Goal: Task Accomplishment & Management: Complete application form

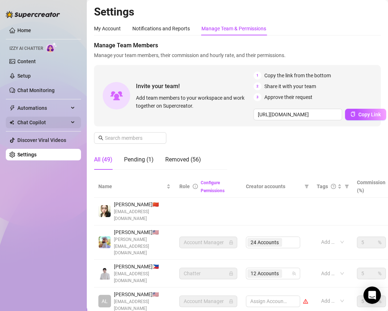
click at [73, 123] on div "Chat Copilot" at bounding box center [43, 123] width 75 height 12
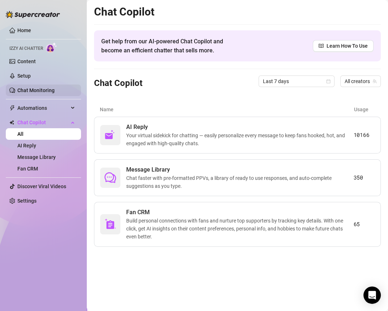
click at [52, 93] on link "Chat Monitoring" at bounding box center [35, 90] width 37 height 6
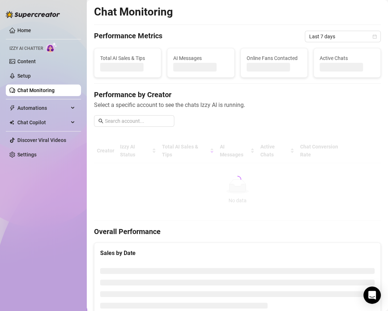
scroll to position [38, 0]
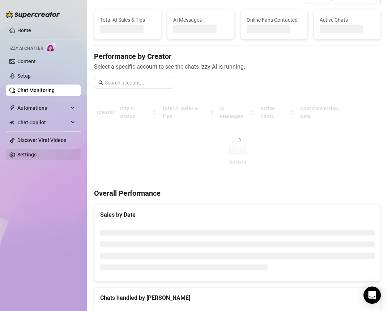
click at [36, 155] on link "Settings" at bounding box center [26, 155] width 19 height 6
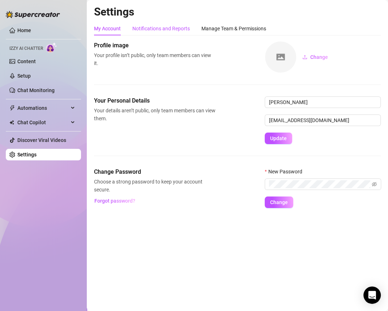
click at [151, 27] on div "Notifications and Reports" at bounding box center [160, 29] width 57 height 8
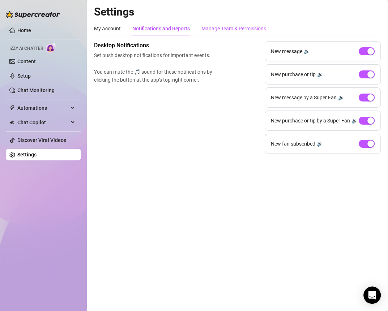
click at [214, 29] on div "Manage Team & Permissions" at bounding box center [233, 29] width 65 height 8
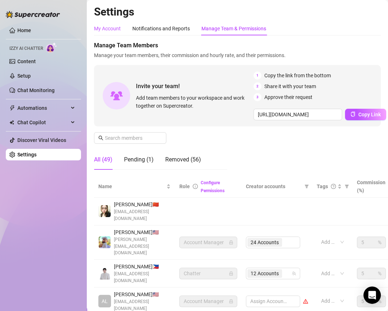
click at [118, 29] on div "My Account" at bounding box center [107, 29] width 27 height 8
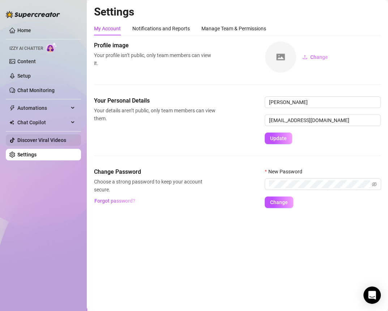
click at [53, 137] on link "Discover Viral Videos" at bounding box center [41, 140] width 49 height 6
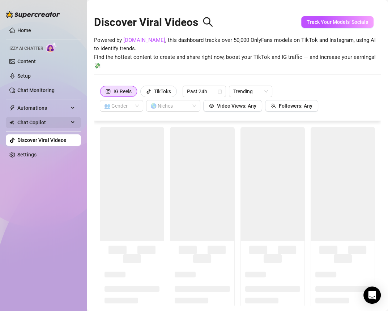
click at [46, 121] on span "Chat Copilot" at bounding box center [42, 123] width 51 height 12
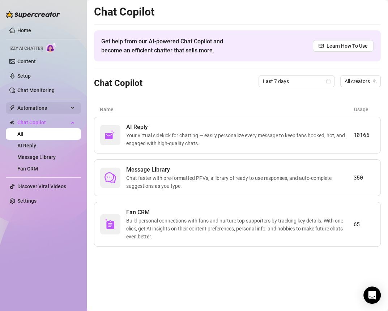
click at [32, 110] on span "Automations" at bounding box center [42, 108] width 51 height 12
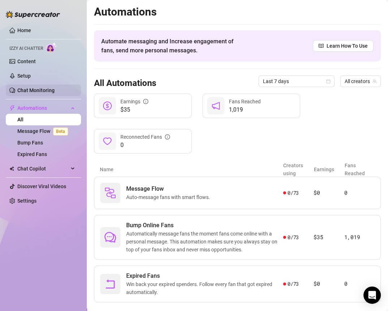
click at [46, 90] on link "Chat Monitoring" at bounding box center [35, 90] width 37 height 6
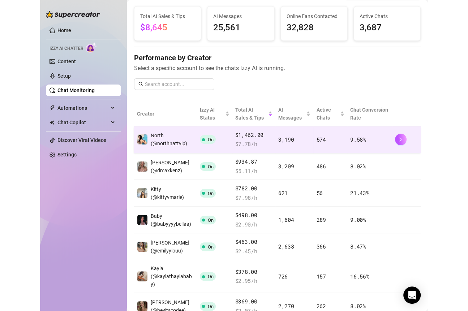
scroll to position [89, 0]
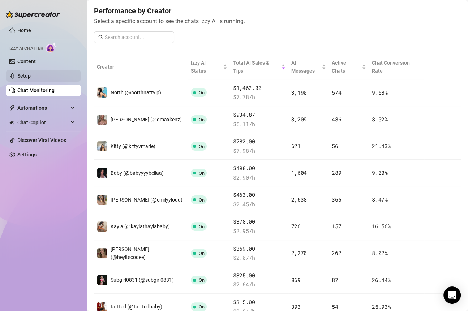
click at [21, 77] on link "Setup" at bounding box center [23, 76] width 13 height 6
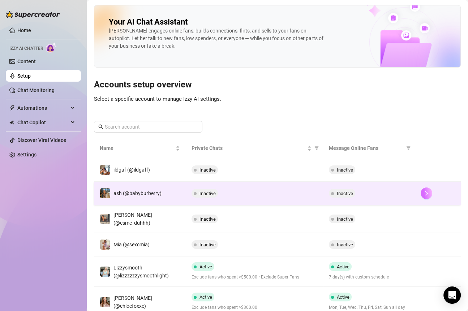
click at [387, 188] on button "button" at bounding box center [427, 194] width 12 height 12
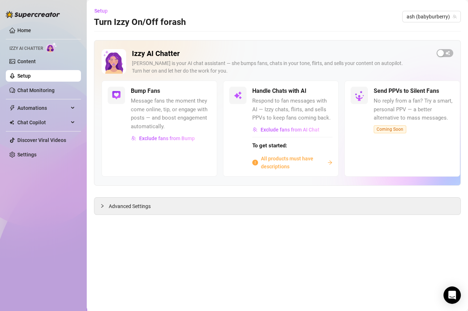
click at [298, 158] on span "All products must have descriptions" at bounding box center [293, 163] width 64 height 16
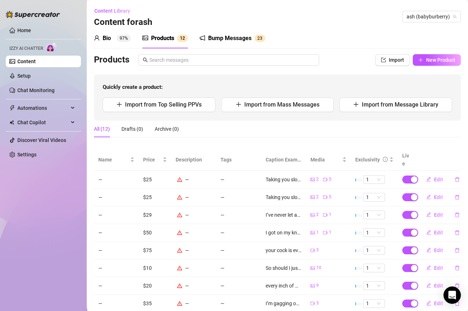
drag, startPoint x: 50, startPoint y: 60, endPoint x: 55, endPoint y: 60, distance: 5.5
click at [36, 60] on link "Content" at bounding box center [26, 62] width 18 height 6
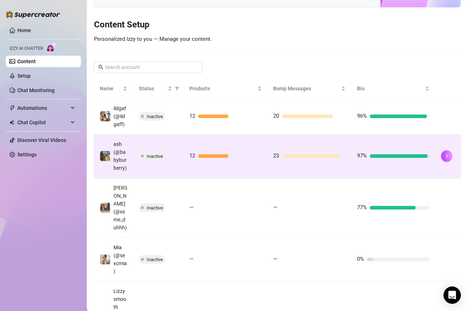
scroll to position [82, 0]
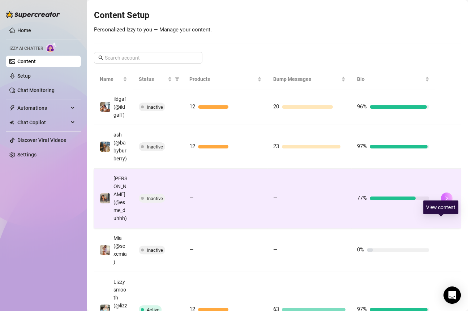
click at [387, 201] on icon "right" at bounding box center [446, 198] width 5 height 5
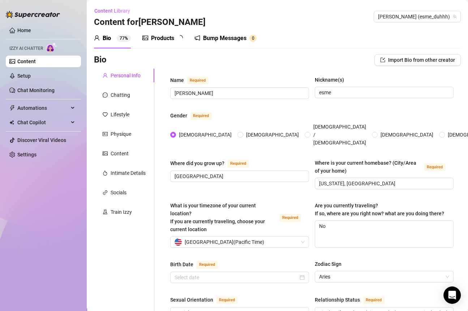
radio input "true"
type input "[DATE]"
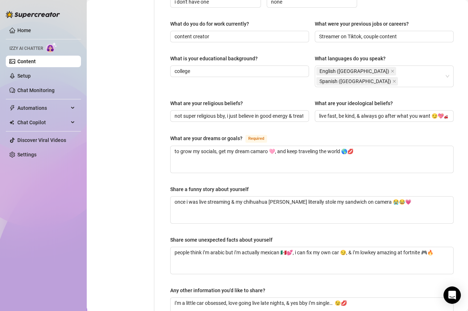
scroll to position [418, 0]
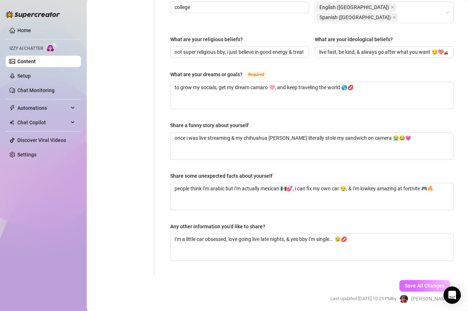
click at [387, 283] on span "Save All Changes" at bounding box center [425, 286] width 40 height 6
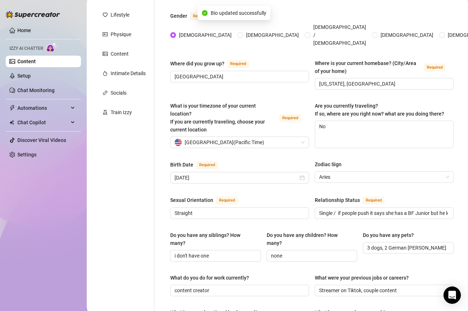
scroll to position [0, 0]
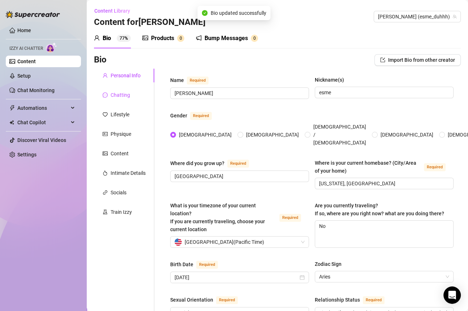
click at [128, 94] on div "Chatting" at bounding box center [121, 95] width 20 height 8
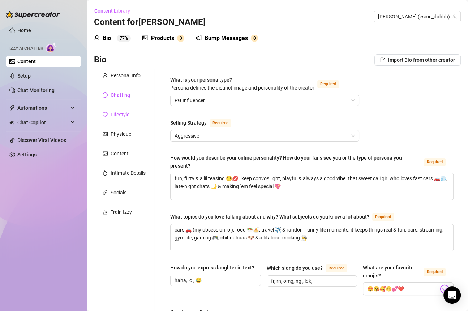
click at [122, 112] on div "Lifestyle" at bounding box center [120, 115] width 19 height 8
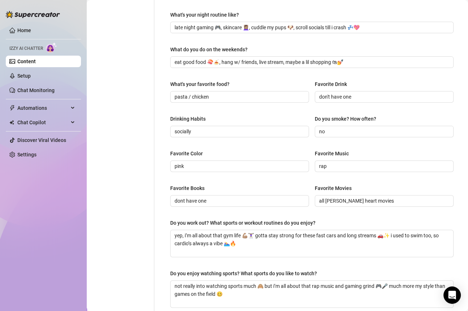
scroll to position [79, 0]
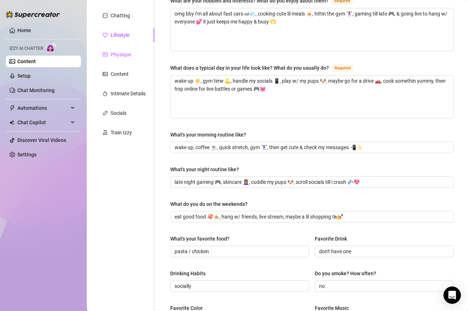
click at [124, 52] on div "Physique" at bounding box center [121, 55] width 21 height 8
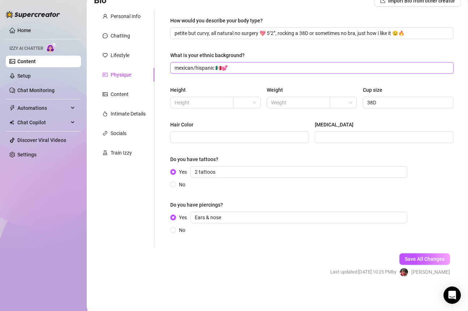
scroll to position [58, 0]
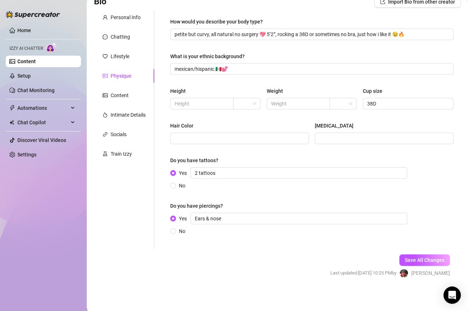
click at [227, 87] on div "Height" at bounding box center [215, 92] width 91 height 11
click at [190, 104] on input "text" at bounding box center [201, 104] width 53 height 8
type input "5'2"
click at [221, 129] on div "Hair Color" at bounding box center [239, 127] width 139 height 11
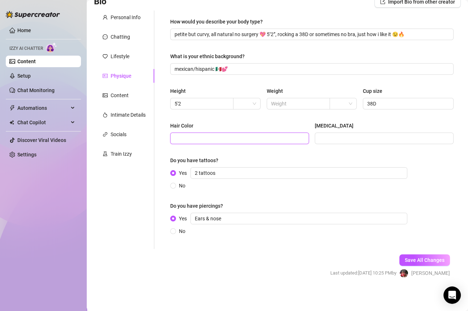
click at [208, 135] on input "Hair Color" at bounding box center [239, 138] width 129 height 8
click at [191, 140] on input "Hair Color" at bounding box center [239, 138] width 129 height 8
type input "black"
click at [231, 122] on div "Hair Color" at bounding box center [239, 127] width 139 height 11
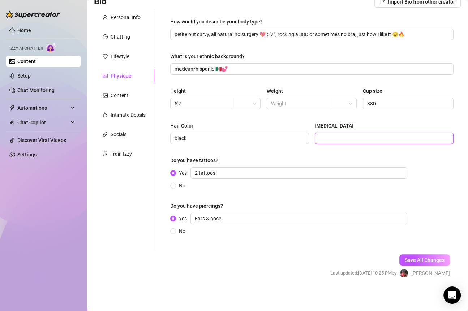
click at [321, 140] on input "[MEDICAL_DATA]" at bounding box center [383, 138] width 129 height 8
click at [331, 139] on input "[MEDICAL_DATA]" at bounding box center [383, 138] width 129 height 8
click at [326, 137] on input "[MEDICAL_DATA]" at bounding box center [383, 138] width 129 height 8
type input "dark brown"
click at [387, 264] on button "Save All Changes" at bounding box center [424, 260] width 51 height 12
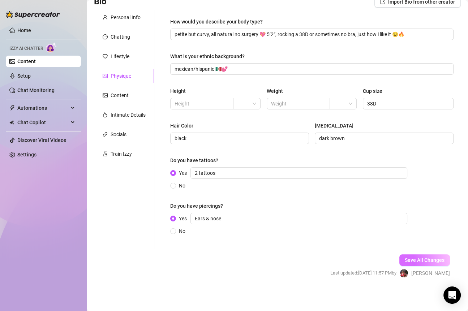
click at [387, 260] on span "Save All Changes" at bounding box center [425, 260] width 40 height 6
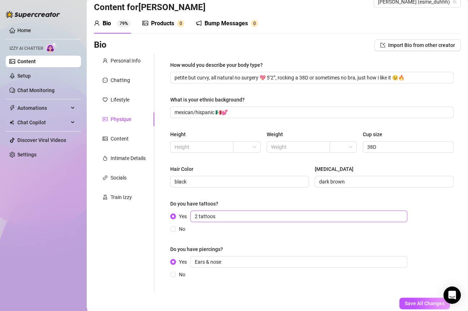
scroll to position [16, 0]
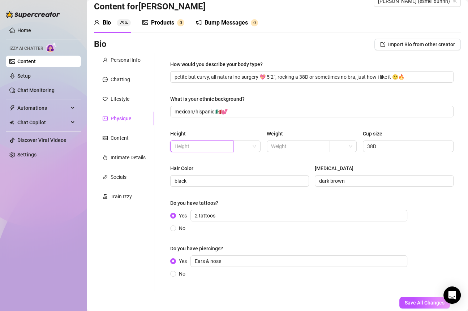
click at [217, 149] on input "text" at bounding box center [201, 146] width 53 height 8
click at [255, 145] on div at bounding box center [246, 147] width 27 height 12
click at [246, 169] on div "ft" at bounding box center [244, 172] width 15 height 8
click at [214, 150] on span at bounding box center [201, 147] width 63 height 12
type input "5'2"
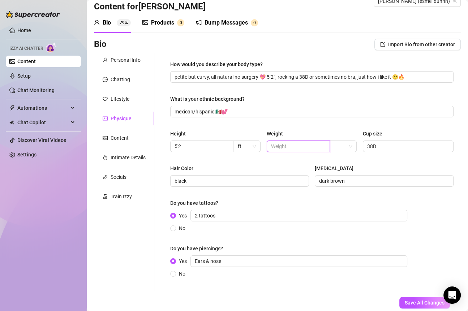
click at [297, 147] on input "text" at bounding box center [297, 146] width 53 height 8
click at [345, 148] on span at bounding box center [343, 146] width 18 height 11
click at [312, 150] on span at bounding box center [298, 147] width 63 height 12
type input "N/A"
click at [375, 165] on div "[MEDICAL_DATA]" at bounding box center [384, 169] width 139 height 11
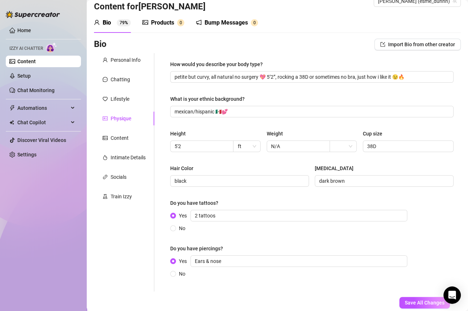
scroll to position [58, 0]
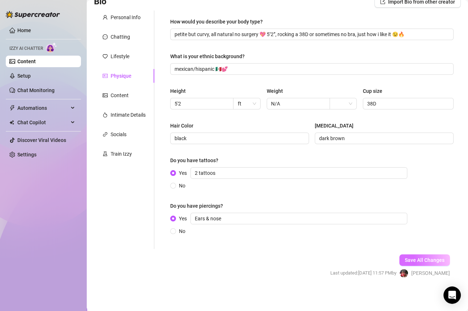
click at [387, 259] on span "Save All Changes" at bounding box center [425, 260] width 40 height 6
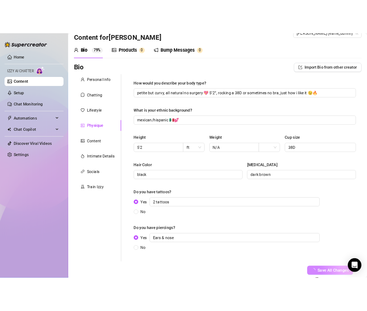
scroll to position [0, 0]
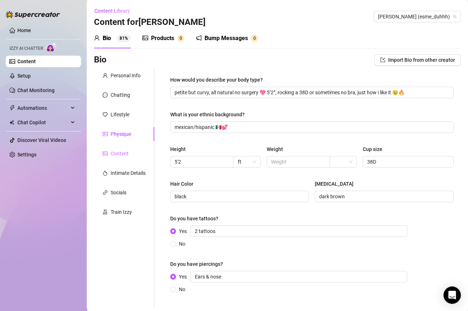
click at [130, 154] on div "Content" at bounding box center [124, 154] width 60 height 14
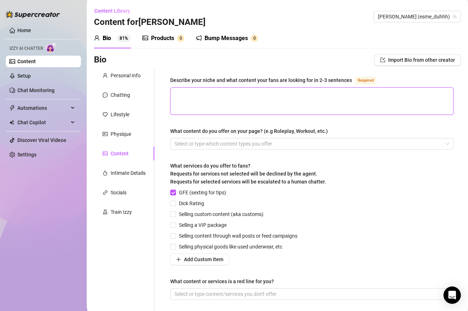
click at [231, 93] on textarea "Describe your niche and what content your fans are looking for in 2-3 sentences…" at bounding box center [312, 101] width 283 height 27
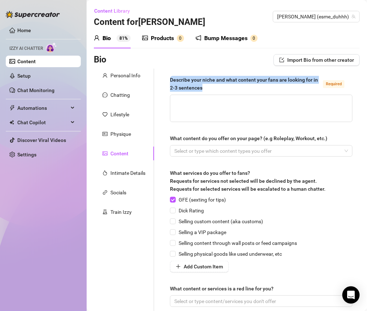
drag, startPoint x: 216, startPoint y: 91, endPoint x: 169, endPoint y: 80, distance: 47.5
click at [169, 80] on div "Describe your niche and what content your fans are looking for in 2-3 sentences…" at bounding box center [261, 195] width 197 height 252
copy div "Describe your niche and what content your fans are looking for in 2-3 sentences"
click at [190, 109] on textarea "Describe your niche and what content your fans are looking for in 2-3 sentences…" at bounding box center [262, 108] width 182 height 27
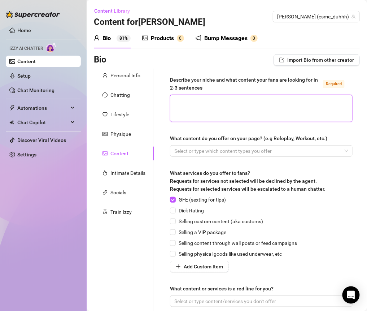
paste textarea "playful, sexy vibe with a touch of mystery"
type textarea "playful, sexy vibe with a touch of mystery"
click at [190, 107] on textarea "playful, sexy vibe with a touch of mystery" at bounding box center [262, 108] width 182 height 27
click at [277, 99] on textarea "playful, sexy vibe with a touch of mystery" at bounding box center [262, 108] width 182 height 27
type textarea "playful, sexy vibe with a touch of mystery"
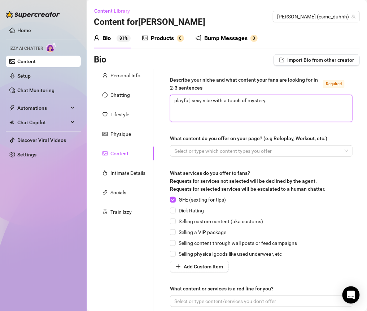
type textarea "playful, sexy vibe with a touch of mystery."
paste textarea "keeps it fun and flirty without showing too much, making fans feel connected an…"
type textarea "playful, sexy vibe with a touch of mystery. keeps it fun and flirty without sho…"
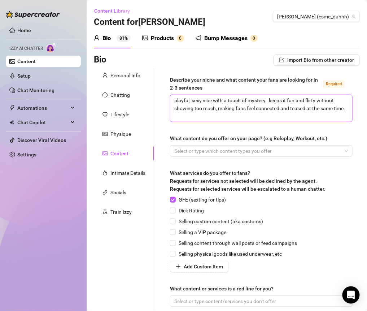
click at [270, 101] on textarea "playful, sexy vibe with a touch of mystery. keeps it fun and flirty without sho…" at bounding box center [262, 108] width 182 height 27
type textarea "playful, sexy vibe with a touch of mystery. I keeps it fun and flirty without s…"
type textarea "playful, sexy vibe with a touch of mystery. I lkeeps it fun and flirty without …"
type textarea "playful, sexy vibe with a touch of mystery. I likkeeps it fun and flirty withou…"
type textarea "playful, sexy vibe with a touch of mystery. I like keeps it fun and flirty with…"
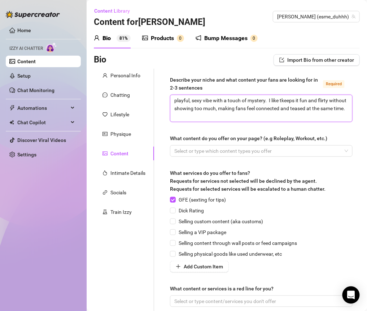
type textarea "playful, sexy vibe with a touch of mystery. I like tokeeps it fun and flirty wi…"
type textarea "playful, sexy vibe with a touch of mystery. I like to keeps it fun and flirty w…"
click at [223, 112] on textarea "playful, sexy vibe with a touch of mystery. I like to keep it fun and flirty wi…" at bounding box center [262, 108] width 182 height 27
click at [240, 115] on textarea "playful, sexy vibe with a touch of mystery. I like to keep it fun and flirty wi…" at bounding box center [262, 108] width 182 height 27
type textarea "playful, sexy vibe with a touch of mystery. I like to keep it fun and flirty wi…"
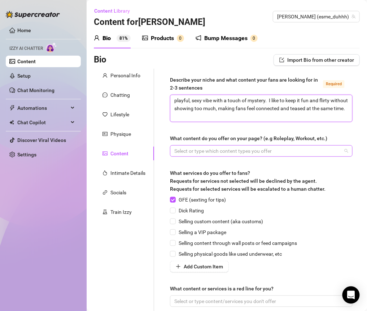
click at [198, 152] on div at bounding box center [258, 151] width 172 height 10
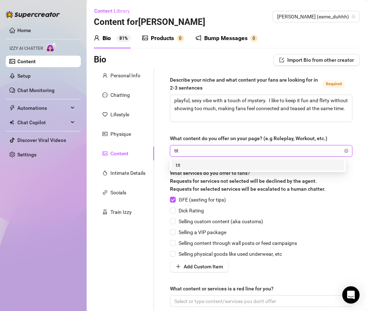
type input "tits"
type input "cleavage"
type input "in the car"
type input "panties"
type input "teasing"
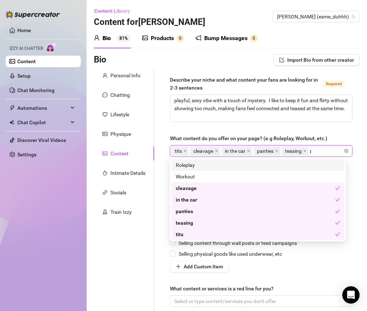
type input "pg"
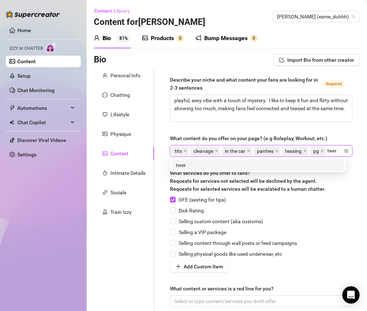
type input "twerk"
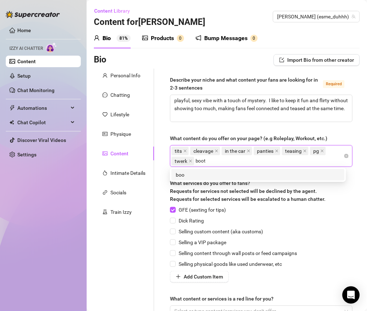
type input "booty"
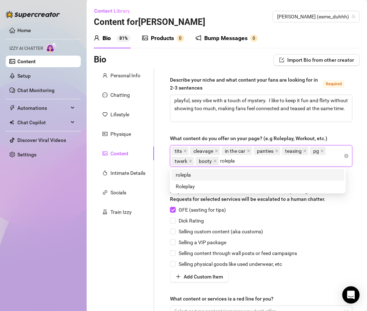
type input "roleplay"
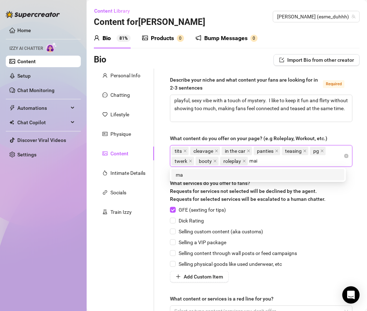
type input "maid"
type input "shower"
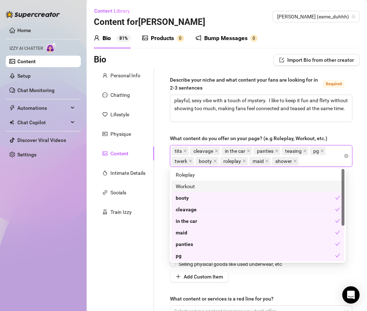
click at [353, 181] on div "Describe your niche and what content your fans are looking for in 2-3 sentences…" at bounding box center [261, 200] width 197 height 262
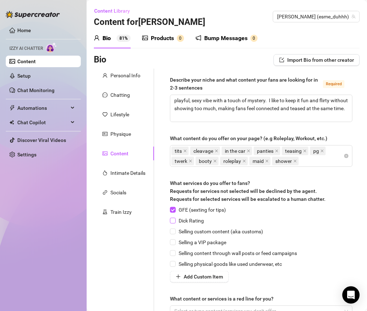
click at [193, 221] on span "Dick Rating" at bounding box center [191, 221] width 31 height 8
click at [175, 221] on input "Dick Rating" at bounding box center [172, 220] width 5 height 5
checkbox input "true"
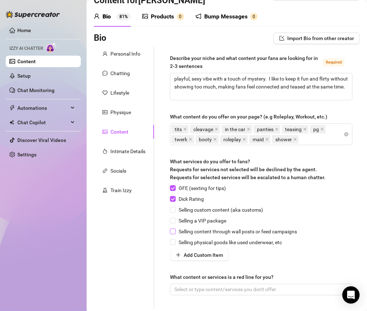
click at [195, 230] on span "Selling content through wall posts or feed campaigns" at bounding box center [238, 232] width 124 height 8
click at [175, 230] on input "Selling content through wall posts or feed campaigns" at bounding box center [172, 231] width 5 height 5
checkbox input "true"
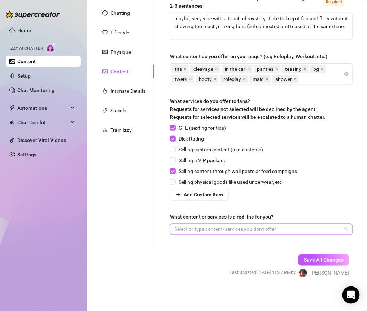
click at [220, 231] on div at bounding box center [258, 229] width 172 height 10
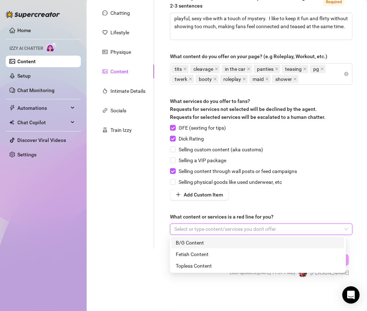
click at [203, 230] on div at bounding box center [258, 229] width 172 height 10
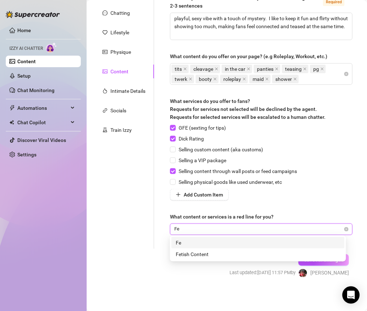
type input "Fet"
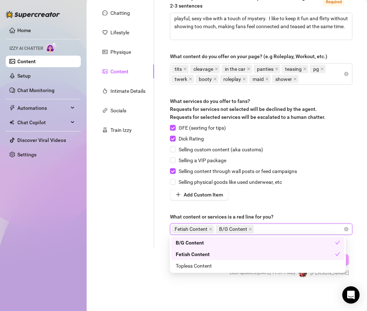
click at [277, 228] on div "Fetish Content B/G Content" at bounding box center [258, 229] width 172 height 10
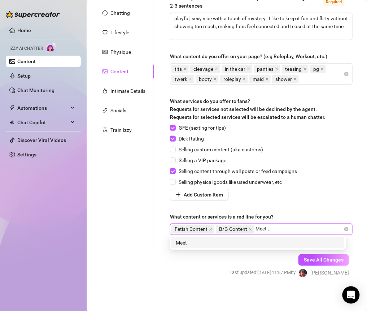
type input "Meet Up"
type input "Link Up"
type input "Video call"
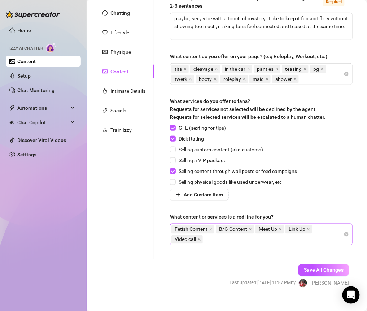
click at [298, 241] on div "Fetish Content B/G Content Meet Up Link Up Video call" at bounding box center [258, 234] width 172 height 20
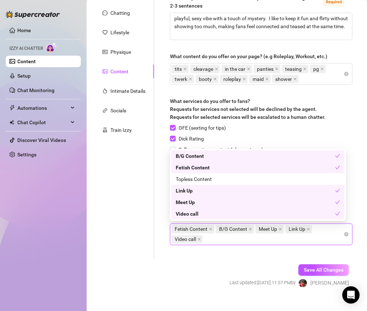
click at [253, 259] on div "Save All Changes Last updated: [DATE] 11:57 PM by [PERSON_NAME]" at bounding box center [289, 276] width 141 height 34
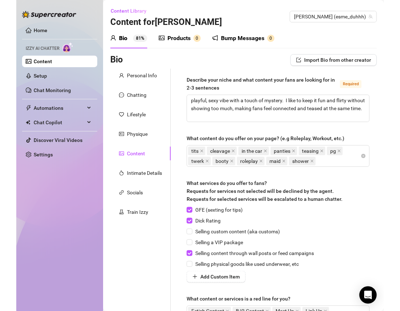
scroll to position [92, 0]
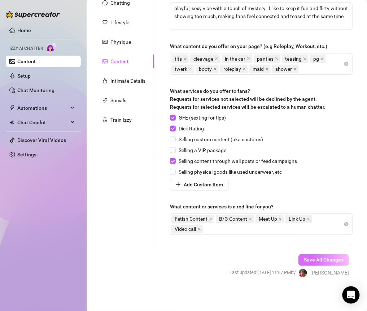
click at [311, 259] on span "Save All Changes" at bounding box center [324, 260] width 40 height 6
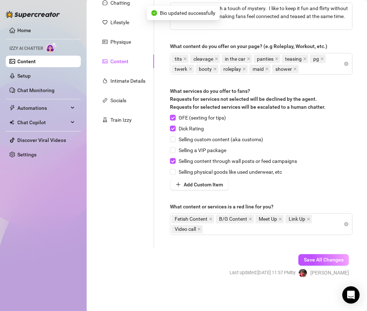
type textarea "playful, sexy vibe with a touch of mystery. I like to keep it fun and flirty wi…"
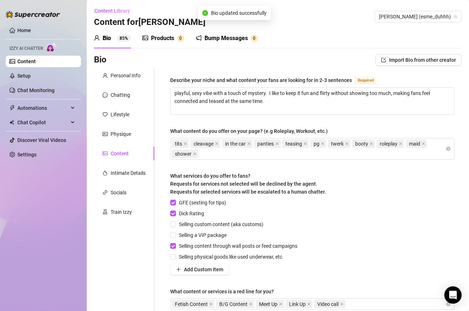
scroll to position [69, 0]
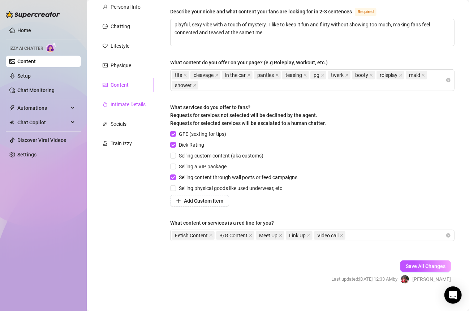
click at [132, 105] on div "Intimate Details" at bounding box center [128, 104] width 35 height 8
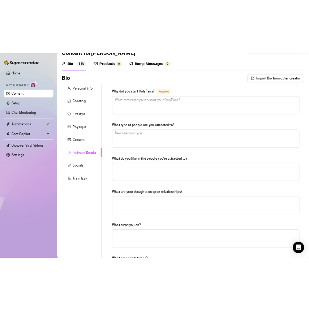
scroll to position [0, 0]
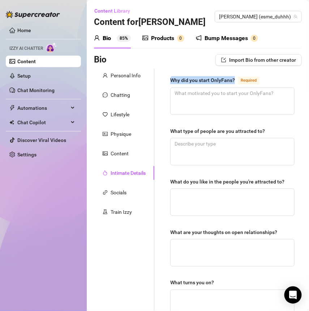
drag, startPoint x: 166, startPoint y: 78, endPoint x: 234, endPoint y: 79, distance: 67.6
click at [234, 79] on div "Why did you start OnlyFans? Required What type of people are you attracted to? …" at bounding box center [232, 250] width 139 height 363
copy div "Why did you start OnlyFans?"
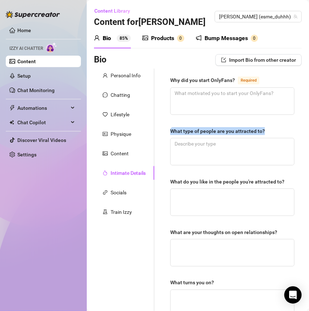
drag, startPoint x: 267, startPoint y: 129, endPoint x: 171, endPoint y: 130, distance: 95.4
click at [170, 130] on label "What type of people are you attracted to?" at bounding box center [220, 131] width 100 height 8
copy div "What type of people are you attracted to?"
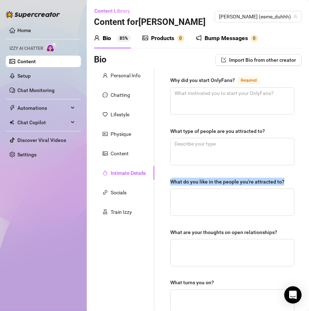
drag, startPoint x: 183, startPoint y: 179, endPoint x: 296, endPoint y: 177, distance: 113.1
click at [296, 177] on main "Content Library Content for [PERSON_NAME] (esme_duhhh) Bio 85% Products 0 Bump …" at bounding box center [198, 247] width 222 height 495
copy div "What do you like in the people you're attracted to?"
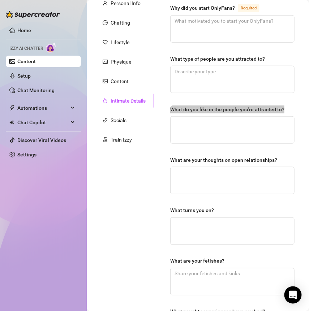
scroll to position [77, 0]
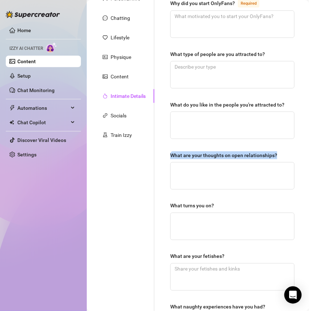
drag, startPoint x: 166, startPoint y: 150, endPoint x: 285, endPoint y: 151, distance: 119.2
click at [285, 151] on div "Why did you start OnlyFans? Required What type of people are you attracted to? …" at bounding box center [232, 173] width 139 height 363
copy div "What are your thoughts on open relationships?"
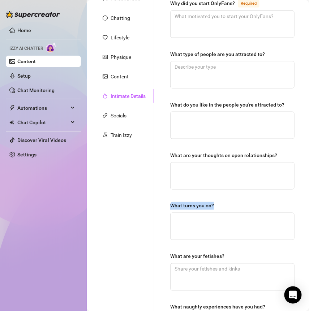
drag, startPoint x: 175, startPoint y: 201, endPoint x: 229, endPoint y: 201, distance: 54.9
click at [229, 201] on div "Why did you start OnlyFans? Required What type of people are you attracted to? …" at bounding box center [232, 173] width 139 height 363
copy div "What turns you on?"
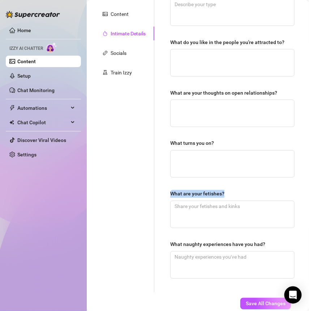
drag, startPoint x: 174, startPoint y: 191, endPoint x: 251, endPoint y: 191, distance: 76.6
click at [251, 191] on div "Why did you start OnlyFans? Required What type of people are you attracted to? …" at bounding box center [232, 110] width 139 height 363
copy div "What are your fetishes?"
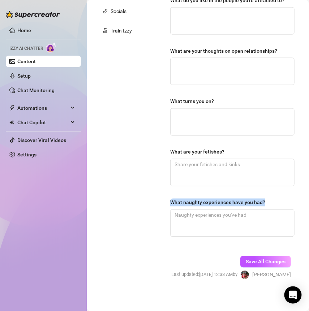
drag, startPoint x: 277, startPoint y: 198, endPoint x: 163, endPoint y: 198, distance: 114.2
click at [163, 198] on div "Why did you start OnlyFans? Required What type of people are you attracted to? …" at bounding box center [232, 68] width 139 height 363
copy div "What naughty experiences have you had?"
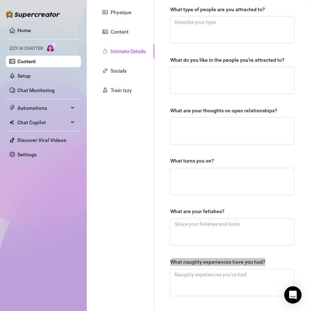
scroll to position [0, 0]
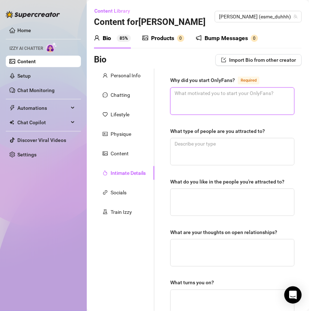
click at [180, 100] on textarea "Why did you start OnlyFans? Required" at bounding box center [233, 101] width 124 height 27
paste textarea "started onlyfans to share my vibe in a fun, chill way—giving y’all a little sne…"
type textarea "started onlyfans to share my vibe in a fun, chill way—giving y’all a little sne…"
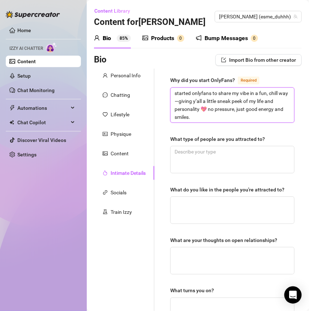
click at [187, 100] on textarea "started onlyfans to share my vibe in a fun, chill way—giving y’all a little sne…" at bounding box center [233, 105] width 124 height 35
type textarea "started onlyfans to share my vibe in a fun, chill waygiving y’all a little snea…"
type textarea "started onlyfans to share my vibe in a fun, chill way,giving y’all a little sne…"
type textarea "started onlyfans to share my vibe in a fun, chill way, giving y’all a little sn…"
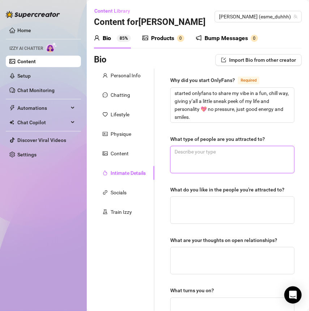
click at [193, 151] on textarea "What type of people are you attracted to?" at bounding box center [233, 159] width 124 height 27
paste textarea "i’m into confident, chill people who know what they want and can keep up with m…"
type textarea "i’m into confident, chill people who know what they want and can keep up with m…"
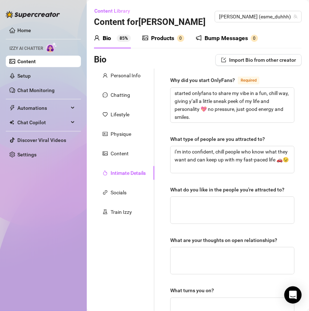
click at [166, 162] on div "Why did you start OnlyFans? Required started onlyfans to share my vibe in a fun…" at bounding box center [232, 254] width 139 height 371
click at [199, 205] on textarea "What do you like in the people you're attracted to?" at bounding box center [233, 210] width 124 height 27
paste textarea "love when someone’s genuine, funny, and can vibe with my goofy side — realness …"
type textarea "love when someone’s genuine, funny, and can vibe with my goofy side — realness …"
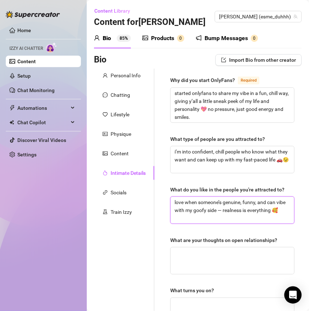
click at [232, 211] on textarea "love when someone’s genuine, funny, and can vibe with my goofy side — realness …" at bounding box center [233, 210] width 124 height 27
type textarea "love when someone’s genuine, funny, and can vibe with my goofy side realness is…"
type textarea "love when someone’s genuine, funny, and can vibe with my goofy side, realness i…"
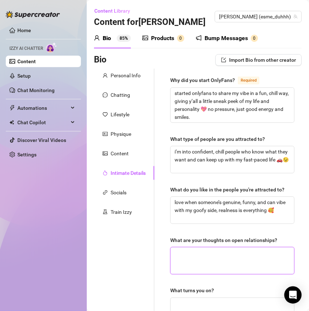
click at [207, 254] on textarea "What are your thoughts on open relationships?" at bounding box center [233, 261] width 124 height 27
paste textarea "open relationships? i think if everyone’s honest and happy, do you boo! communi…"
type textarea "open relationships? i think if everyone’s honest and happy, do you boo! communi…"
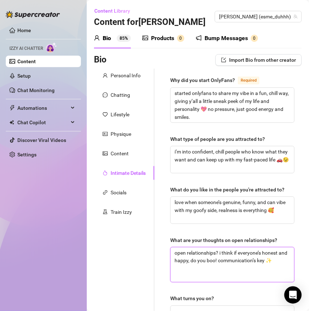
type textarea "open relationships? i think if everyone’s honest and happy, do you boo! communi…"
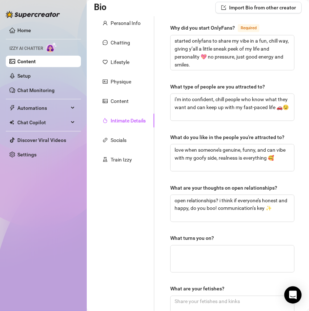
scroll to position [67, 0]
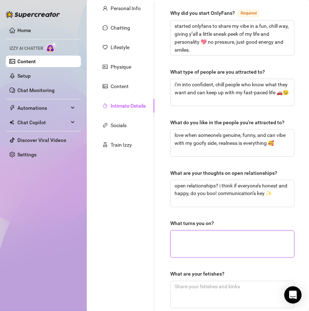
click at [201, 239] on textarea "What turns you on?" at bounding box center [233, 244] width 124 height 27
paste textarea "what turns me on? a mix of confidence, a little mystery, and good energy—someon…"
type textarea "what turns me on? a mix of confidence, a little mystery, and good energy—someon…"
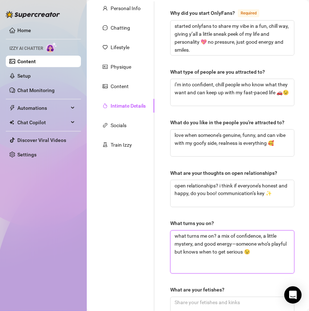
scroll to position [0, 0]
click at [236, 244] on textarea "what turns me on? a mix of confidence, a little mystery, and good energy—someon…" at bounding box center [233, 252] width 124 height 43
type textarea "what turns me on? a mix of confidence, a little mystery, and good energysomeone…"
type textarea "what turns me on? a mix of confidence, a little mystery, and good energy,someon…"
type textarea "what turns me on? a mix of confidence, a little mystery, and good energy, someo…"
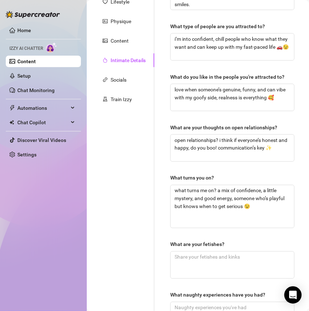
scroll to position [114, 0]
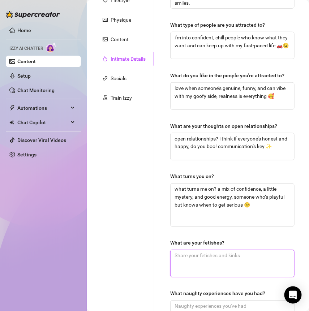
click at [191, 261] on textarea "What are your fetishes?" at bounding box center [233, 263] width 124 height 27
paste textarea "gotta keep it PG here, but let’s just say i’m all about fun, teasing, and letti…"
type textarea "gotta keep it PG here, but let’s just say i’m all about fun, teasing, and letti…"
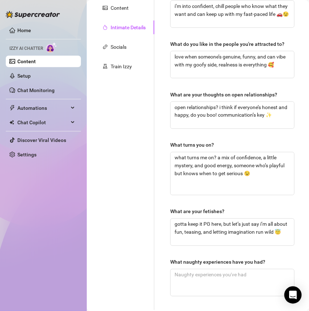
scroll to position [176, 0]
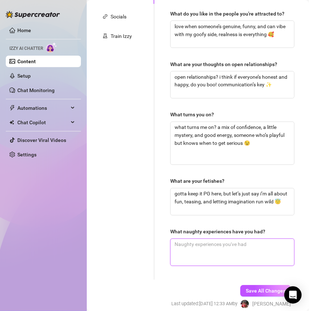
click at [199, 257] on textarea "What naughty experiences have you had?" at bounding box center [233, 252] width 124 height 27
paste textarea "naughty experiences? i like to keep those close, but trust me, there’s plenty o…"
type textarea "naughty experiences? i like to keep those close, but trust me, there’s plenty o…"
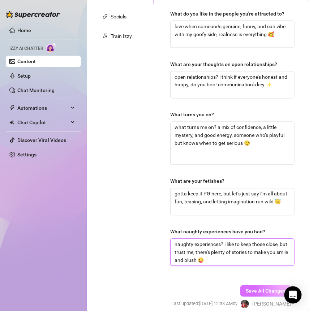
type textarea "naughty experiences? i like to keep those close, but trust me, there’s plenty o…"
click at [260, 288] on span "Save All Changes" at bounding box center [266, 291] width 40 height 6
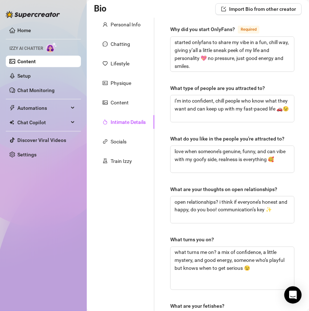
scroll to position [0, 0]
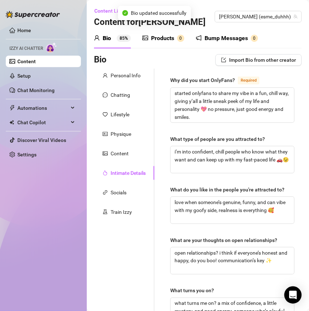
type textarea "what turns me on? a mix of confidence, a little mystery, and good energy, someo…"
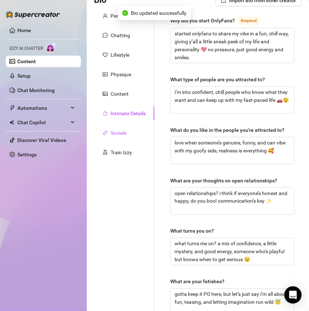
click at [115, 131] on div "Socials" at bounding box center [119, 133] width 16 height 8
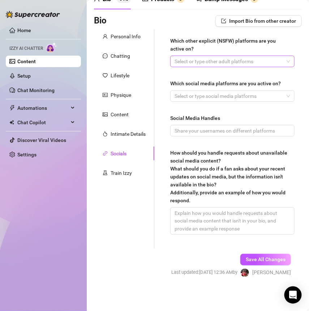
click at [179, 65] on div at bounding box center [229, 61] width 114 height 10
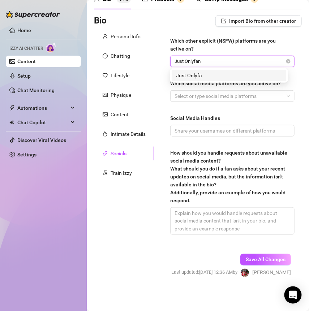
type input "Just Onlyfans"
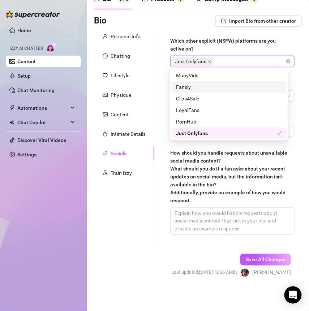
click at [157, 82] on div "Which other explicit (NSFW) platforms are you active on? Just Onlyfans Which so…" at bounding box center [227, 139] width 147 height 219
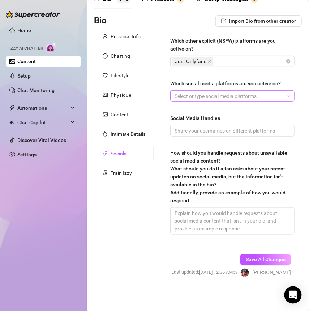
click at [185, 95] on div at bounding box center [229, 96] width 114 height 10
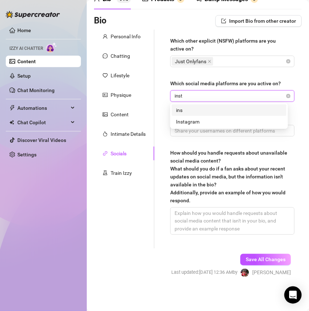
type input "insta"
type input "Tiktok"
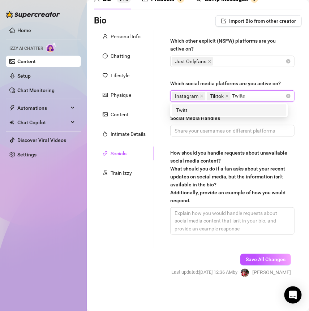
type input "Twitter"
type input "Youtube"
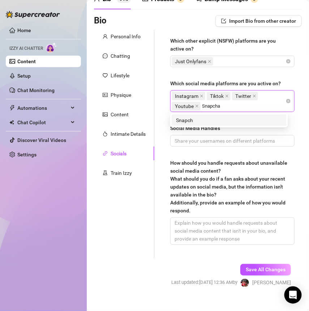
type input "Snapchat"
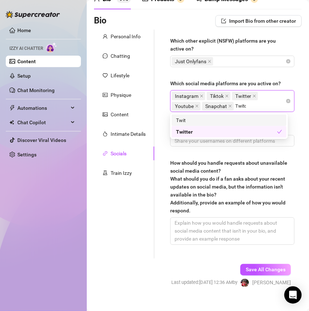
type input "Twitch"
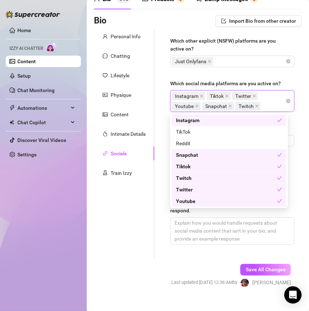
click at [159, 135] on div "Which other explicit (NSFW) platforms are you active on? Just Onlyfans Which so…" at bounding box center [227, 144] width 147 height 229
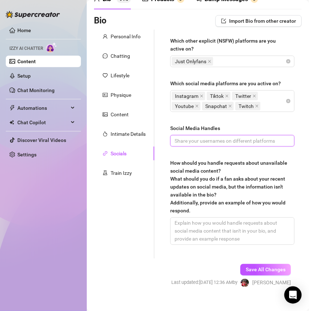
click at [196, 141] on input "Social Media Handles" at bounding box center [232, 141] width 114 height 8
drag, startPoint x: 228, startPoint y: 139, endPoint x: 261, endPoint y: 139, distance: 33.2
click at [261, 139] on input "@Esme_duhh (Instagram) @Esme_duhhh (Twitter)" at bounding box center [232, 141] width 114 height 8
click at [281, 141] on input "@Esme_duhh (Instagram) @Esme_duhhh (Twitter)" at bounding box center [232, 141] width 114 height 8
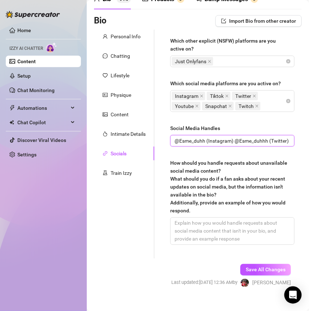
paste input "@Esme_duhhh"
click at [279, 176] on div "How should you handle requests about unavailable social media content? What sho…" at bounding box center [229, 187] width 119 height 56
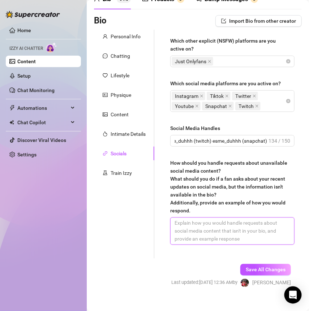
click at [279, 218] on textarea "How should you handle requests about unavailable social media content? What sho…" at bounding box center [233, 231] width 124 height 27
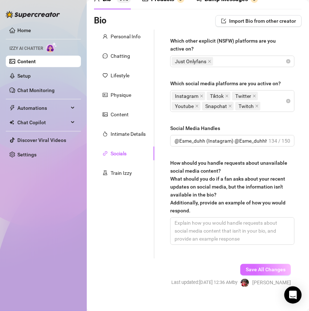
click at [250, 268] on span "Save All Changes" at bounding box center [266, 270] width 40 height 6
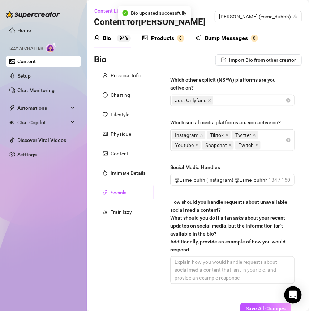
type input "@Esme_duhh (Instagram) @Esme_duhhh (Twitter) @Esme_duhhh (Tiktok) @JuniorEsmeVl…"
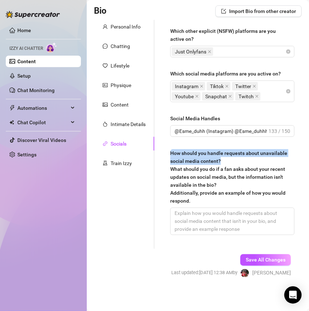
drag, startPoint x: 167, startPoint y: 153, endPoint x: 265, endPoint y: 162, distance: 98.3
click at [265, 162] on div "Which other explicit (NSFW) platforms are you active on? Just Onlyfans Which so…" at bounding box center [232, 134] width 139 height 229
copy span "How should you handle requests about unavailable social media content?"
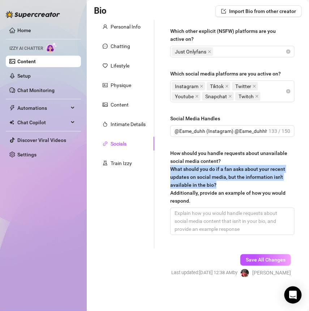
drag, startPoint x: 256, startPoint y: 184, endPoint x: 171, endPoint y: 167, distance: 86.3
click at [171, 167] on div "How should you handle requests about unavailable social media content? What sho…" at bounding box center [229, 177] width 119 height 56
copy span "What should you do if a fan asks about your recent updates on social media, but…"
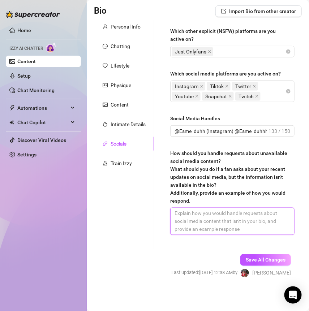
click at [192, 214] on textarea "How should you handle requests about unavailable social media content? What sho…" at bounding box center [233, 221] width 124 height 27
paste textarea "hey babe, i keep some things just for me or for special moments 💖 if it’s not i…"
type textarea "hey babe, i keep some things just for me or for special moments 💖 if it’s not i…"
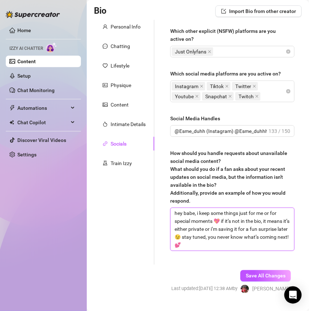
scroll to position [65, 0]
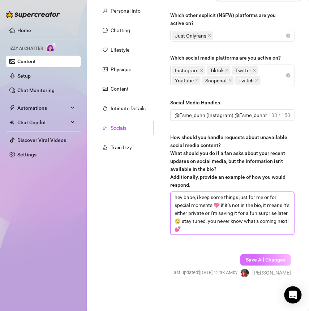
type textarea "hey babe, i keep some things just for me or for special moments 💖 if it’s not i…"
click at [253, 256] on button "Save All Changes" at bounding box center [265, 260] width 51 height 12
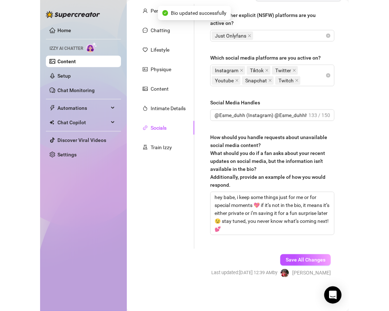
scroll to position [0, 0]
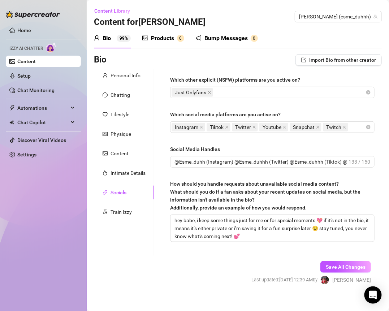
click at [165, 40] on div "Products" at bounding box center [162, 38] width 23 height 9
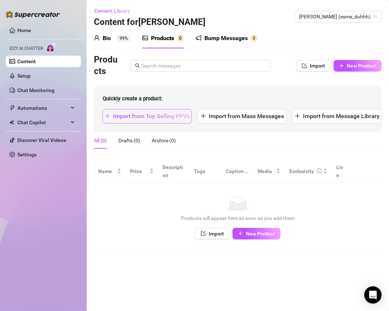
click at [172, 118] on span "Import from Top Selling PPVs" at bounding box center [151, 116] width 77 height 7
type textarea "Type your message here..."
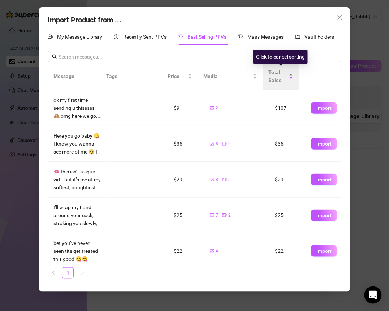
click at [290, 79] on div "Total Sales" at bounding box center [281, 76] width 25 height 16
click at [292, 77] on div "Total Sales" at bounding box center [281, 76] width 25 height 16
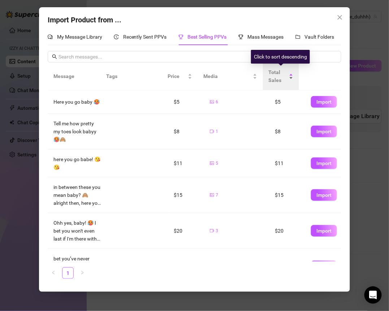
click at [287, 78] on span "Total Sales" at bounding box center [278, 76] width 19 height 16
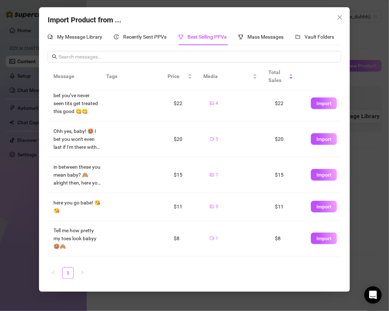
scroll to position [169, 0]
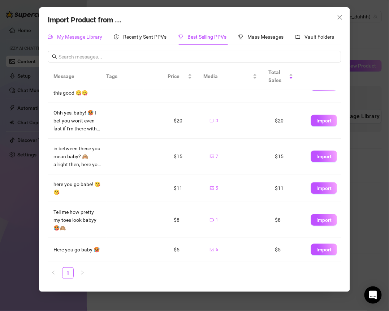
click at [90, 39] on span "My Message Library" at bounding box center [79, 37] width 45 height 6
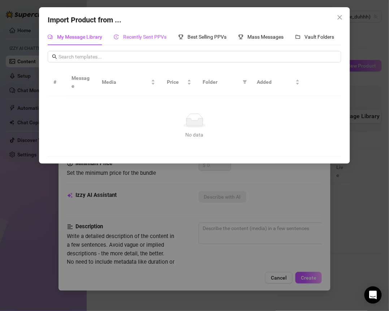
click at [132, 35] on span "Recently Sent PPVs" at bounding box center [145, 37] width 44 height 6
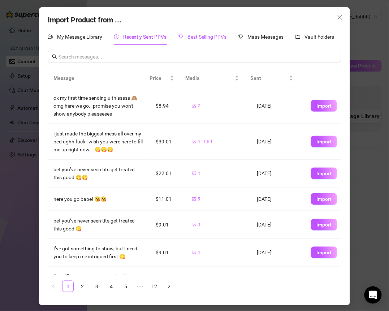
click at [224, 36] on span "Best Selling PPVs" at bounding box center [207, 37] width 39 height 6
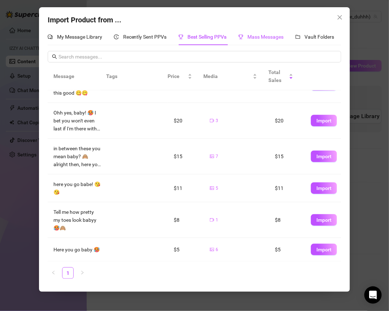
click at [270, 35] on span "Mass Messages" at bounding box center [266, 37] width 36 height 6
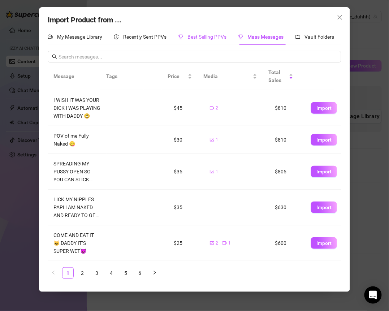
click at [211, 38] on span "Best Selling PPVs" at bounding box center [207, 37] width 39 height 6
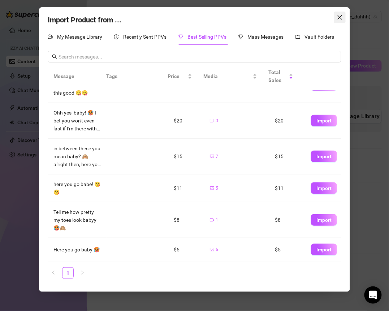
click at [341, 17] on icon "close" at bounding box center [340, 17] width 4 height 4
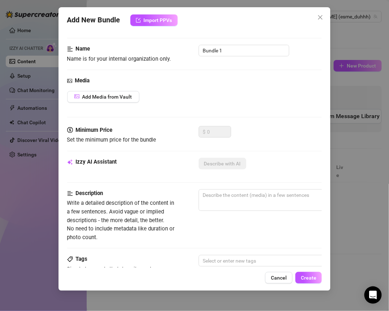
scroll to position [0, 0]
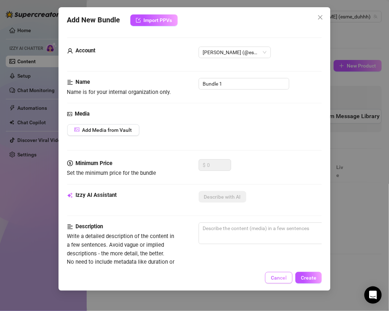
click at [277, 275] on button "Cancel" at bounding box center [278, 278] width 27 height 12
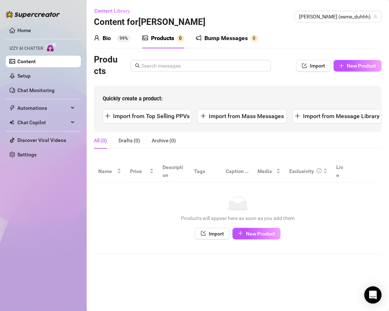
click at [107, 38] on div "Bio" at bounding box center [107, 38] width 8 height 9
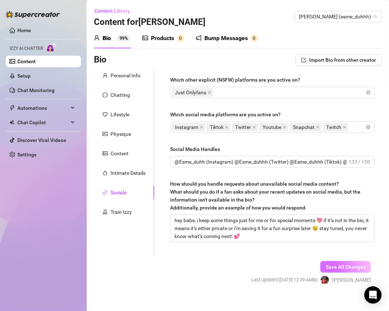
click at [328, 264] on span "Save All Changes" at bounding box center [346, 267] width 40 height 6
click at [36, 62] on link "Content" at bounding box center [26, 62] width 18 height 6
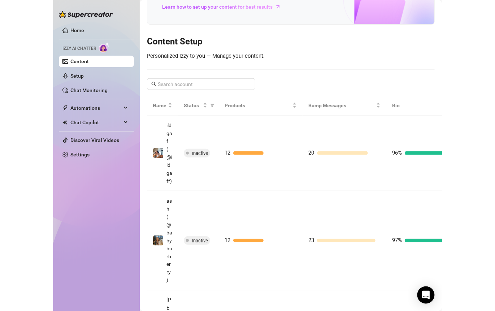
scroll to position [79, 0]
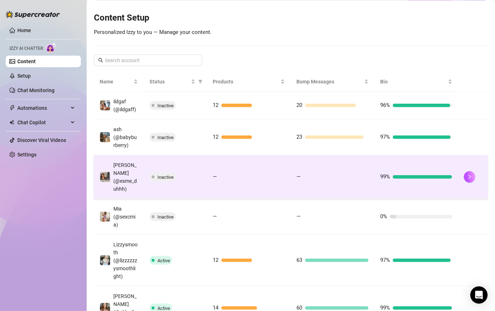
click at [300, 175] on td "—" at bounding box center [333, 177] width 84 height 44
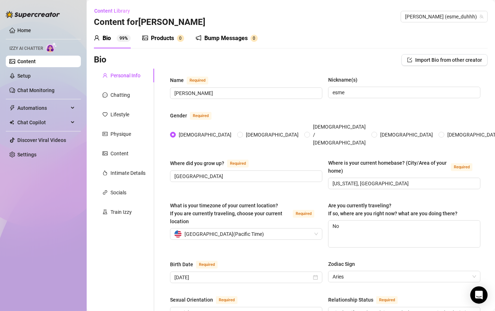
click at [228, 34] on div "Bump Messages" at bounding box center [226, 38] width 43 height 9
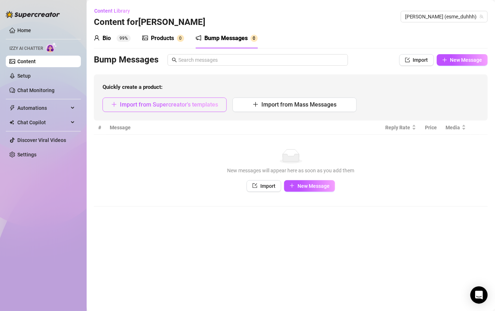
click at [210, 110] on button "Import from Supercreator's templates" at bounding box center [165, 105] width 124 height 14
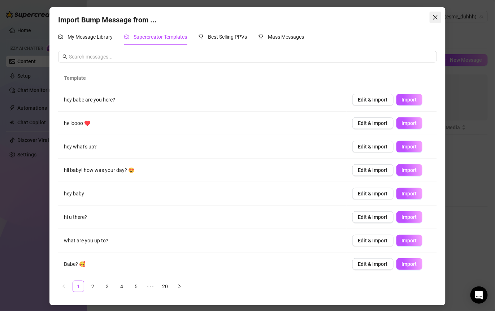
click at [387, 18] on icon "close" at bounding box center [436, 17] width 6 height 6
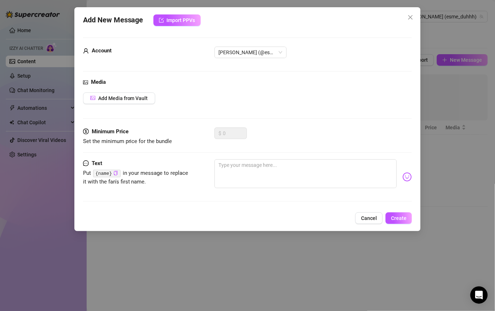
click at [382, 218] on button "Cancel" at bounding box center [369, 218] width 27 height 12
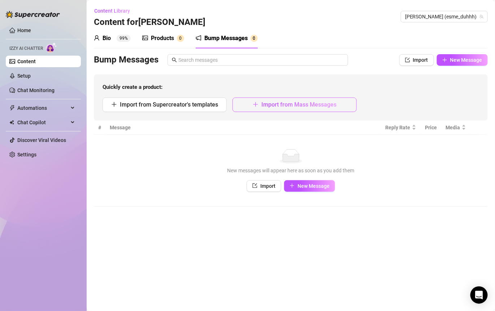
click at [287, 106] on span "Import from Mass Messages" at bounding box center [299, 104] width 75 height 7
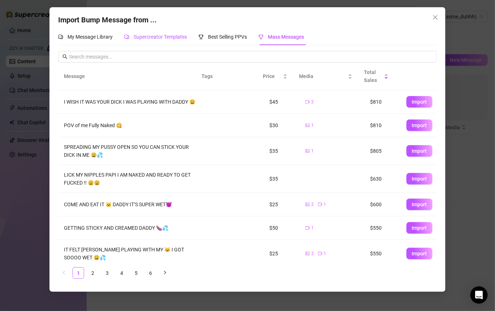
click at [175, 36] on span "Supercreator Templates" at bounding box center [160, 37] width 53 height 6
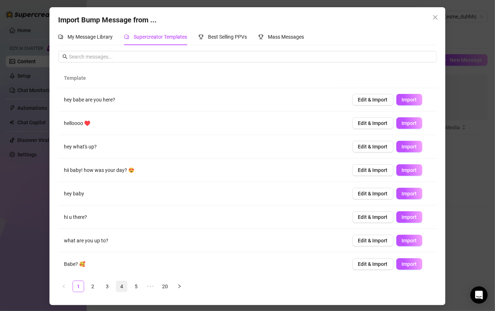
click at [119, 284] on link "4" at bounding box center [121, 286] width 11 height 11
click at [136, 285] on link "5" at bounding box center [136, 286] width 11 height 11
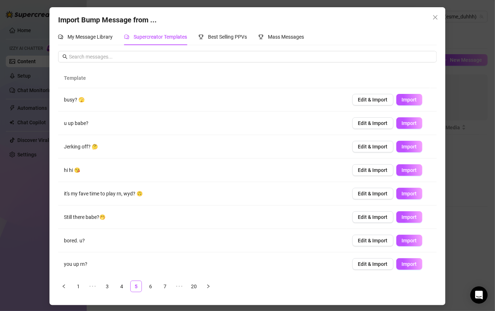
scroll to position [46, 0]
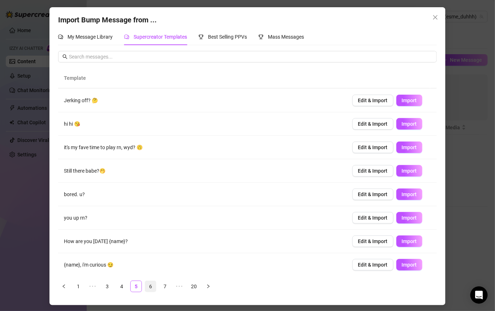
click at [148, 288] on link "6" at bounding box center [150, 286] width 11 height 11
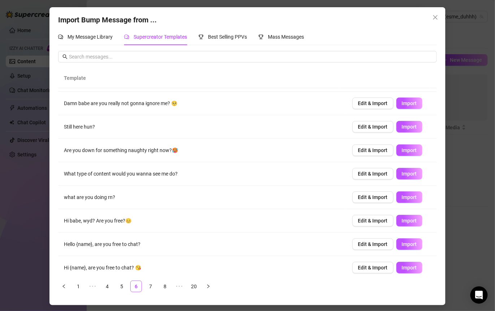
scroll to position [0, 0]
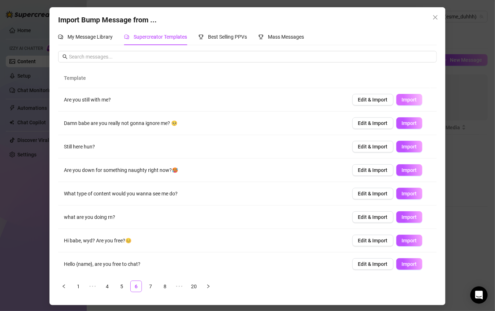
click at [387, 99] on span "Import" at bounding box center [409, 100] width 15 height 6
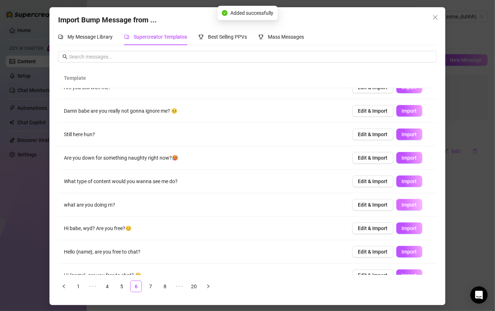
click at [387, 205] on span "Import" at bounding box center [409, 205] width 15 height 6
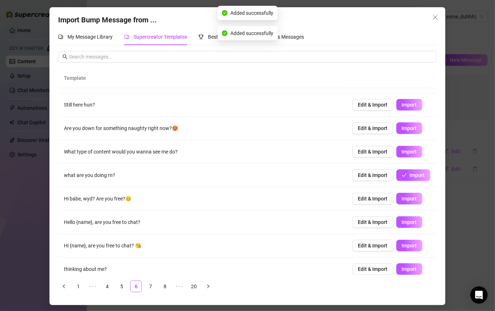
scroll to position [46, 0]
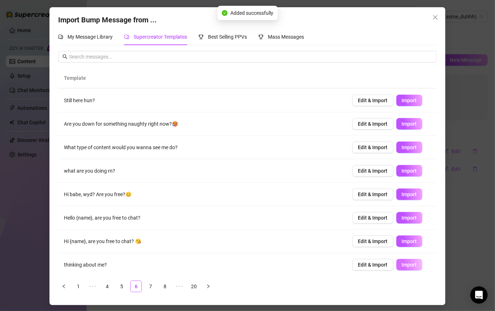
click at [387, 262] on span "Import" at bounding box center [409, 265] width 15 height 6
click at [151, 285] on link "7" at bounding box center [150, 286] width 11 height 11
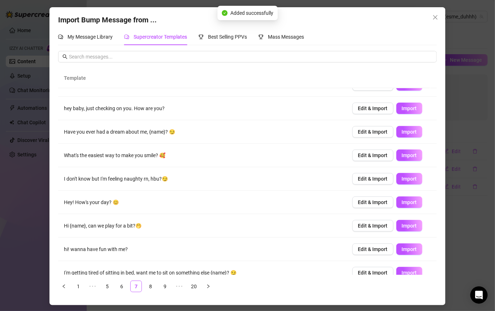
scroll to position [40, 0]
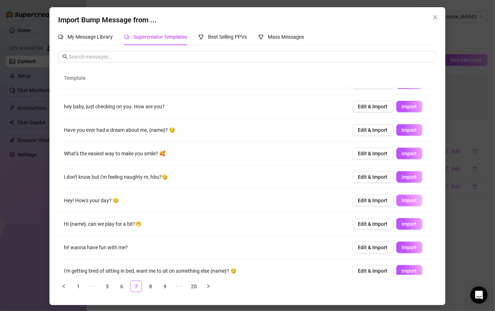
click at [387, 202] on span "Import" at bounding box center [409, 201] width 15 height 6
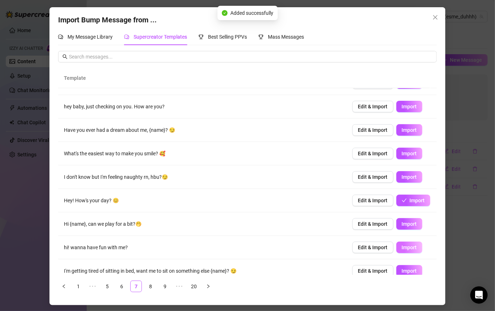
click at [387, 250] on button "Import" at bounding box center [410, 248] width 26 height 12
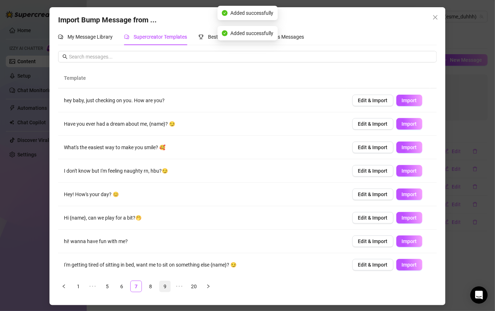
click at [149, 287] on link "8" at bounding box center [150, 286] width 11 height 11
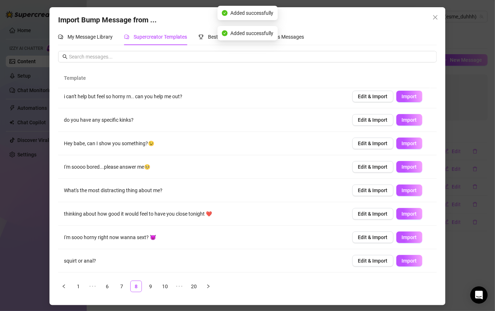
scroll to position [0, 0]
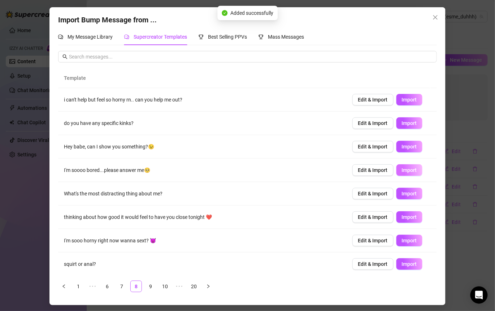
click at [387, 172] on button "Import" at bounding box center [410, 170] width 26 height 12
click at [387, 146] on span "Import" at bounding box center [409, 147] width 15 height 6
click at [387, 121] on span "Import" at bounding box center [409, 123] width 15 height 6
click at [387, 97] on span "Import" at bounding box center [409, 100] width 15 height 6
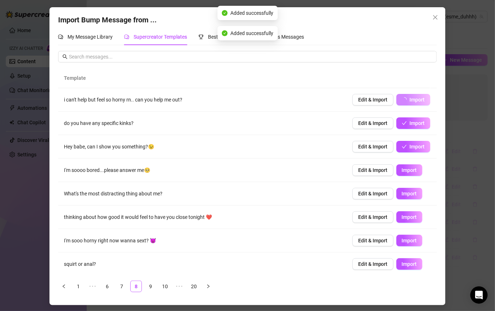
type textarea "i can't help but feel so horny rn.. can you help me out?"
type input "0"
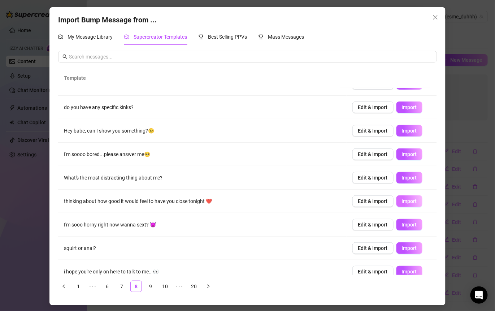
click at [387, 202] on span "Import" at bounding box center [409, 201] width 15 height 6
click at [387, 223] on span "Import" at bounding box center [409, 225] width 15 height 6
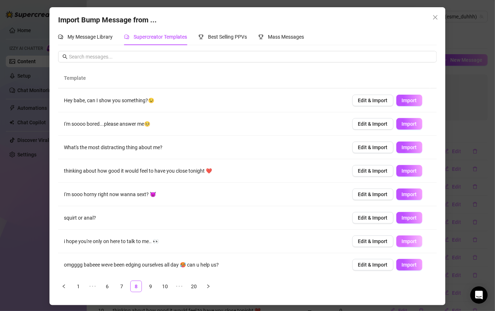
click at [387, 242] on span "Import" at bounding box center [409, 241] width 15 height 6
click at [150, 288] on link "9" at bounding box center [150, 286] width 11 height 11
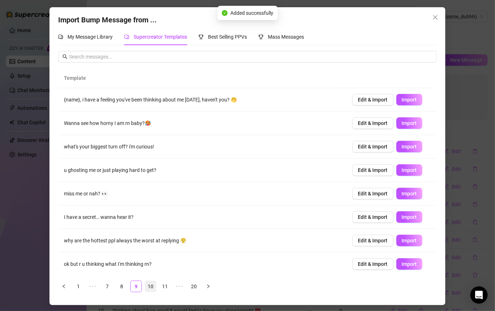
scroll to position [0, 0]
click at [387, 146] on span "Import" at bounding box center [409, 147] width 15 height 6
click at [387, 194] on span "Import" at bounding box center [409, 194] width 15 height 6
click at [387, 215] on span "Import" at bounding box center [409, 217] width 15 height 6
click at [387, 123] on span "Import" at bounding box center [409, 123] width 15 height 6
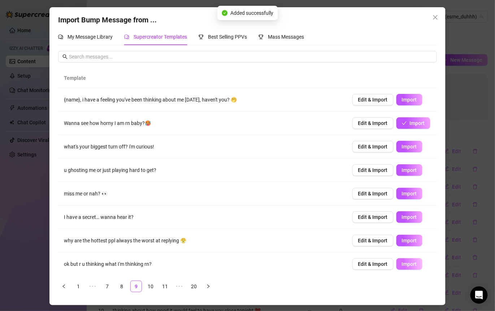
scroll to position [46, 0]
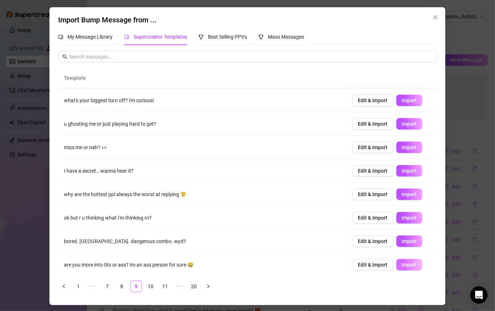
click at [387, 263] on span "Import" at bounding box center [409, 265] width 15 height 6
click at [154, 286] on link "10" at bounding box center [150, 286] width 11 height 11
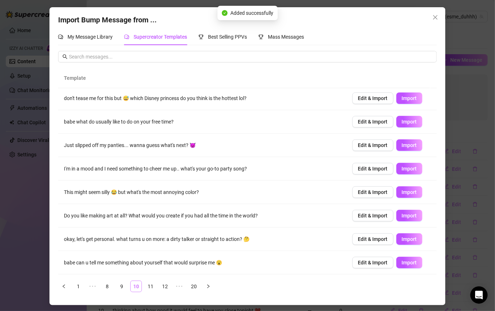
scroll to position [0, 0]
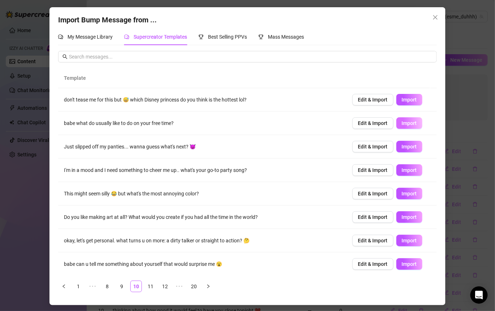
click at [387, 122] on span "Import" at bounding box center [409, 123] width 15 height 6
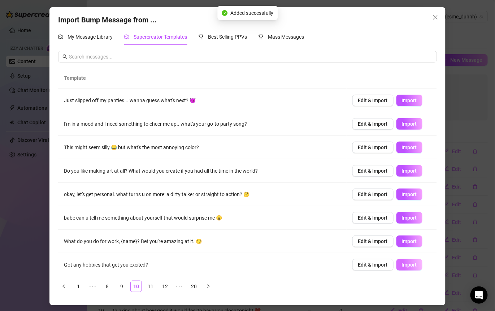
click at [387, 262] on span "Import" at bounding box center [409, 265] width 15 height 6
click at [153, 284] on link "11" at bounding box center [150, 286] width 11 height 11
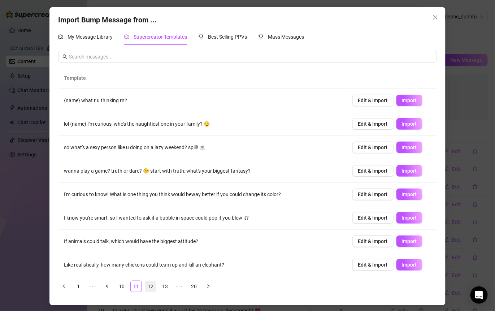
click at [149, 289] on link "12" at bounding box center [150, 286] width 11 height 11
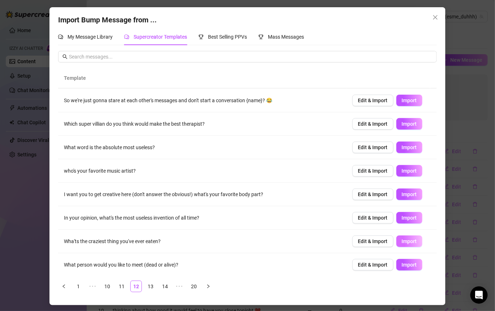
click at [387, 241] on span "Import" at bounding box center [409, 241] width 15 height 6
click at [152, 287] on link "13" at bounding box center [150, 286] width 11 height 11
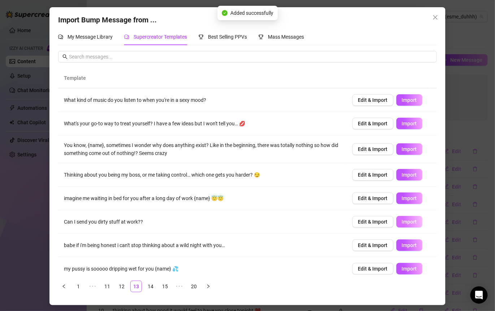
scroll to position [51, 0]
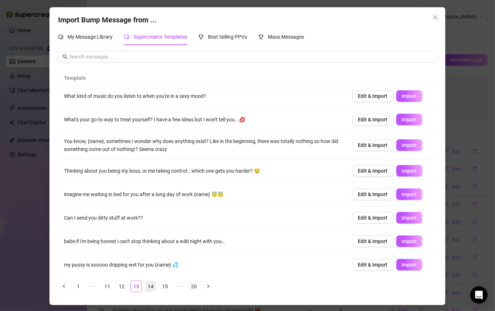
click at [151, 285] on link "14" at bounding box center [150, 286] width 11 height 11
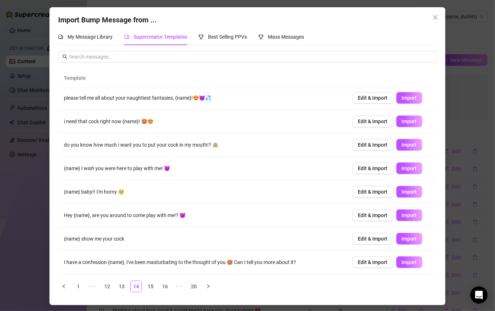
scroll to position [47, 0]
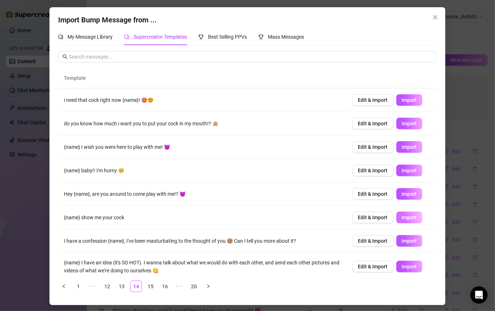
click at [387, 217] on span "Import" at bounding box center [409, 218] width 15 height 6
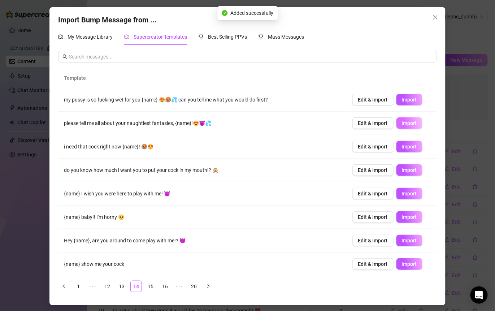
click at [387, 122] on span "Import" at bounding box center [409, 123] width 15 height 6
click at [387, 146] on span "Import" at bounding box center [409, 147] width 15 height 6
type textarea "i need that cock right now {name}! 🥵😍"
type input "0"
click at [151, 287] on link "15" at bounding box center [150, 286] width 11 height 11
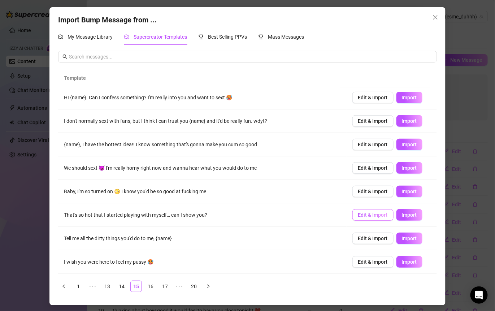
scroll to position [46, 0]
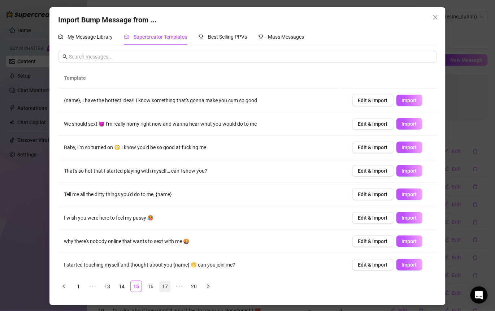
click at [161, 287] on link "17" at bounding box center [165, 286] width 11 height 11
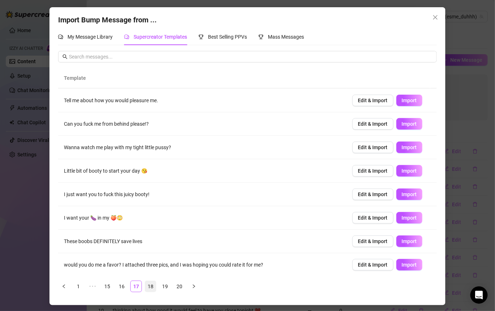
click at [150, 285] on link "18" at bounding box center [150, 286] width 11 height 11
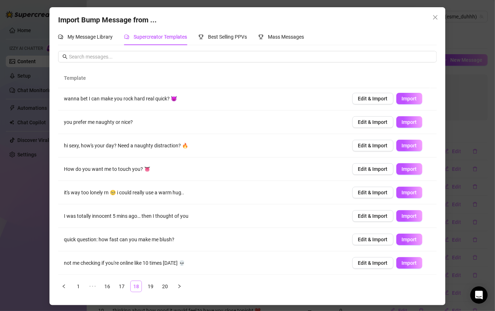
scroll to position [0, 0]
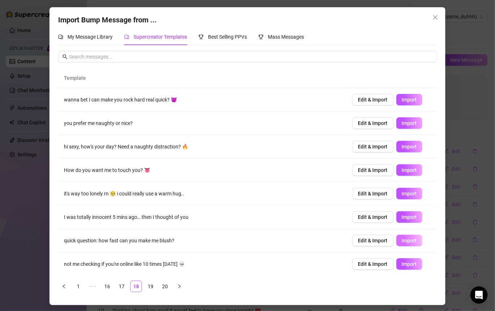
click at [387, 240] on button "Import" at bounding box center [410, 241] width 26 height 12
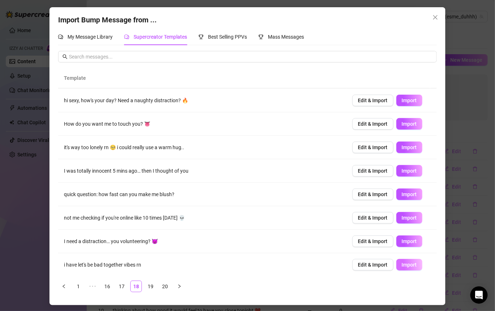
click at [387, 264] on span "Import" at bounding box center [409, 265] width 15 height 6
click at [165, 287] on link "20" at bounding box center [165, 286] width 11 height 11
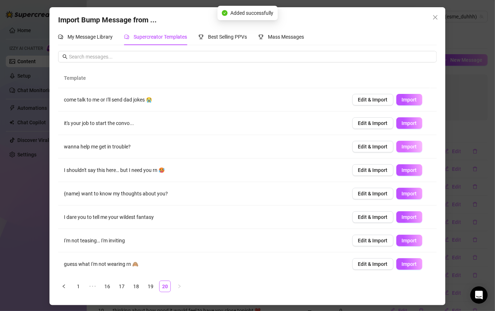
scroll to position [23, 0]
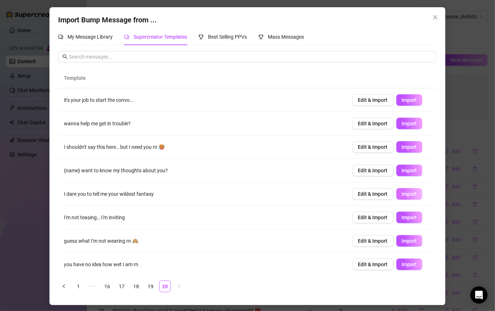
click at [387, 191] on span "Import" at bounding box center [409, 194] width 15 height 6
type textarea "I dare you to tell me your wildest fantasy"
type input "0"
click at [387, 191] on icon "loading" at bounding box center [404, 193] width 5 height 5
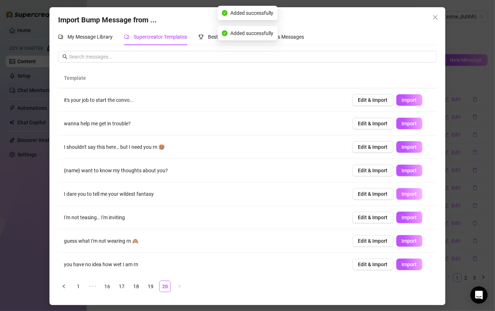
scroll to position [46, 0]
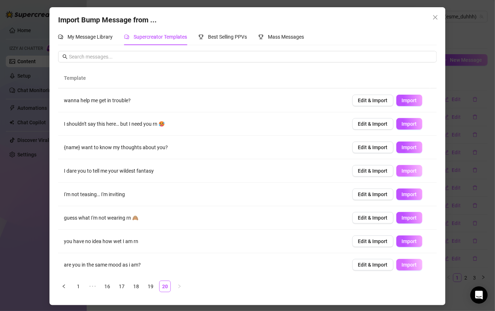
click at [387, 262] on span "Import" at bounding box center [409, 265] width 15 height 6
click at [387, 16] on icon "close" at bounding box center [436, 17] width 4 height 4
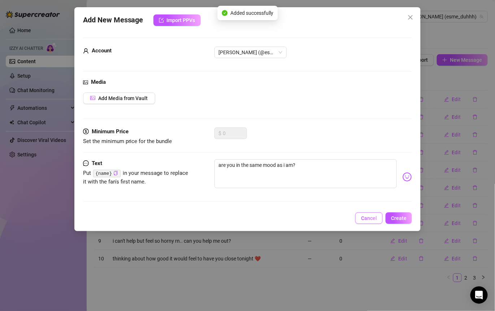
click at [375, 215] on span "Cancel" at bounding box center [369, 218] width 16 height 6
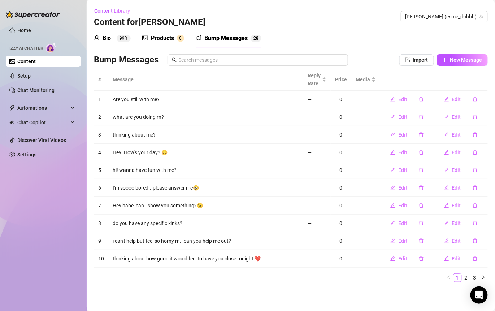
click at [175, 40] on div "Products 0" at bounding box center [163, 38] width 42 height 9
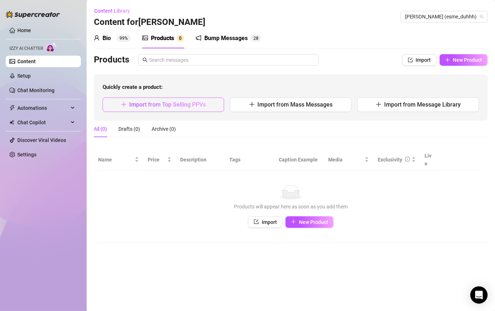
click at [200, 105] on span "Import from Top Selling PPVs" at bounding box center [168, 104] width 77 height 7
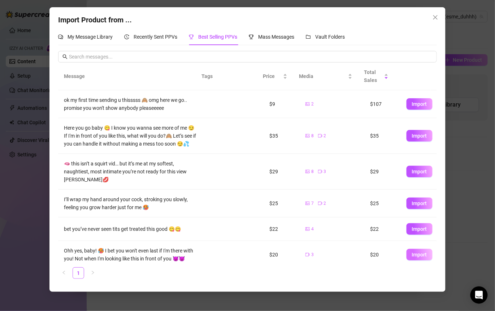
scroll to position [51, 0]
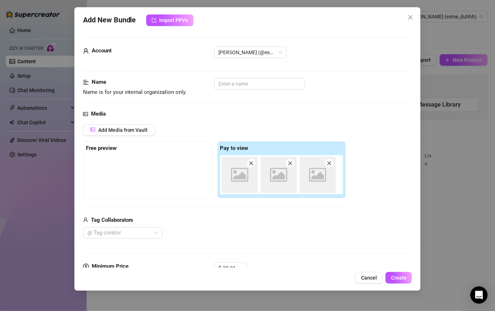
type textarea "Ohh yes, baby! 🥵 I bet you won't even last if I'm there with you! Not when I'm …"
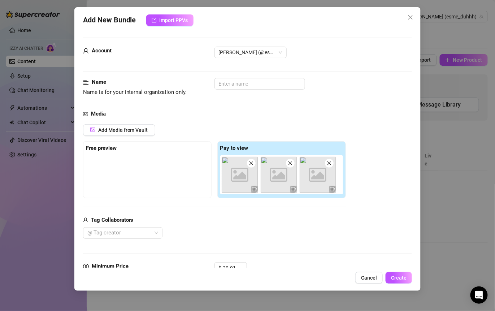
scroll to position [156, 0]
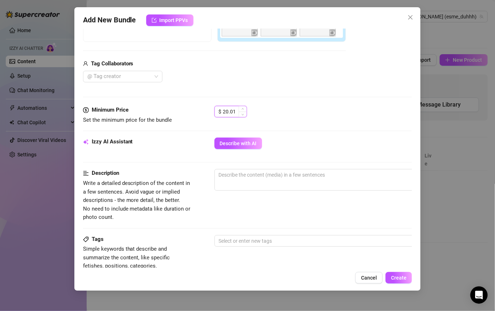
click at [235, 116] on input "20.01" at bounding box center [234, 111] width 23 height 11
drag, startPoint x: 236, startPoint y: 112, endPoint x: 207, endPoint y: 112, distance: 28.2
click at [209, 112] on div "Minimum Price Set the minimum price for the bundle $ 20.01" at bounding box center [248, 115] width 330 height 18
type input "20"
click at [326, 103] on div "Media Add Media from Vault Free preview Pay to view Tag Collaborators @ Tag cre…" at bounding box center [248, 29] width 330 height 152
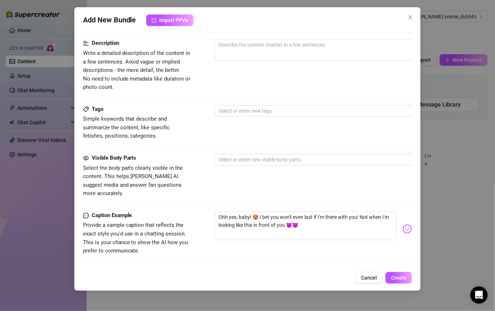
scroll to position [366, 0]
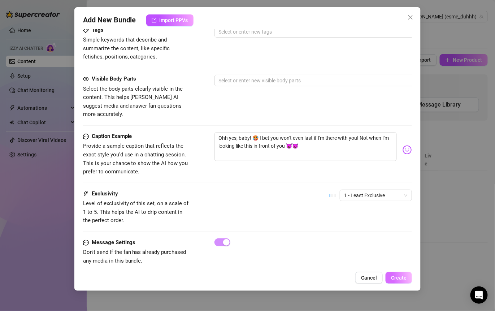
click at [387, 275] on button "Create" at bounding box center [399, 278] width 26 height 12
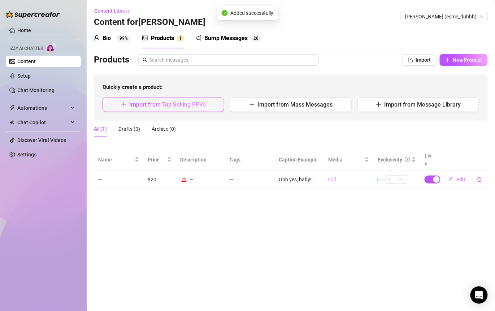
click at [188, 107] on span "Import from Top Selling PPVs" at bounding box center [168, 104] width 77 height 7
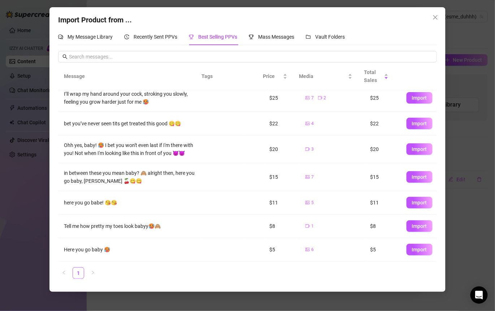
scroll to position [0, 0]
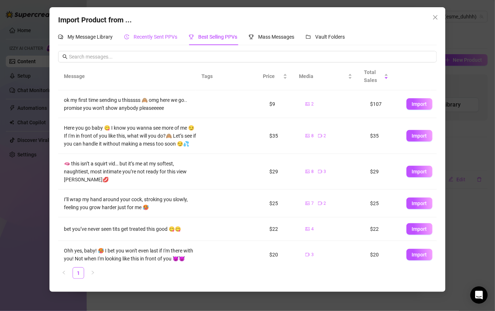
click at [155, 35] on span "Recently Sent PPVs" at bounding box center [156, 37] width 44 height 6
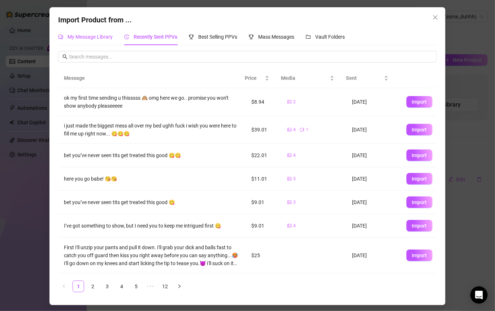
click at [99, 38] on span "My Message Library" at bounding box center [90, 37] width 45 height 6
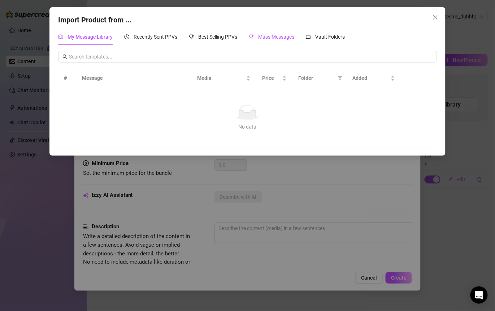
click at [283, 37] on span "Mass Messages" at bounding box center [276, 37] width 36 height 6
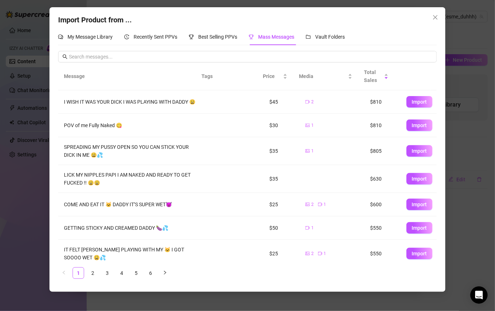
scroll to position [79, 0]
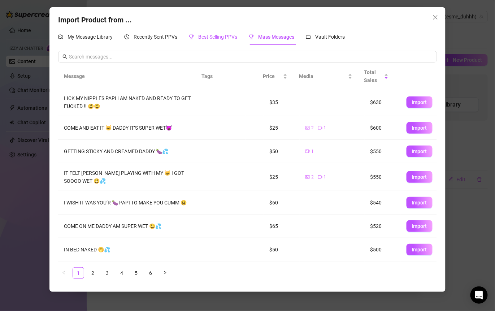
click at [223, 39] on span "Best Selling PPVs" at bounding box center [217, 37] width 39 height 6
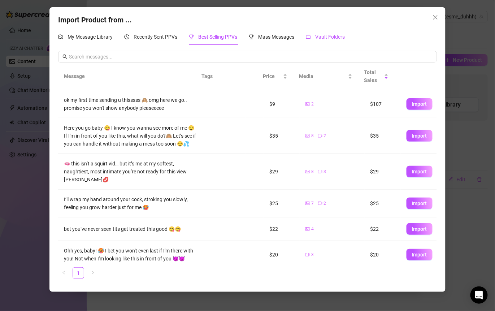
click at [317, 36] on span "Vault Folders" at bounding box center [330, 37] width 30 height 6
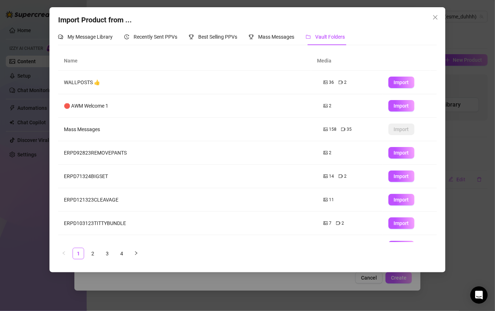
scroll to position [62, 0]
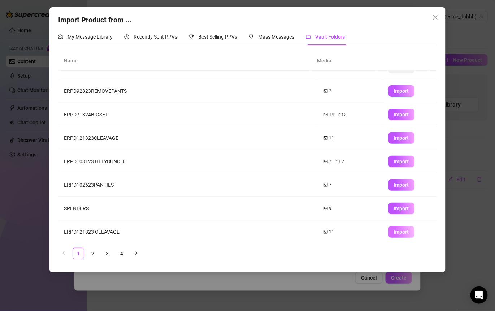
click at [387, 228] on button "Import" at bounding box center [402, 232] width 26 height 12
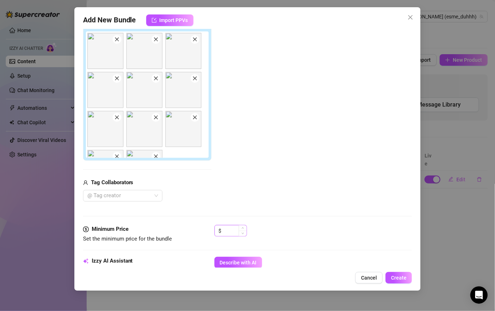
scroll to position [125, 0]
click at [369, 276] on span "Cancel" at bounding box center [369, 278] width 16 height 6
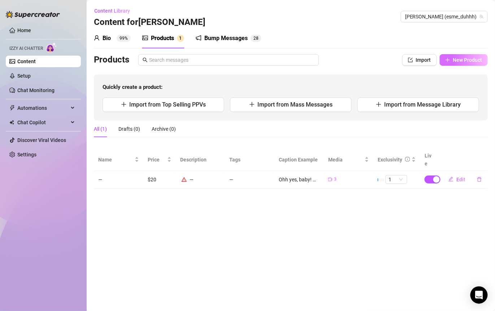
click at [387, 61] on span "New Product" at bounding box center [467, 60] width 29 height 6
type textarea "Type your message here..."
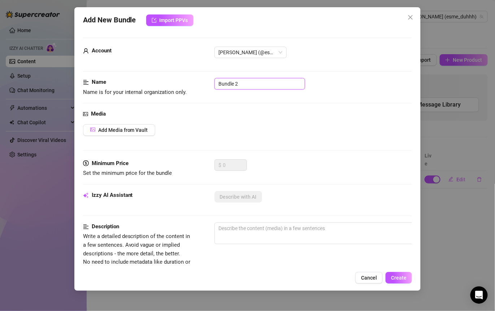
click at [253, 85] on input "Bundle 2" at bounding box center [260, 84] width 91 height 12
click at [126, 131] on span "Add Media from Vault" at bounding box center [123, 130] width 50 height 6
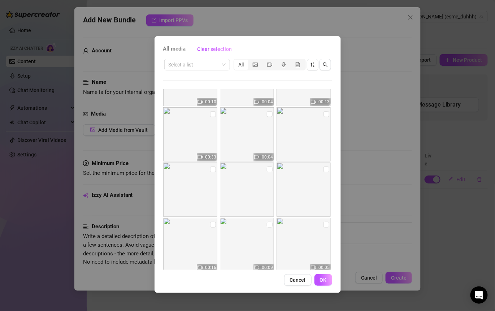
scroll to position [0, 0]
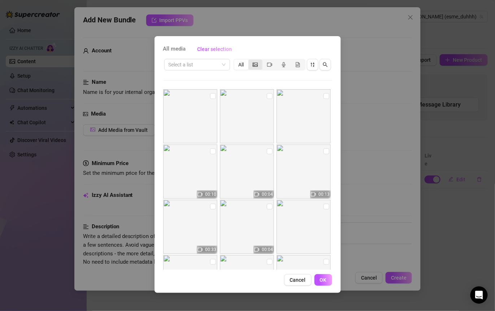
click at [254, 65] on icon "picture" at bounding box center [255, 64] width 5 height 5
click at [250, 61] on input "segmented control" at bounding box center [250, 61] width 0 height 0
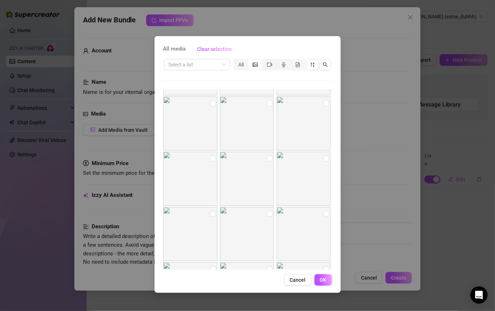
scroll to position [189, 0]
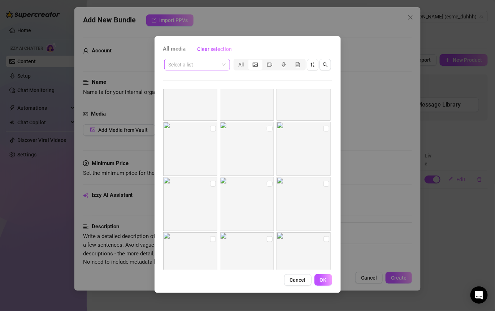
click at [221, 62] on span at bounding box center [197, 64] width 57 height 11
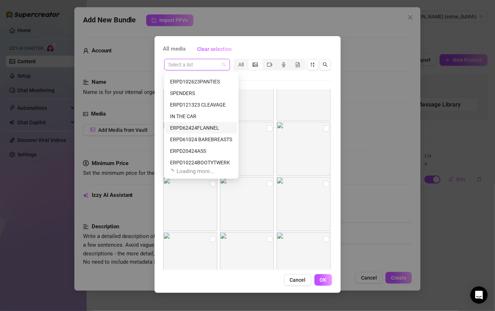
scroll to position [137, 0]
click at [198, 103] on div "IN THE CAR" at bounding box center [201, 104] width 63 height 8
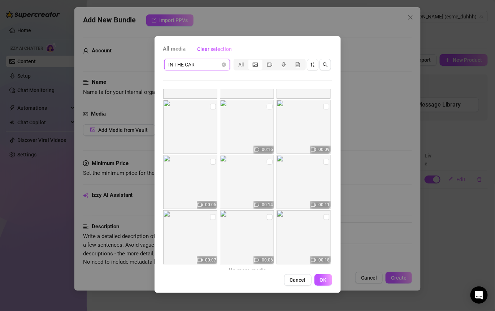
scroll to position [0, 0]
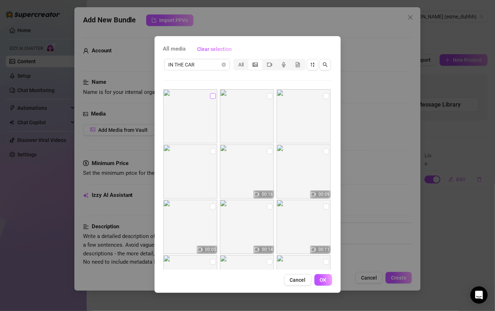
click at [211, 98] on input "checkbox" at bounding box center [213, 96] width 6 height 6
checkbox input "true"
click at [269, 93] on input "checkbox" at bounding box center [270, 96] width 6 height 6
checkbox input "true"
click at [324, 96] on input "checkbox" at bounding box center [327, 96] width 6 height 6
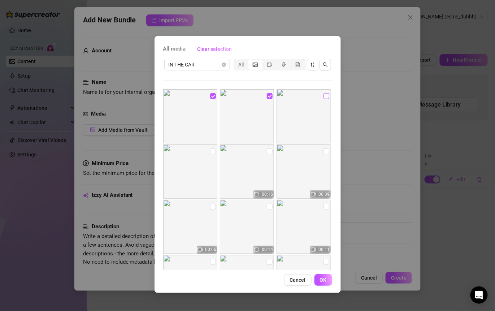
checkbox input "true"
click at [324, 151] on input "checkbox" at bounding box center [327, 152] width 6 height 6
checkbox input "true"
click at [267, 149] on input "checkbox" at bounding box center [270, 152] width 6 height 6
checkbox input "true"
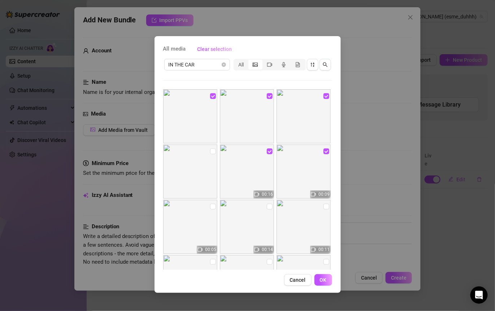
click at [208, 150] on img at bounding box center [190, 172] width 54 height 54
click at [214, 207] on input "checkbox" at bounding box center [213, 207] width 6 height 6
checkbox input "true"
click at [267, 209] on input "checkbox" at bounding box center [270, 207] width 6 height 6
checkbox input "true"
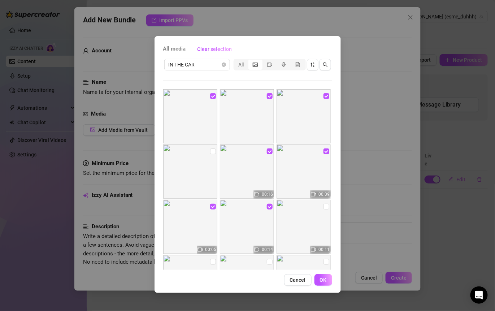
click at [319, 208] on img at bounding box center [304, 227] width 54 height 54
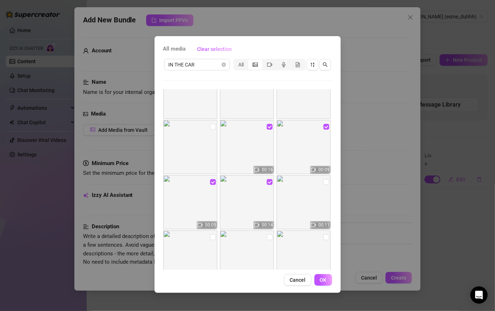
scroll to position [25, 0]
click at [324, 180] on input "checkbox" at bounding box center [327, 182] width 6 height 6
checkbox input "true"
click at [324, 235] on input "checkbox" at bounding box center [327, 237] width 6 height 6
checkbox input "true"
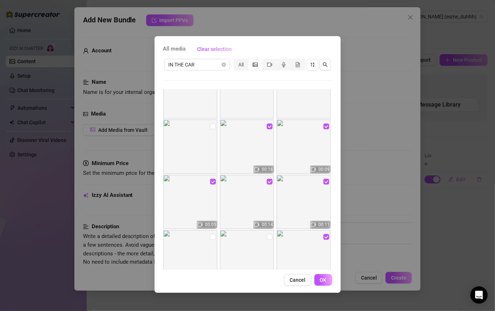
click at [270, 235] on img at bounding box center [247, 257] width 54 height 54
click at [211, 236] on input "checkbox" at bounding box center [213, 237] width 6 height 6
checkbox input "true"
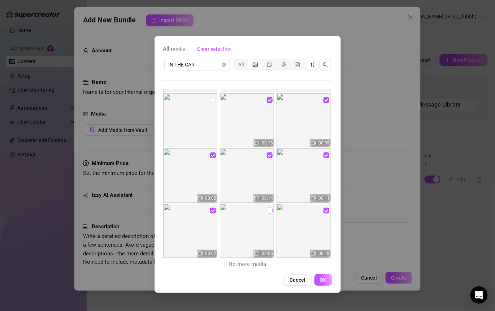
click at [270, 214] on label at bounding box center [270, 211] width 6 height 8
click at [270, 214] on input "checkbox" at bounding box center [270, 211] width 6 height 6
checkbox input "true"
click at [322, 279] on span "OK" at bounding box center [323, 280] width 7 height 6
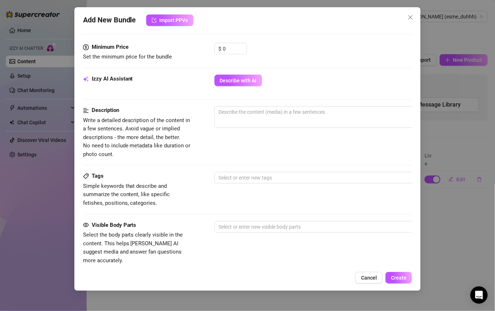
scroll to position [245, 0]
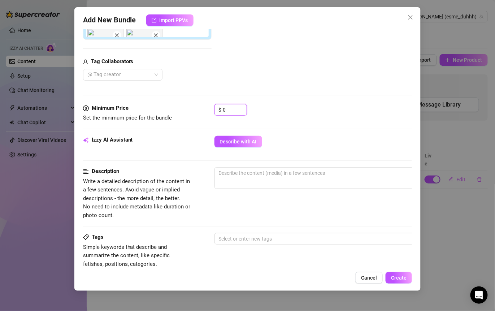
drag, startPoint x: 232, startPoint y: 107, endPoint x: 198, endPoint y: 107, distance: 34.0
click at [198, 107] on div "Minimum Price Set the minimum price for the bundle $ 0" at bounding box center [248, 113] width 330 height 18
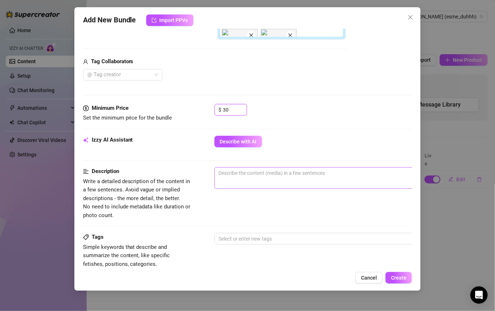
type input "30"
click at [258, 175] on textarea at bounding box center [341, 173] width 252 height 11
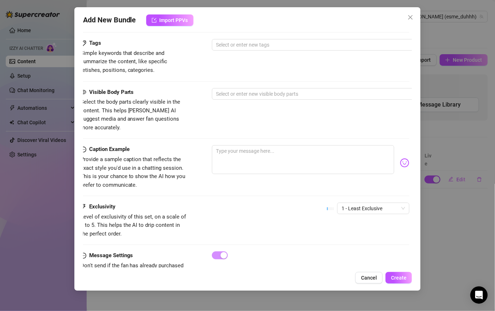
scroll to position [459, 3]
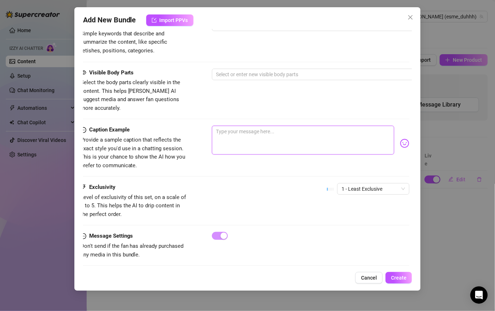
click at [240, 128] on textarea at bounding box center [303, 140] width 183 height 29
type textarea "m"
type textarea "ma"
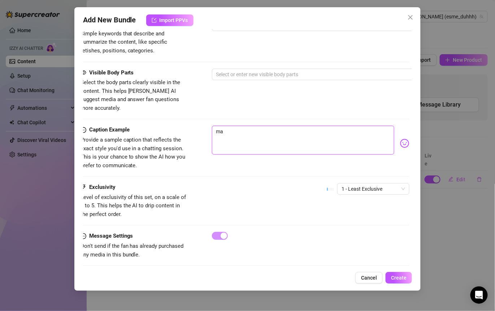
type textarea "may"
type textarea "mayb"
type textarea "maybe"
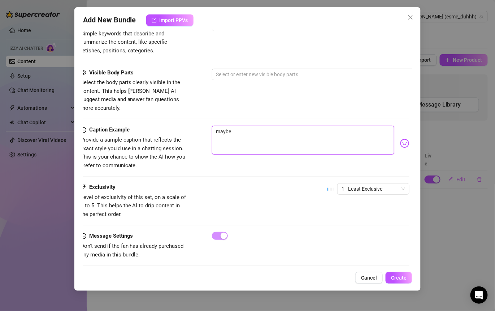
type textarea "maybe"
type textarea "maybe y"
type textarea "maybe yo"
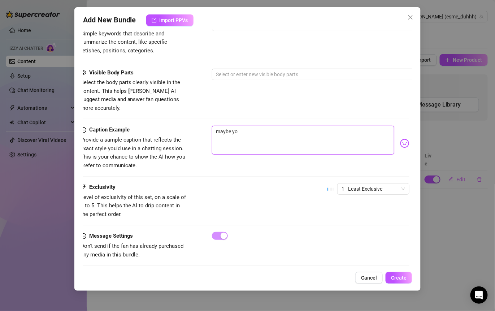
type textarea "maybe you"
type textarea "maybe you w"
type textarea "maybe you wa"
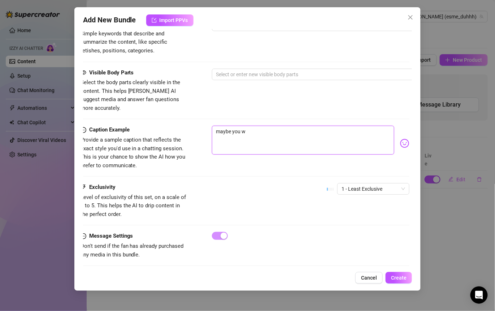
type textarea "maybe you wa"
type textarea "maybe you wan"
type textarea "maybe you [PERSON_NAME]"
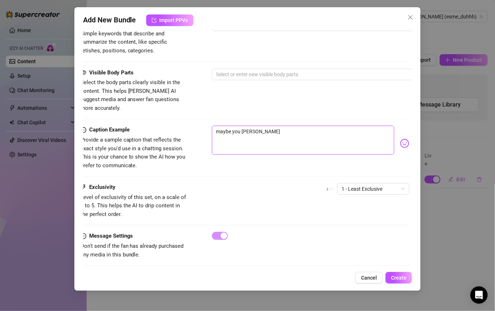
type textarea "maybe you wanna"
type textarea "maybe you wanna s"
type textarea "maybe you wanna se"
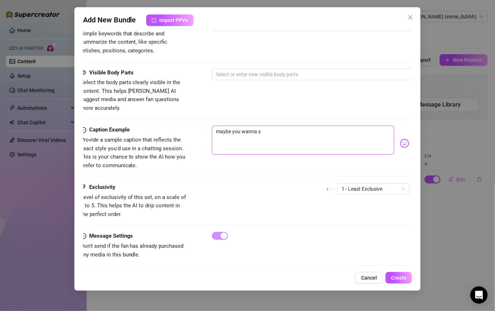
type textarea "maybe you wanna se"
type textarea "maybe you wanna see"
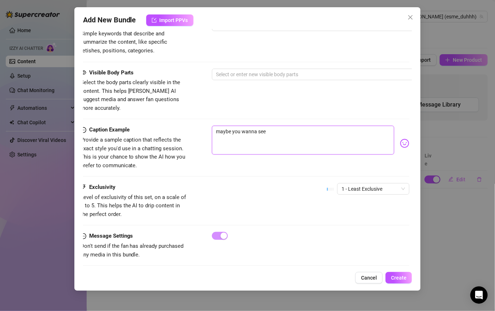
type textarea "maybe you wanna see m"
type textarea "maybe you wanna see me"
type textarea "maybe you wanna see me g"
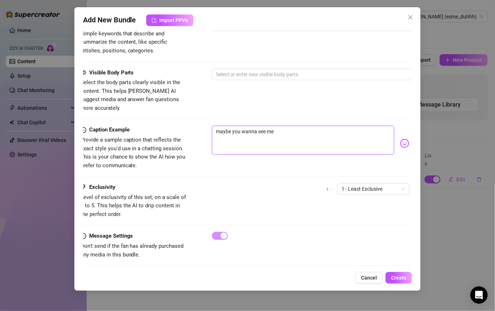
type textarea "maybe you wanna see me g"
type textarea "maybe you wanna see me ge"
type textarea "maybe you wanna see me get"
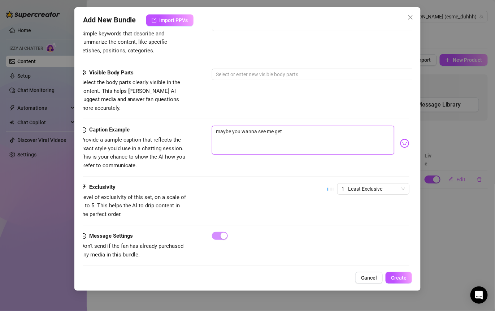
type textarea "maybe you wanna see me get n"
type textarea "maybe you wanna see me get na"
type textarea "maybe you wanna see me get nau"
type textarea "maybe you wanna see me get naug"
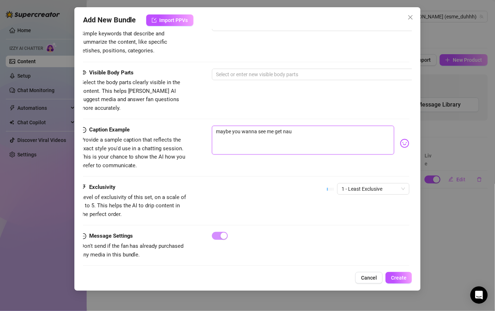
type textarea "maybe you wanna see me get naug"
type textarea "maybe you wanna see me get naugh"
type textarea "maybe you wanna see me get naught"
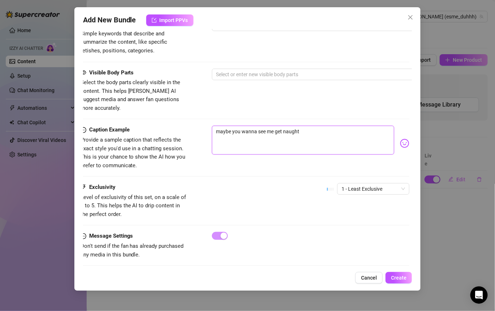
type textarea "maybe you wanna see me get naughty"
type textarea "maybe you wanna see me get naughty i"
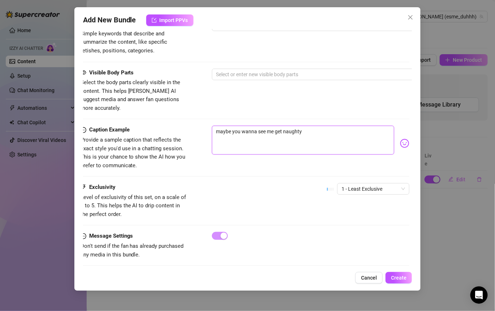
type textarea "maybe you wanna see me get naughty i"
type textarea "maybe you wanna see me get naughty in"
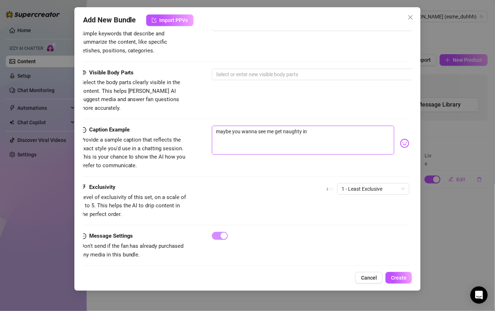
type textarea "maybe you wanna see me get naughty in a"
type textarea "maybe you wanna see me get naughty in a c"
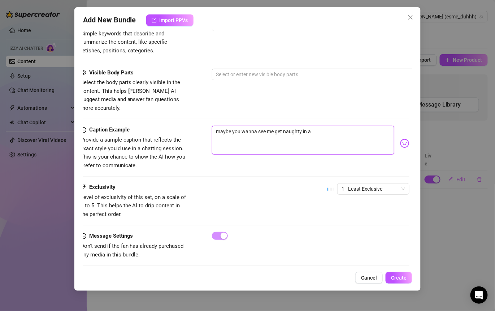
type textarea "maybe you wanna see me get naughty in a c"
type textarea "maybe you wanna see me get naughty in a ca"
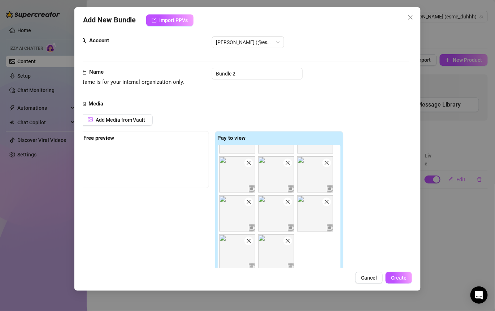
scroll to position [11, 3]
click at [247, 70] on input "Bundle 2" at bounding box center [257, 73] width 91 height 12
drag, startPoint x: 244, startPoint y: 72, endPoint x: 198, endPoint y: 72, distance: 46.6
click at [199, 72] on div "Name Name is for your internal organization only. Bundle 2" at bounding box center [246, 76] width 330 height 18
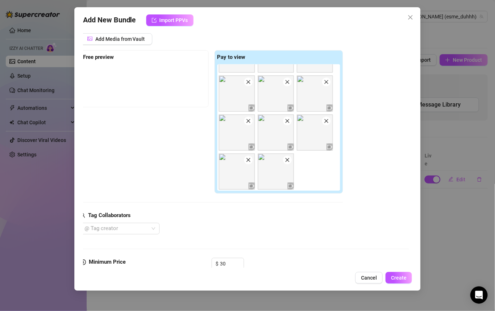
scroll to position [356, 3]
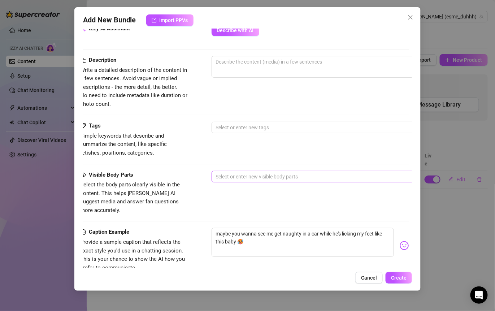
click at [326, 172] on div at bounding box center [334, 177] width 242 height 10
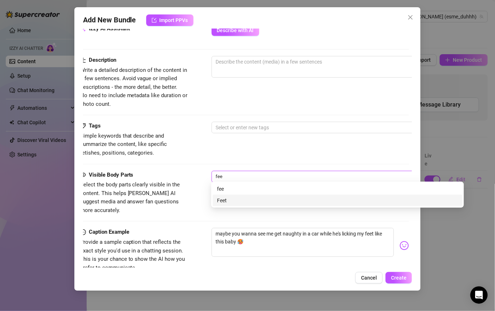
click at [259, 198] on div "Feet" at bounding box center [337, 201] width 241 height 8
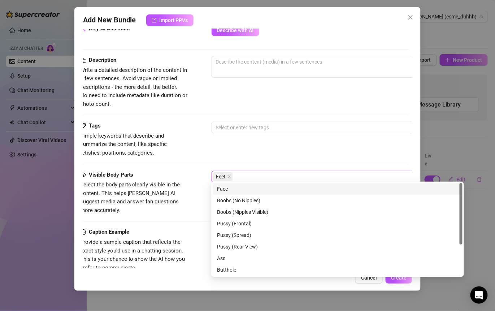
click at [234, 152] on div "Tags Simple keywords that describe and summarize the content, like specific fet…" at bounding box center [245, 139] width 330 height 35
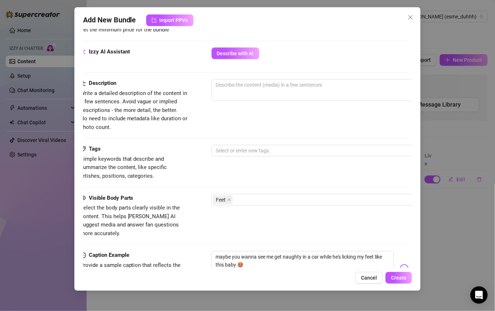
scroll to position [244, 3]
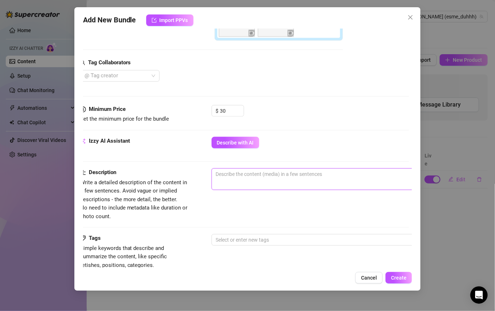
click at [232, 176] on textarea at bounding box center [338, 174] width 252 height 11
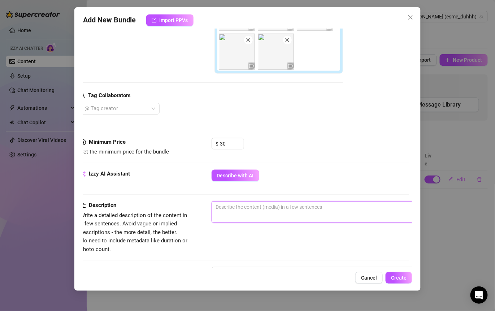
scroll to position [210, 3]
click at [283, 95] on div "Tag Collaborators" at bounding box center [211, 96] width 263 height 9
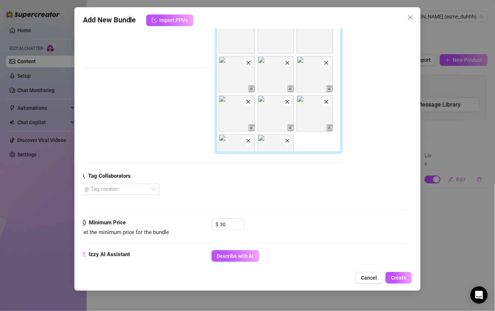
scroll to position [242, 3]
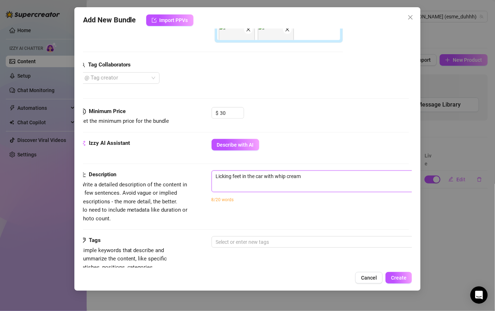
click at [212, 173] on textarea "Licking feet in the car with whip cream" at bounding box center [338, 176] width 252 height 11
click at [338, 177] on textarea "Boy Girl licking feet in the car with whip cream" at bounding box center [338, 176] width 252 height 11
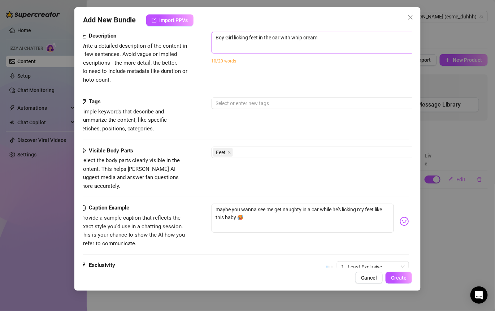
scroll to position [459, 3]
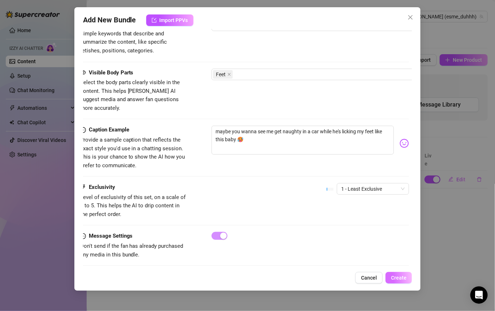
click at [387, 277] on span "Create" at bounding box center [399, 278] width 16 height 6
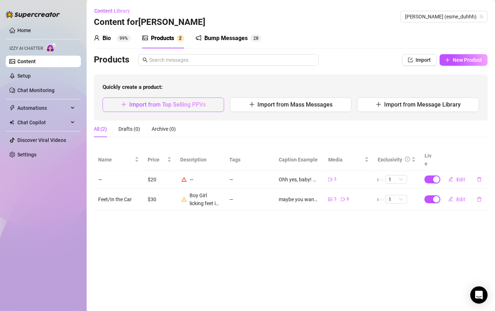
click at [189, 102] on span "Import from Top Selling PPVs" at bounding box center [168, 104] width 77 height 7
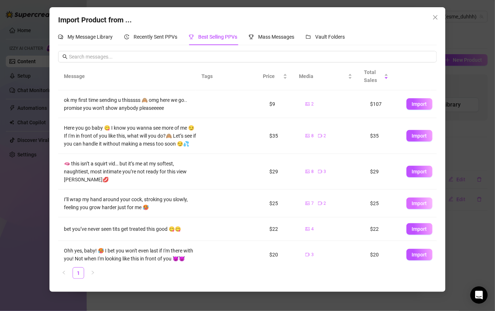
click at [387, 201] on span "Import" at bounding box center [419, 204] width 15 height 6
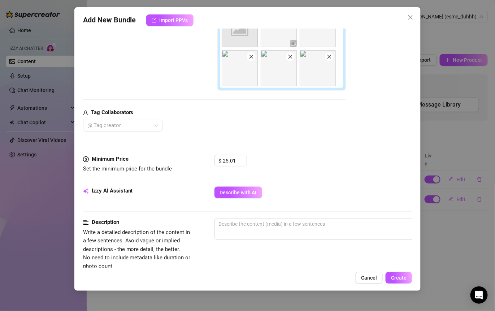
scroll to position [195, 0]
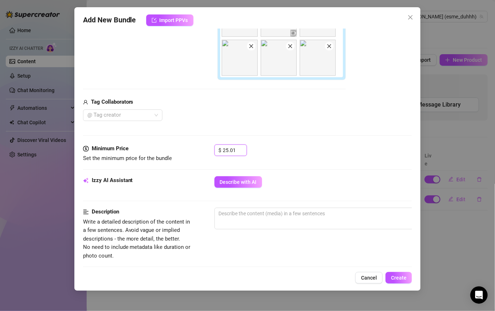
drag, startPoint x: 235, startPoint y: 149, endPoint x: 207, endPoint y: 149, distance: 27.8
click at [208, 149] on div "Minimum Price Set the minimum price for the bundle $ 25.01" at bounding box center [248, 154] width 330 height 18
click at [278, 156] on div "$ 25" at bounding box center [314, 154] width 198 height 18
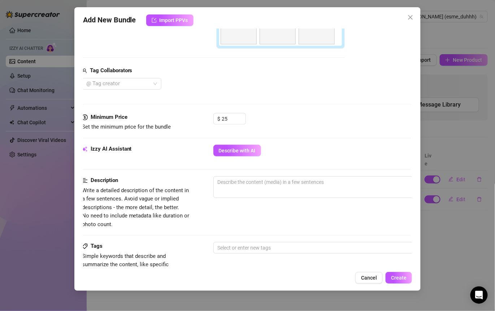
scroll to position [195, 1]
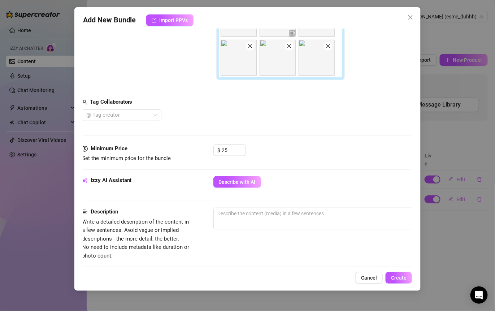
click at [315, 61] on img at bounding box center [317, 58] width 36 height 36
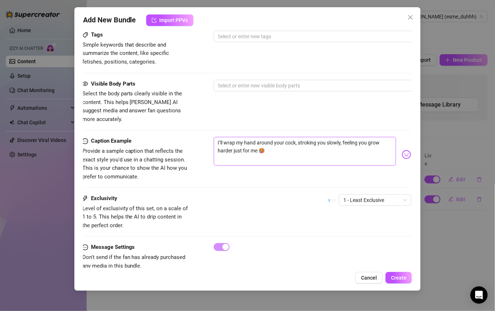
scroll to position [414, 1]
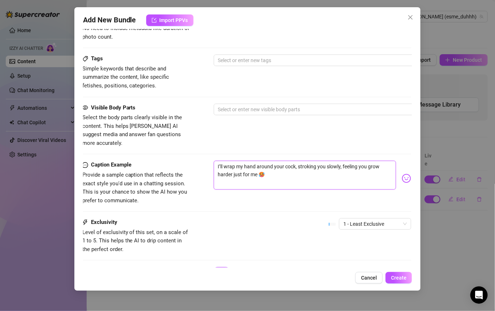
drag, startPoint x: 296, startPoint y: 157, endPoint x: 225, endPoint y: 156, distance: 71.5
click at [225, 161] on textarea "I’ll wrap my hand around your cock, stroking you slowly, feeling you grow harde…" at bounding box center [305, 175] width 183 height 29
click at [280, 136] on div "Visible Body Parts Select the body parts clearly visible in the content. This h…" at bounding box center [247, 126] width 330 height 44
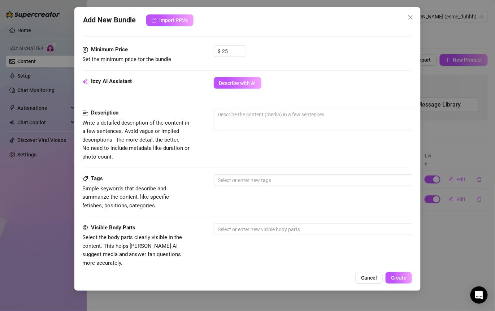
scroll to position [283, 1]
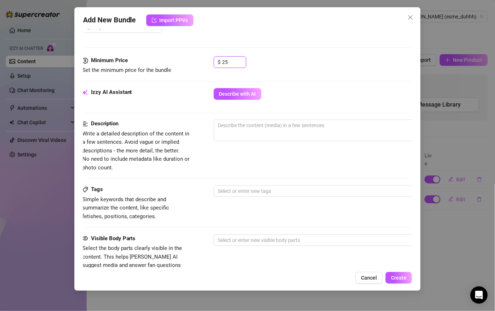
drag, startPoint x: 233, startPoint y: 60, endPoint x: 209, endPoint y: 59, distance: 23.5
click at [209, 59] on div "Minimum Price Set the minimum price for the bundle $ 25" at bounding box center [247, 65] width 330 height 18
click at [296, 72] on div "$ 20" at bounding box center [313, 65] width 198 height 18
click at [251, 130] on span "0 / 1000" at bounding box center [340, 131] width 253 height 22
click at [249, 128] on textarea at bounding box center [340, 125] width 252 height 11
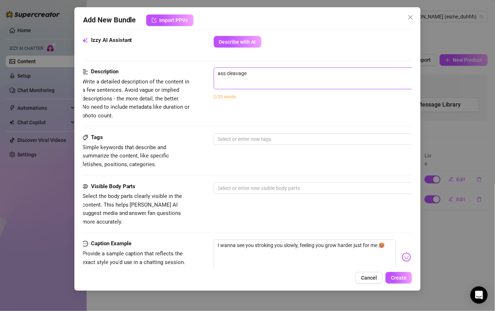
scroll to position [347, 1]
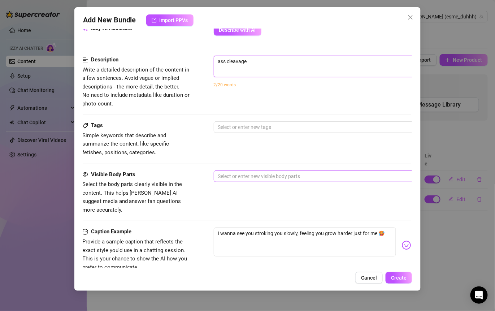
click at [258, 175] on div at bounding box center [336, 176] width 242 height 10
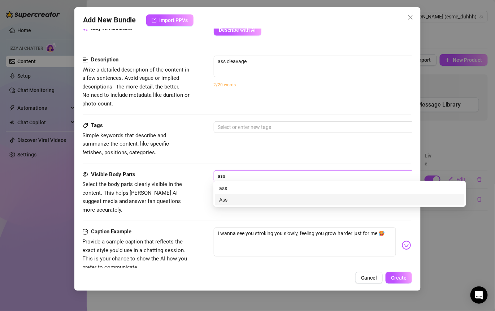
click at [238, 201] on div "Ass" at bounding box center [339, 200] width 241 height 8
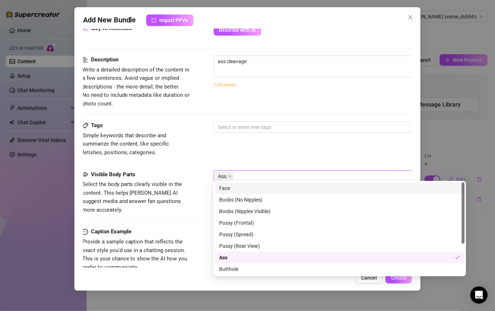
click at [244, 177] on div "Ass" at bounding box center [336, 176] width 242 height 10
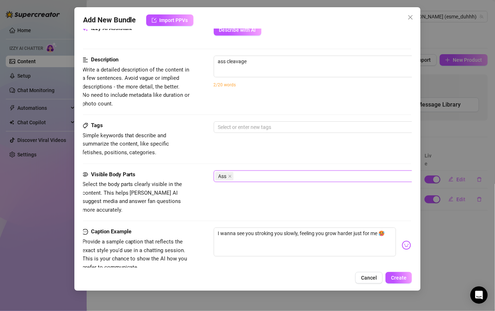
click at [244, 177] on div "Ass" at bounding box center [336, 176] width 242 height 10
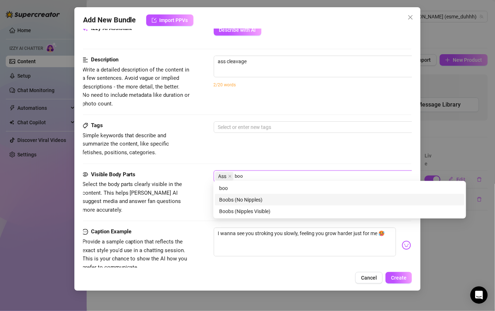
click at [243, 200] on div "Boobs (No Nipples)" at bounding box center [339, 200] width 241 height 8
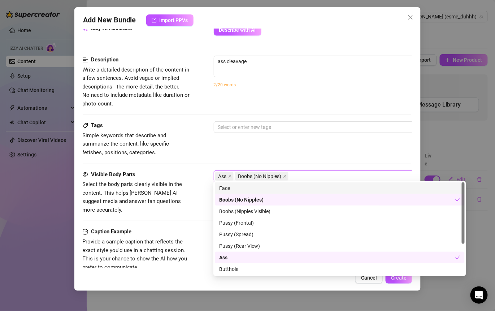
click at [282, 154] on div "Tags Simple keywords that describe and summarize the content, like specific fet…" at bounding box center [247, 138] width 330 height 35
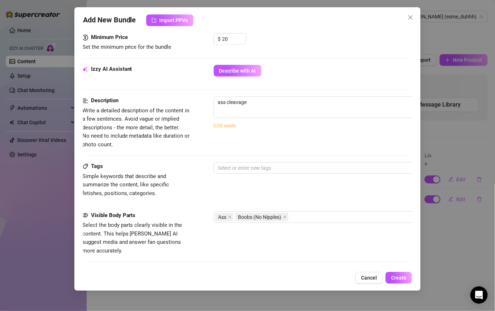
scroll to position [179, 1]
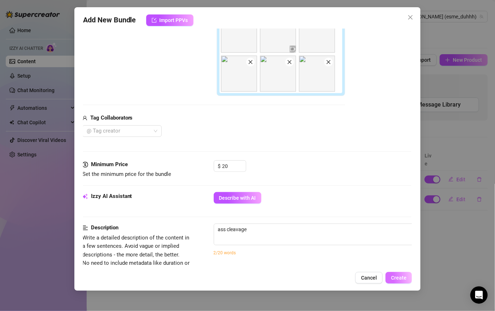
click at [387, 274] on button "Create" at bounding box center [399, 278] width 26 height 12
click at [294, 129] on div "@ Tag creator" at bounding box center [213, 131] width 263 height 12
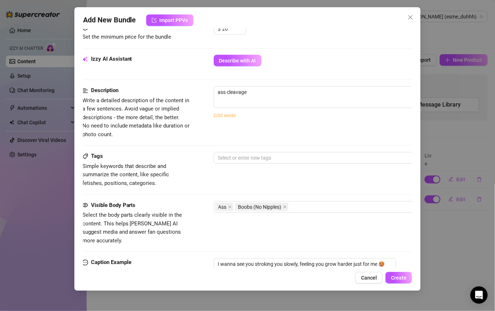
scroll to position [338, 1]
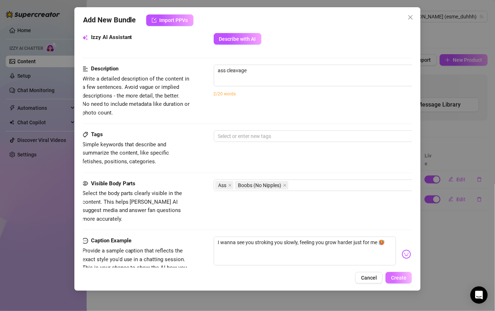
click at [387, 275] on span "Create" at bounding box center [399, 278] width 16 height 6
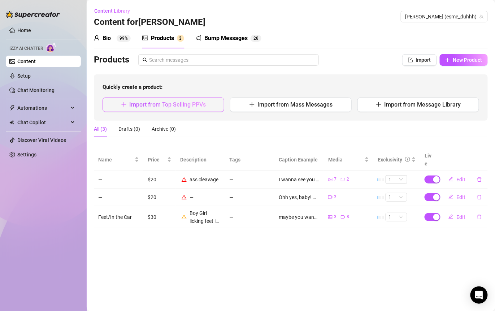
click at [176, 102] on span "Import from Top Selling PPVs" at bounding box center [168, 104] width 77 height 7
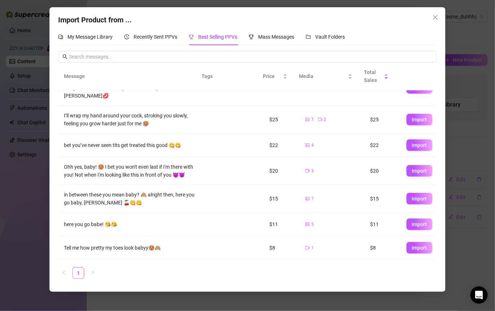
scroll to position [112, 0]
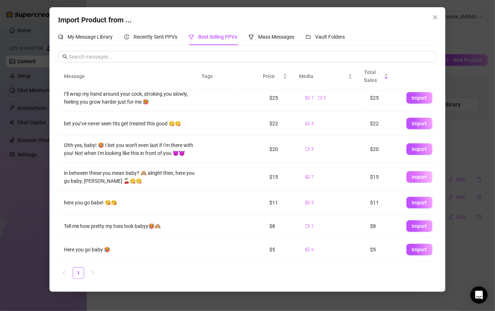
click at [387, 173] on button "Import" at bounding box center [420, 177] width 26 height 12
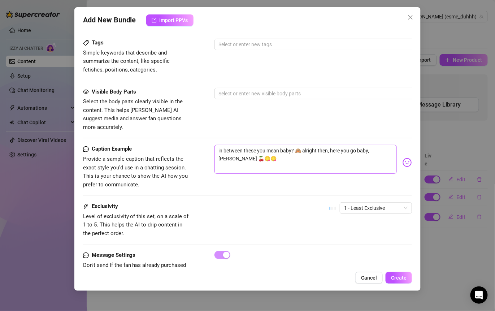
scroll to position [403, 0]
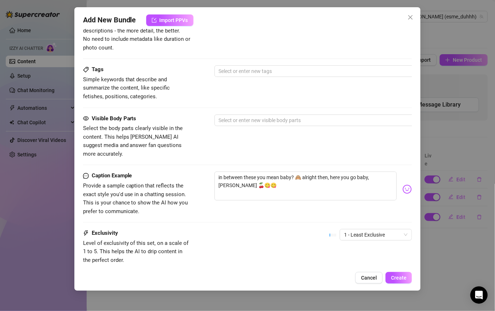
click at [235, 128] on div "Visible Body Parts Select the body parts clearly visible in the content. This h…" at bounding box center [248, 137] width 330 height 44
click at [235, 123] on div at bounding box center [337, 120] width 242 height 10
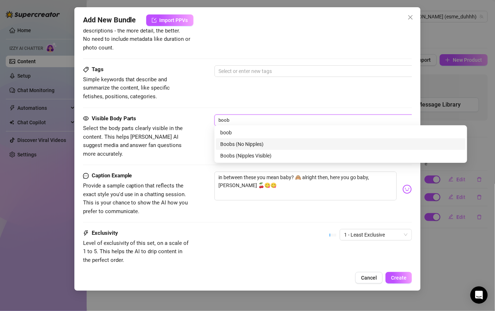
click at [238, 144] on div "Boobs (No Nipples)" at bounding box center [340, 144] width 241 height 8
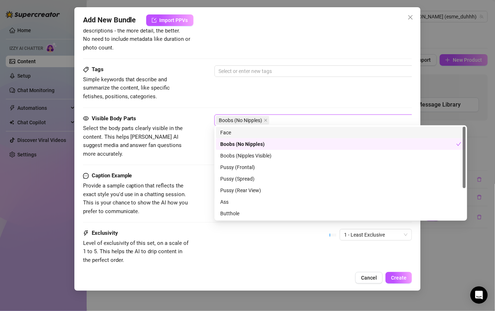
click at [188, 100] on div "Tags Simple keywords that describe and summarize the content, like specific fet…" at bounding box center [248, 89] width 330 height 49
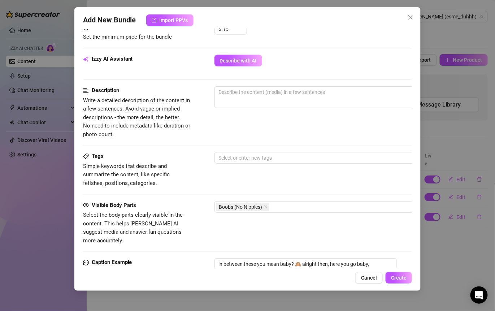
scroll to position [449, 0]
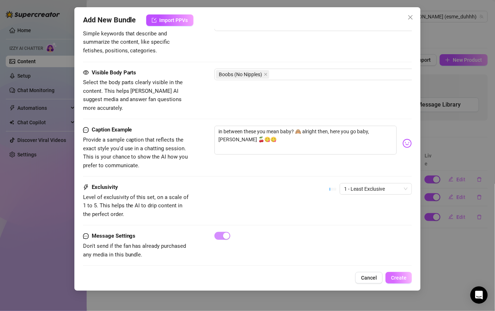
click at [387, 274] on button "Create" at bounding box center [399, 278] width 26 height 12
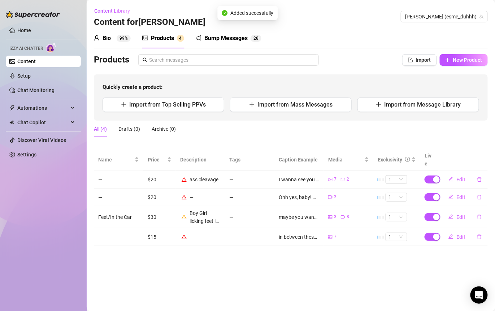
click at [167, 41] on div "Products" at bounding box center [162, 38] width 23 height 9
click at [202, 107] on span "Import from Top Selling PPVs" at bounding box center [168, 104] width 77 height 7
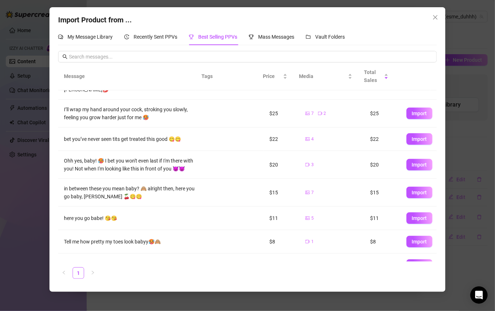
scroll to position [95, 0]
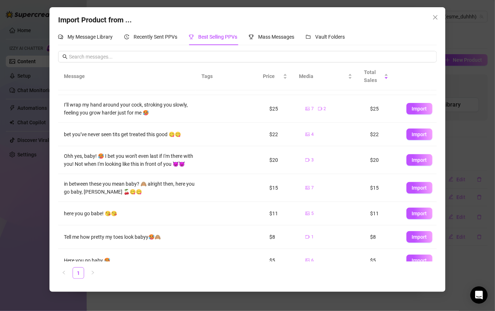
click at [387, 282] on div "Message Tags Price Media Total Sales ok my first time sending u thisssss 🙈 omg …" at bounding box center [247, 174] width 379 height 222
click at [387, 18] on icon "close" at bounding box center [436, 17] width 6 height 6
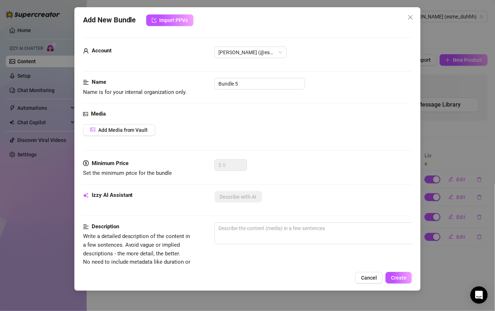
click at [374, 280] on span "Cancel" at bounding box center [369, 278] width 16 height 6
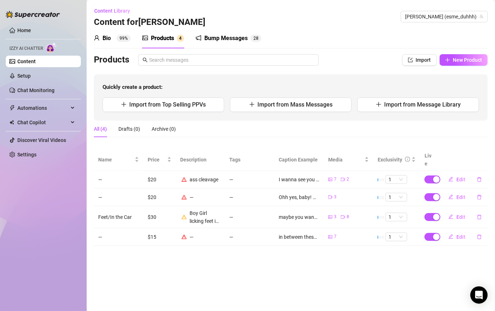
click at [36, 61] on link "Content" at bounding box center [26, 62] width 18 height 6
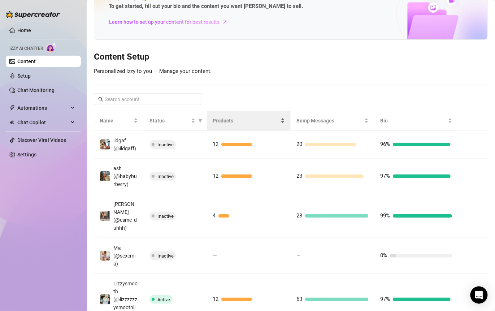
scroll to position [40, 0]
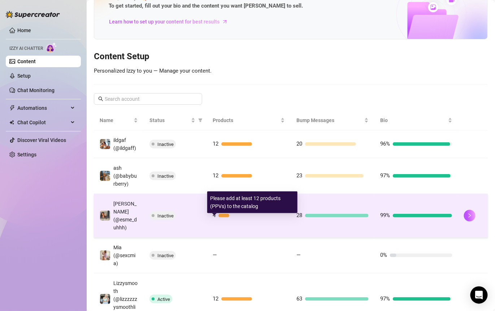
click at [234, 220] on div "4" at bounding box center [249, 215] width 72 height 9
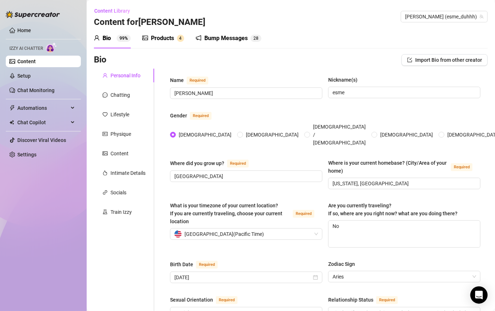
click at [164, 43] on div "Products 4" at bounding box center [163, 38] width 42 height 20
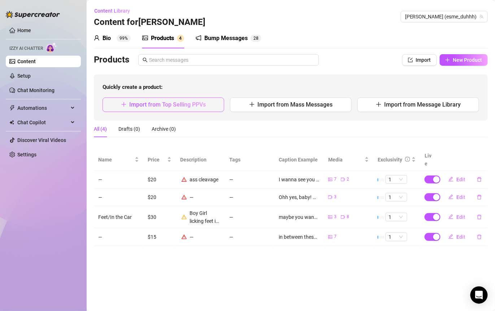
click at [191, 107] on span "Import from Top Selling PPVs" at bounding box center [168, 104] width 77 height 7
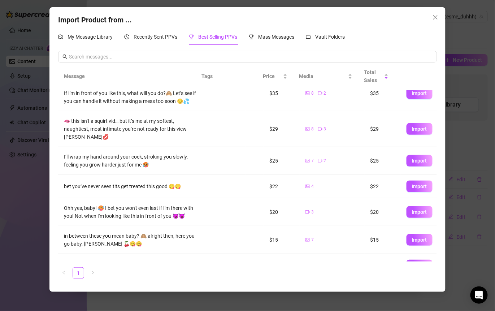
scroll to position [61, 0]
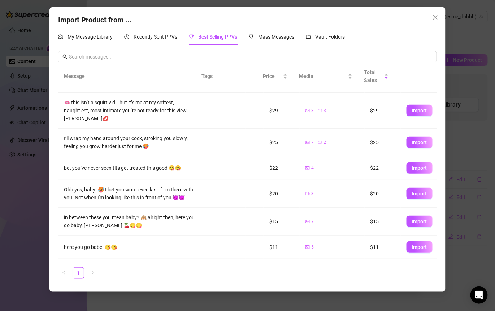
click at [387, 194] on span "Import" at bounding box center [419, 194] width 15 height 6
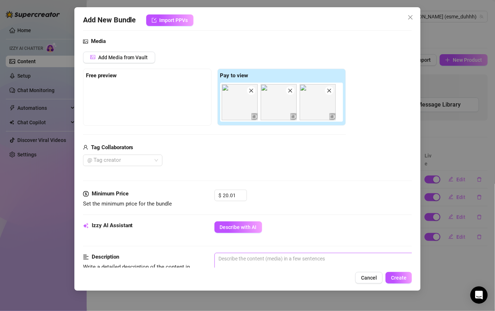
scroll to position [172, 0]
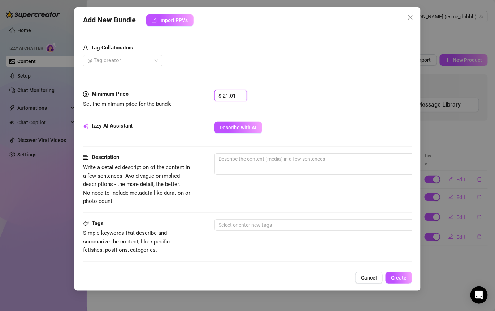
drag, startPoint x: 240, startPoint y: 92, endPoint x: 205, endPoint y: 91, distance: 35.0
click at [204, 91] on div "Minimum Price Set the minimum price for the bundle $ 21.01" at bounding box center [248, 99] width 330 height 18
drag, startPoint x: 237, startPoint y: 94, endPoint x: 196, endPoint y: 92, distance: 40.9
click at [196, 93] on div "Minimum Price Set the minimum price for the bundle $ 21.01" at bounding box center [248, 99] width 330 height 18
click at [319, 88] on div "Media Add Media from Vault Free preview Pay to view Tag Collaborators @ Tag cre…" at bounding box center [248, 13] width 330 height 152
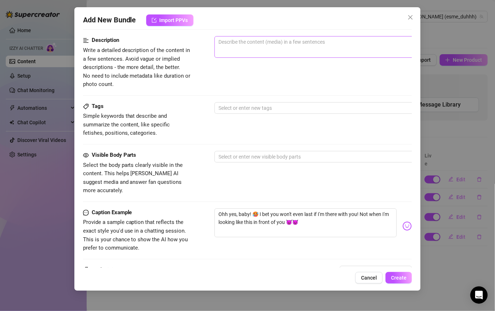
scroll to position [310, 0]
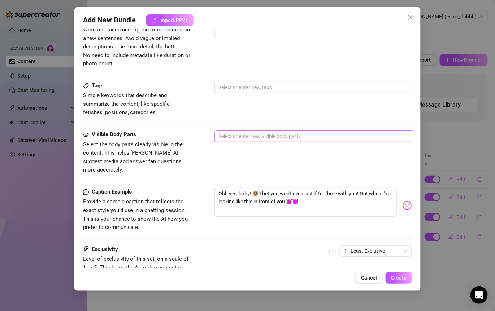
click at [262, 137] on div at bounding box center [337, 136] width 242 height 10
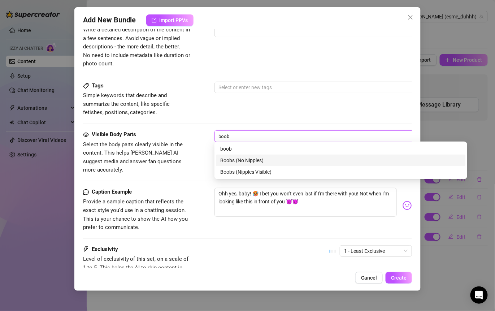
click at [248, 159] on div "Boobs (No Nipples)" at bounding box center [340, 160] width 241 height 8
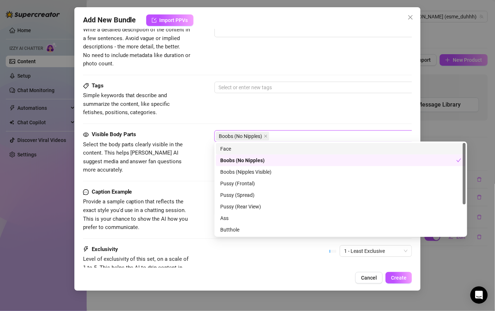
click at [268, 94] on div "Tags Simple keywords that describe and summarize the content, like specific fet…" at bounding box center [248, 99] width 330 height 35
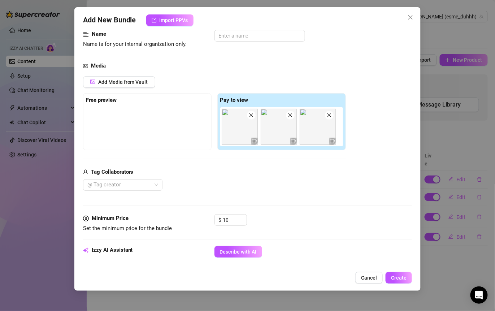
scroll to position [372, 0]
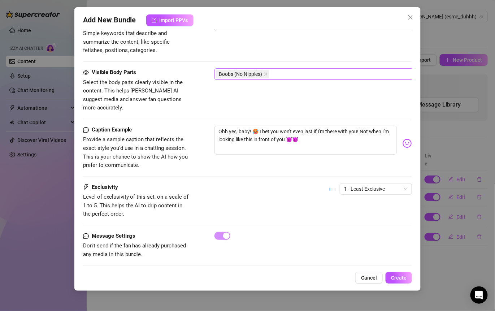
click at [285, 74] on div "Boobs (No Nipples)" at bounding box center [337, 74] width 242 height 10
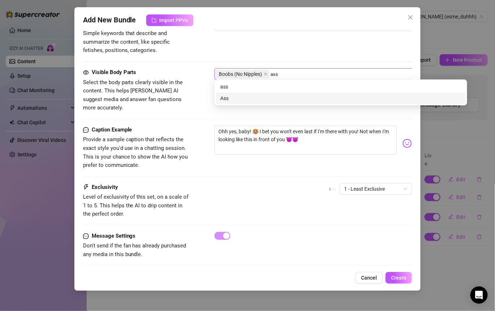
click at [266, 99] on div "Ass" at bounding box center [340, 98] width 241 height 8
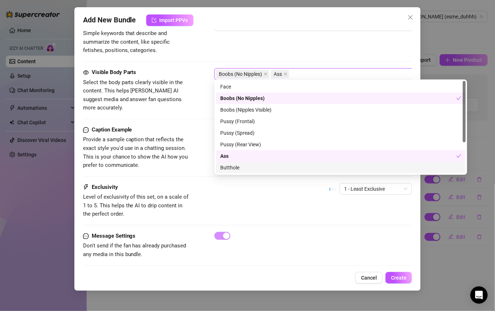
click at [310, 232] on div at bounding box center [314, 236] width 198 height 8
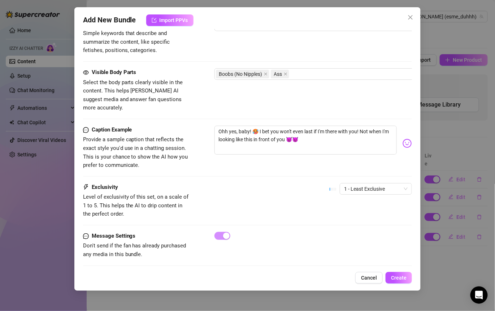
scroll to position [340, 0]
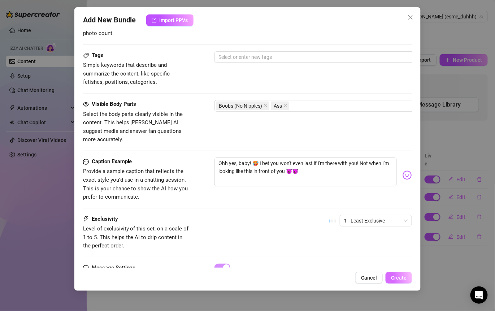
click at [387, 275] on span "Create" at bounding box center [399, 278] width 16 height 6
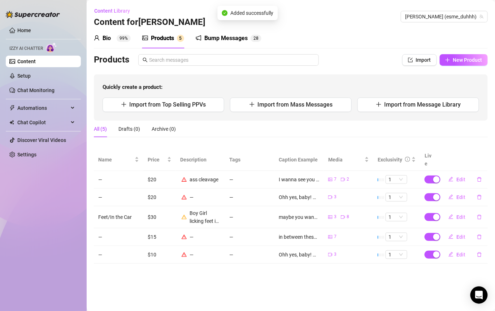
click at [172, 37] on div "Products" at bounding box center [162, 38] width 23 height 9
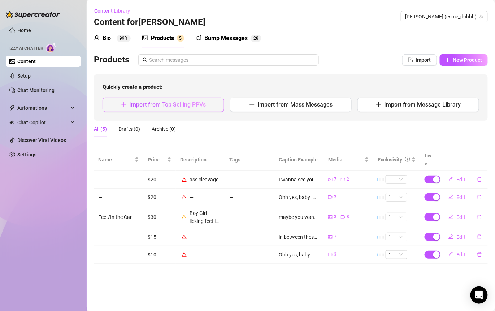
click at [167, 101] on button "Import from Top Selling PPVs" at bounding box center [164, 105] width 122 height 14
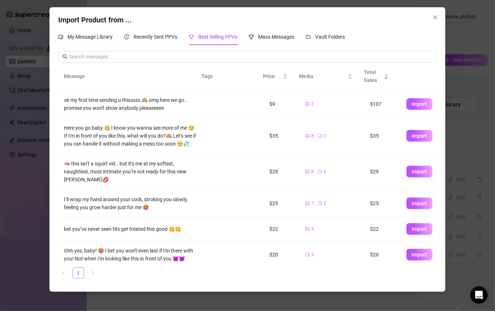
scroll to position [112, 0]
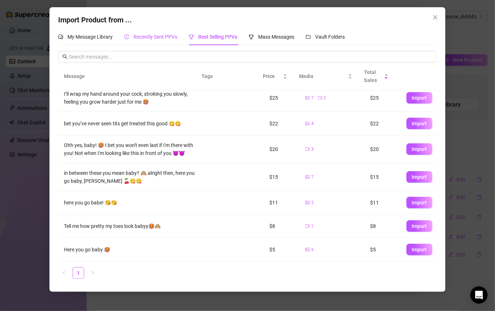
click at [155, 38] on span "Recently Sent PPVs" at bounding box center [156, 37] width 44 height 6
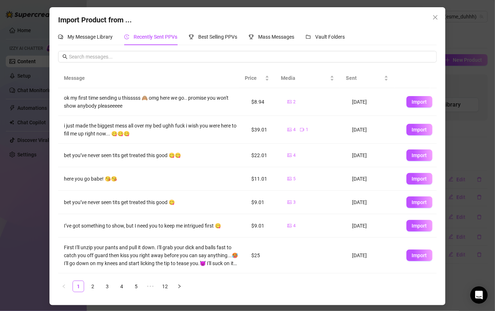
scroll to position [67, 0]
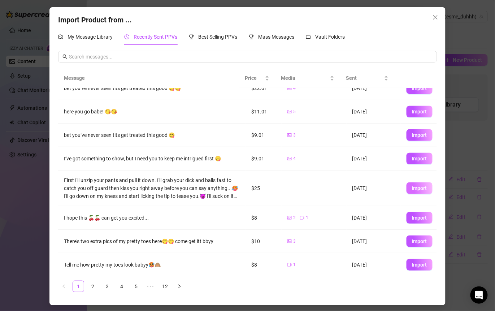
click at [387, 186] on span "Import" at bounding box center [419, 188] width 15 height 6
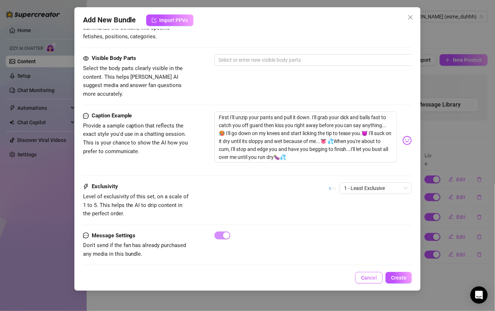
scroll to position [187, 0]
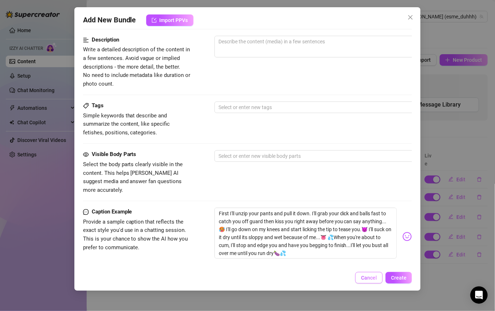
click at [367, 278] on span "Cancel" at bounding box center [369, 278] width 16 height 6
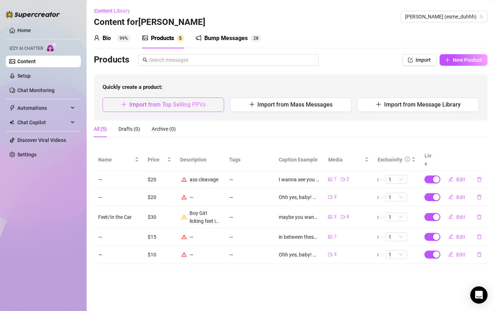
click at [156, 102] on span "Import from Top Selling PPVs" at bounding box center [168, 104] width 77 height 7
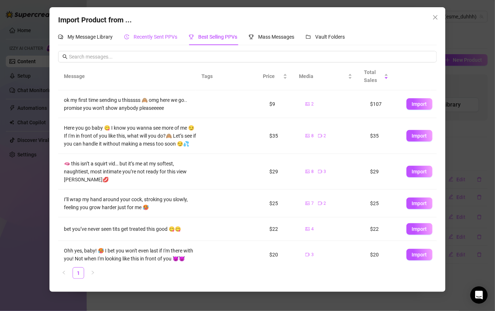
click at [131, 39] on div "Recently Sent PPVs" at bounding box center [150, 37] width 53 height 8
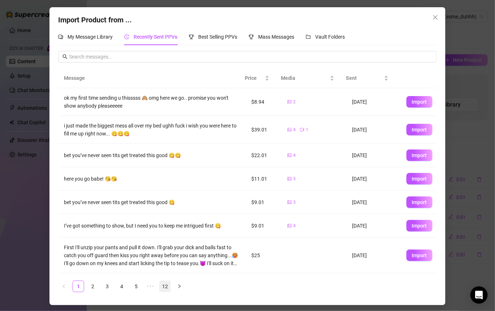
click at [167, 288] on link "12" at bounding box center [165, 286] width 11 height 11
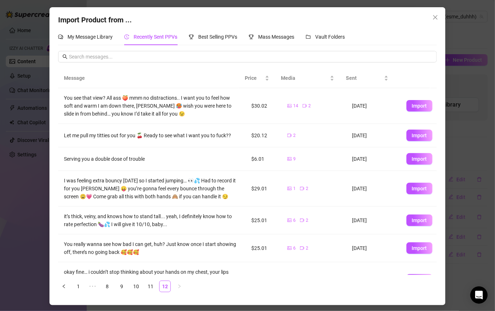
scroll to position [50, 0]
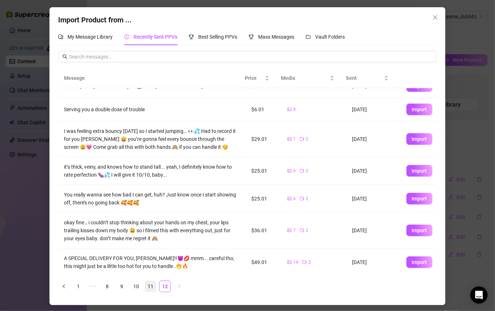
click at [154, 288] on link "11" at bounding box center [150, 286] width 11 height 11
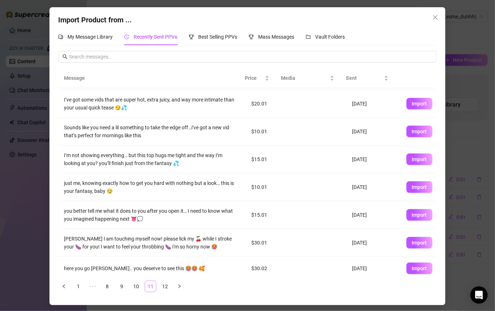
scroll to position [0, 0]
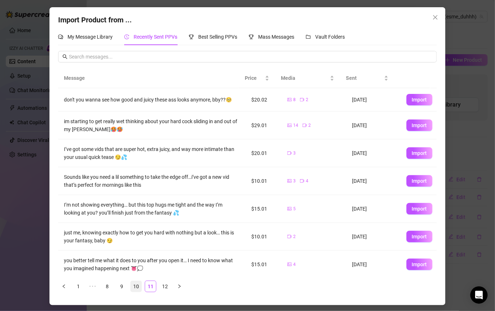
click at [132, 285] on link "10" at bounding box center [136, 286] width 11 height 11
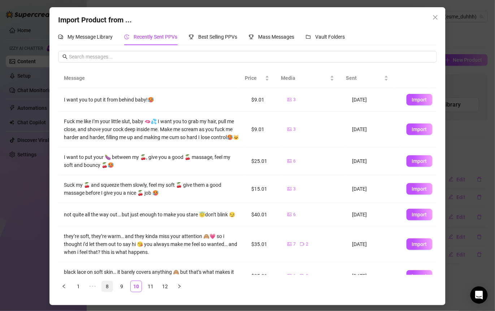
click at [122, 286] on link "9" at bounding box center [121, 286] width 11 height 11
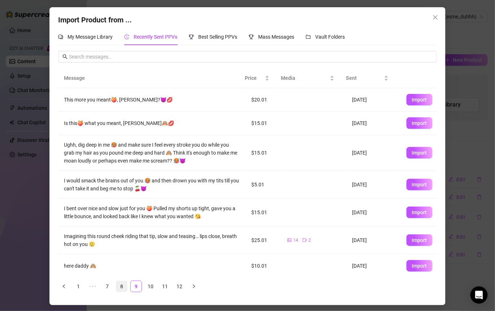
click at [122, 289] on link "8" at bounding box center [121, 286] width 11 height 11
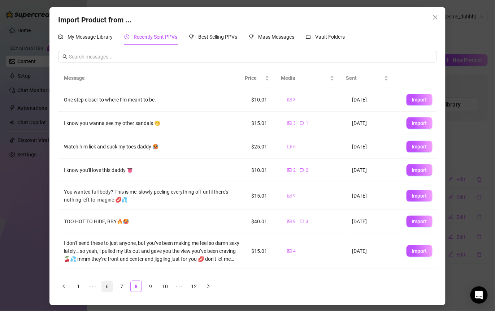
click at [124, 285] on link "7" at bounding box center [121, 286] width 11 height 11
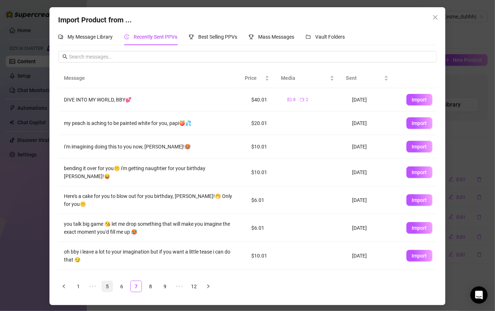
click at [122, 285] on link "6" at bounding box center [121, 286] width 11 height 11
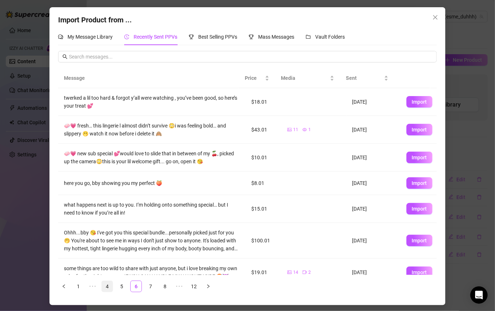
click at [122, 287] on link "5" at bounding box center [121, 286] width 11 height 11
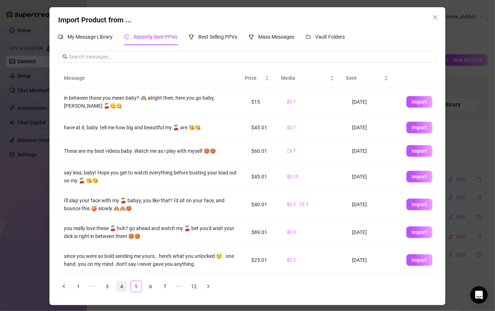
click at [120, 286] on link "4" at bounding box center [121, 286] width 11 height 11
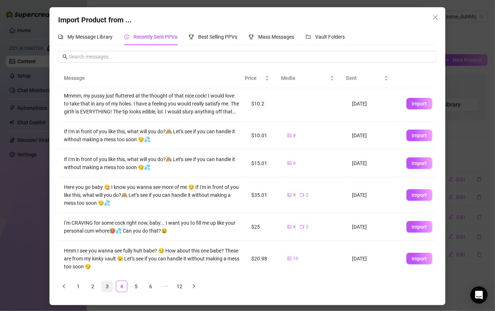
click at [102, 287] on link "3" at bounding box center [107, 286] width 11 height 11
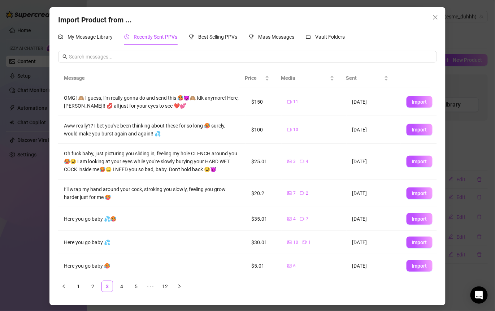
click at [387, 188] on div "Import Product from ... My Message Library Recently Sent PPVs Best Selling PPVs…" at bounding box center [247, 155] width 495 height 311
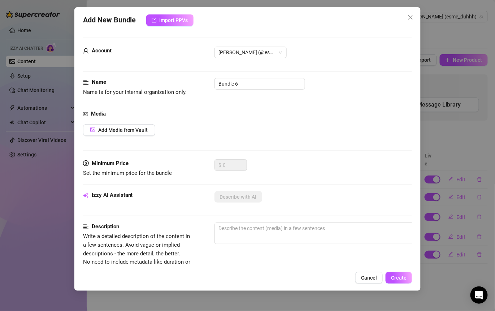
click at [387, 14] on button "Close" at bounding box center [411, 18] width 12 height 12
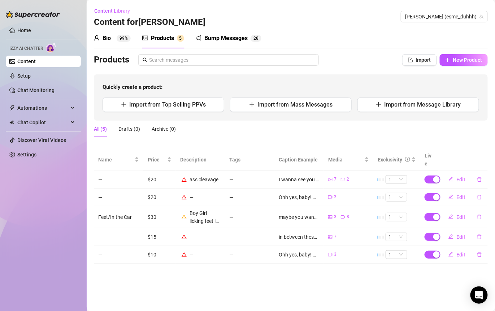
click at [162, 42] on div "Products" at bounding box center [162, 38] width 23 height 9
click at [387, 59] on span "New Product" at bounding box center [467, 60] width 29 height 6
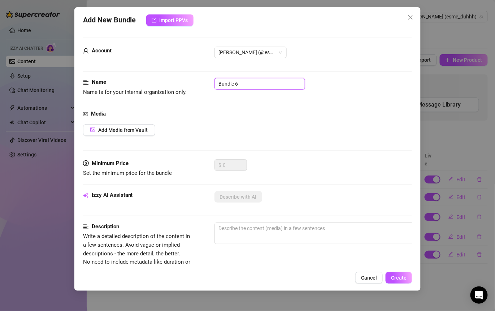
drag, startPoint x: 246, startPoint y: 85, endPoint x: 189, endPoint y: 85, distance: 57.8
click at [189, 85] on div "Name Name is for your internal organization only. Bundle 6" at bounding box center [248, 87] width 330 height 18
click at [211, 148] on div "Media Add Media from Vault" at bounding box center [248, 135] width 330 height 50
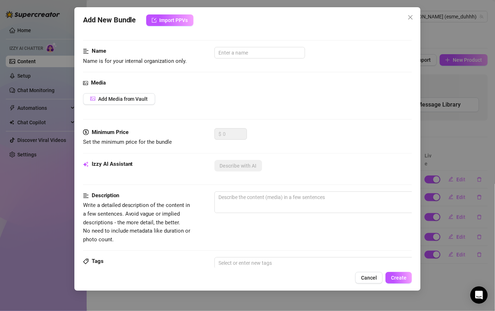
scroll to position [33, 0]
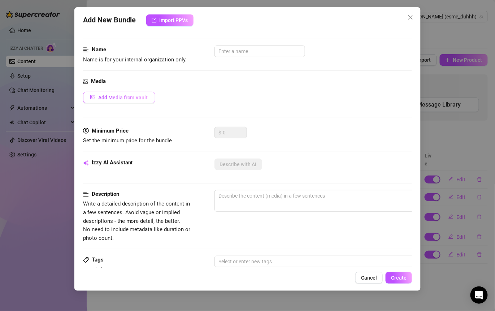
click at [123, 95] on span "Add Media from Vault" at bounding box center [123, 98] width 50 height 6
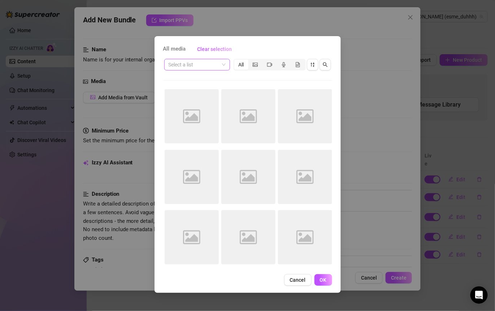
click at [216, 64] on input "search" at bounding box center [194, 64] width 51 height 11
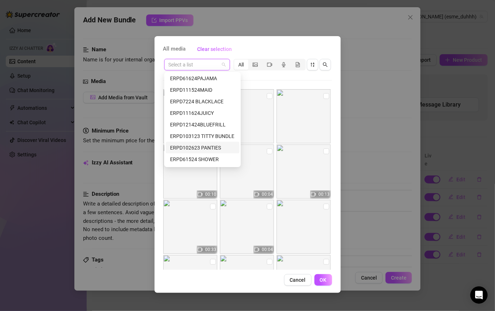
scroll to position [309, 0]
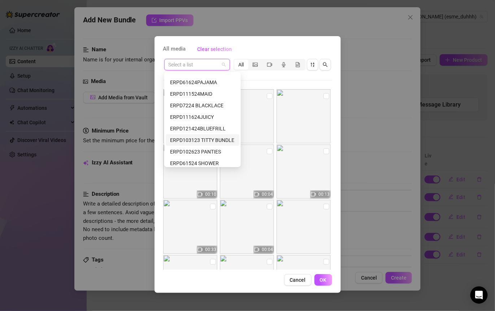
click at [216, 139] on div "ERPD103123 TITTY BUNDLE" at bounding box center [202, 140] width 65 height 8
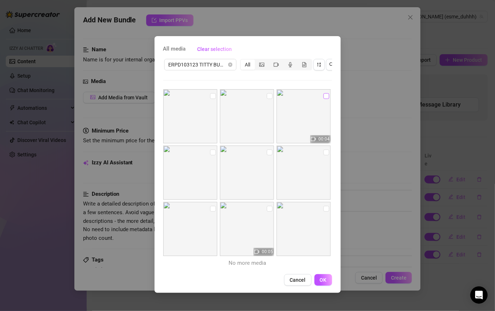
click at [324, 96] on input "checkbox" at bounding box center [327, 96] width 6 height 6
click at [268, 207] on input "checkbox" at bounding box center [270, 209] width 6 height 6
click at [211, 209] on input "checkbox" at bounding box center [213, 209] width 6 height 6
click at [324, 209] on input "checkbox" at bounding box center [327, 209] width 6 height 6
click at [267, 150] on input "checkbox" at bounding box center [270, 153] width 6 height 6
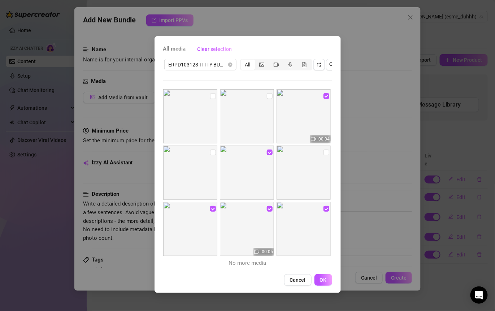
click at [207, 151] on img at bounding box center [190, 173] width 54 height 54
click at [267, 95] on input "checkbox" at bounding box center [270, 96] width 6 height 6
click at [212, 98] on input "checkbox" at bounding box center [213, 96] width 6 height 6
click at [212, 154] on input "checkbox" at bounding box center [213, 153] width 6 height 6
click at [326, 286] on button "OK" at bounding box center [324, 280] width 18 height 12
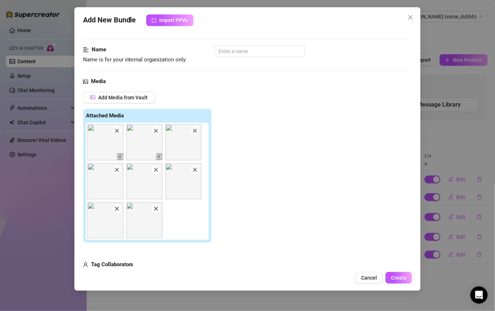
scroll to position [250, 0]
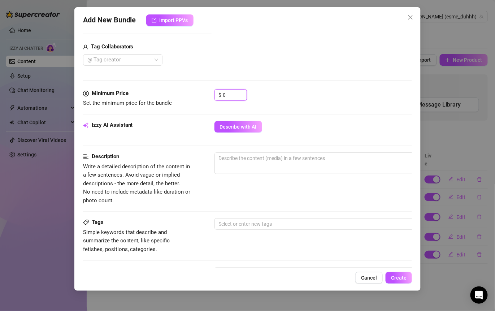
drag, startPoint x: 232, startPoint y: 90, endPoint x: 201, endPoint y: 90, distance: 31.4
click at [201, 90] on div "Minimum Price Set the minimum price for the bundle $ 0" at bounding box center [248, 98] width 330 height 18
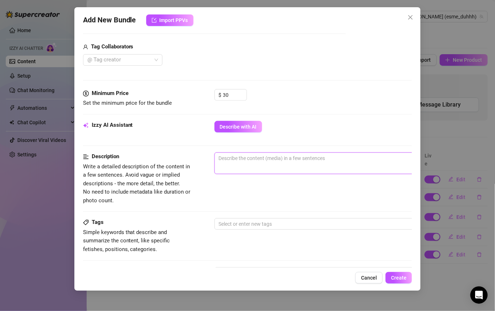
click at [299, 159] on textarea at bounding box center [341, 158] width 252 height 11
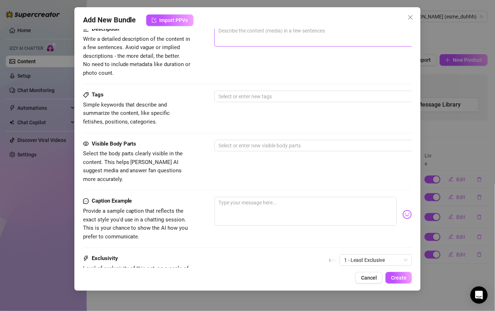
scroll to position [380, 0]
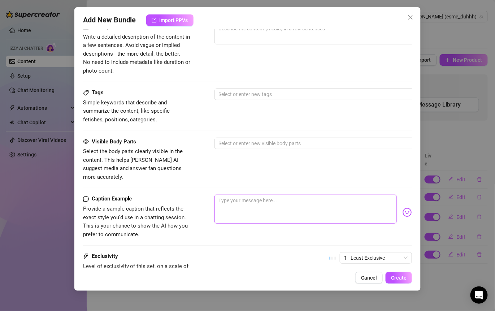
click at [259, 195] on textarea at bounding box center [306, 209] width 183 height 29
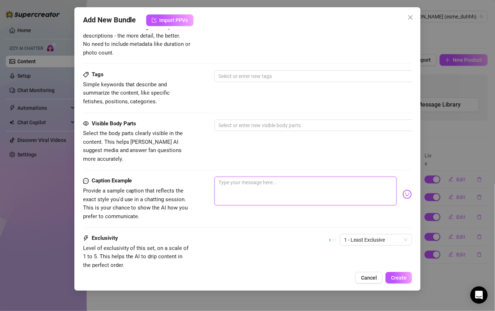
scroll to position [402, 0]
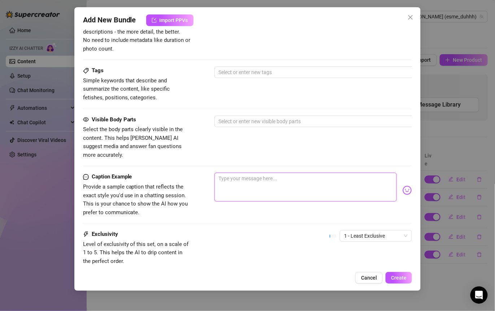
paste textarea "i know you've"
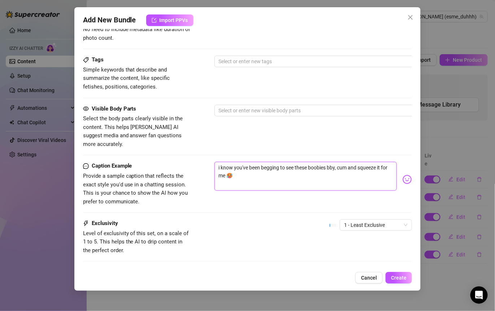
scroll to position [393, 0]
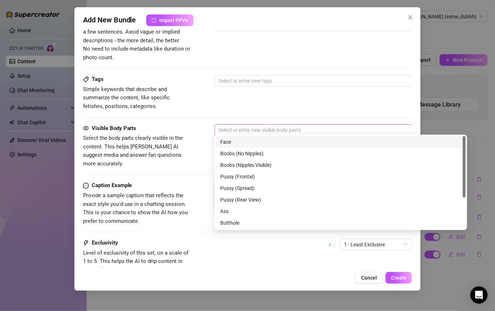
click at [242, 125] on div at bounding box center [337, 130] width 242 height 10
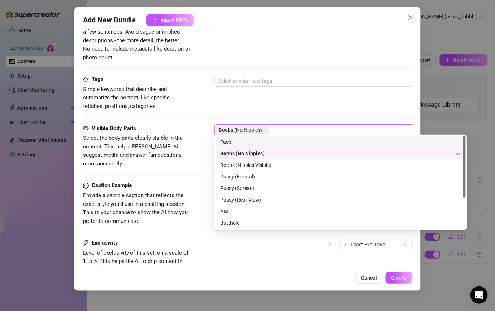
click at [314, 98] on div "Tags Simple keywords that describe and summarize the content, like specific fet…" at bounding box center [248, 92] width 330 height 35
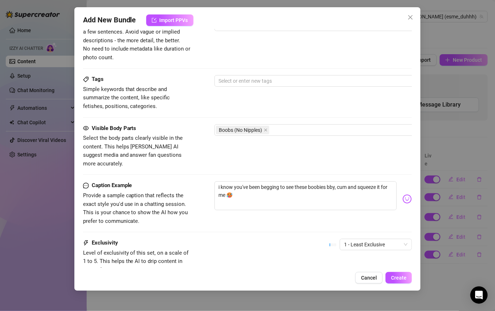
scroll to position [449, 0]
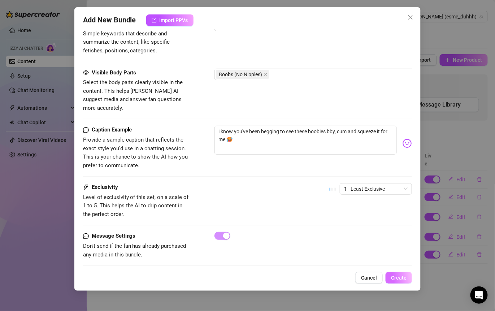
click at [387, 278] on span "Create" at bounding box center [399, 278] width 16 height 6
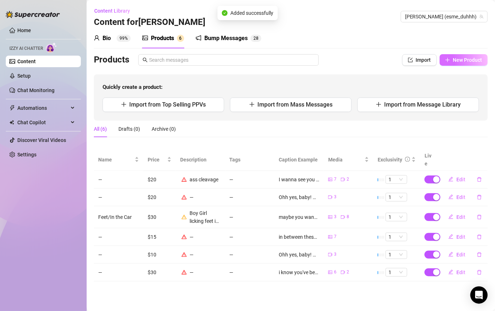
click at [387, 61] on span "New Product" at bounding box center [467, 60] width 29 height 6
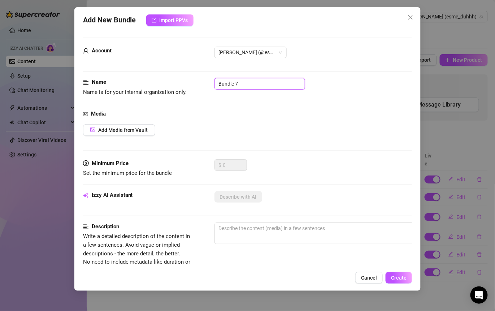
click at [252, 87] on input "Bundle 7" at bounding box center [260, 84] width 91 height 12
click at [139, 130] on span "Add Media from Vault" at bounding box center [123, 130] width 50 height 6
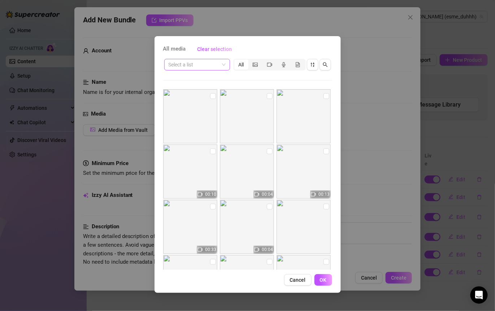
click at [224, 66] on span at bounding box center [197, 64] width 57 height 11
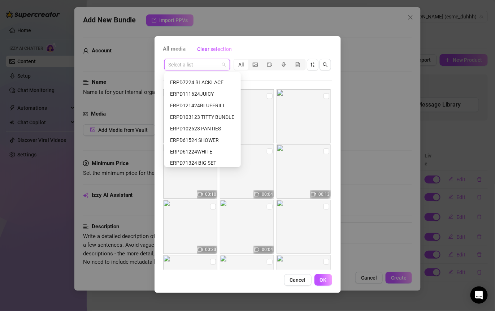
scroll to position [335, 0]
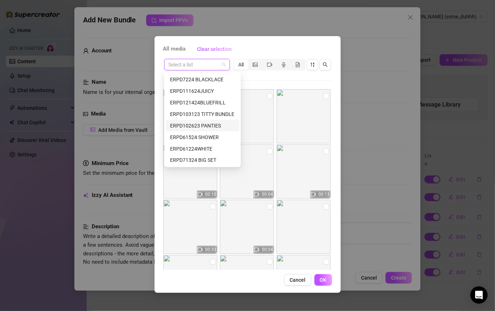
click at [218, 125] on div "ERPD102623 PANTIES" at bounding box center [202, 126] width 65 height 8
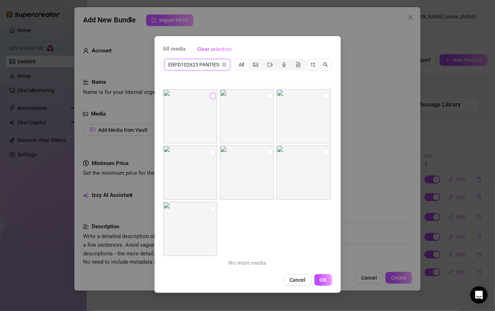
click at [210, 99] on input "checkbox" at bounding box center [213, 96] width 6 height 6
click at [268, 94] on input "checkbox" at bounding box center [270, 96] width 6 height 6
click at [324, 98] on input "checkbox" at bounding box center [327, 96] width 6 height 6
click at [324, 155] on label at bounding box center [327, 153] width 6 height 8
click at [324, 155] on input "checkbox" at bounding box center [327, 153] width 6 height 6
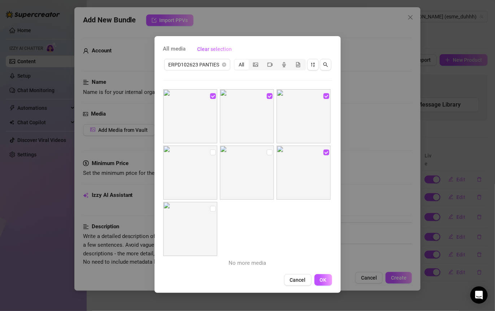
click at [271, 152] on img at bounding box center [247, 173] width 54 height 54
click at [267, 152] on input "checkbox" at bounding box center [270, 153] width 6 height 6
click at [213, 151] on input "checkbox" at bounding box center [213, 153] width 6 height 6
click at [213, 208] on input "checkbox" at bounding box center [213, 209] width 6 height 6
click at [322, 283] on button "OK" at bounding box center [324, 280] width 18 height 12
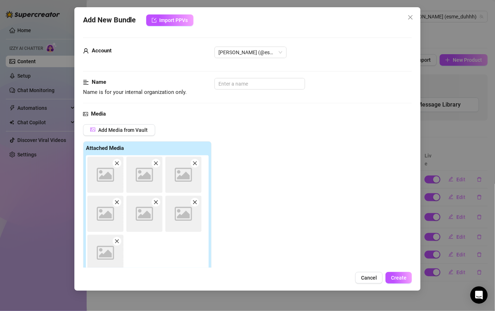
scroll to position [167, 0]
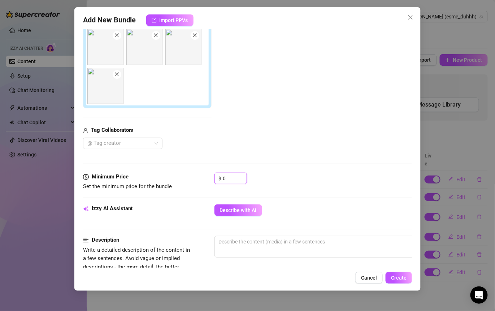
drag, startPoint x: 227, startPoint y: 175, endPoint x: 202, endPoint y: 174, distance: 24.9
click at [203, 175] on div "Minimum Price Set the minimum price for the bundle $ 0" at bounding box center [248, 182] width 330 height 18
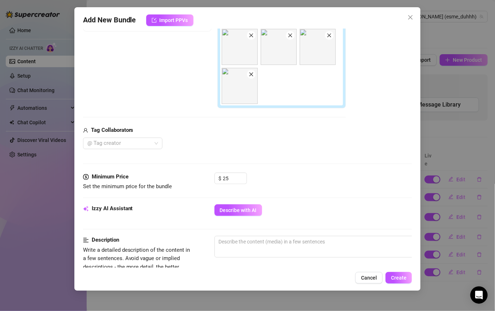
click at [332, 182] on div "$ 25" at bounding box center [314, 182] width 198 height 18
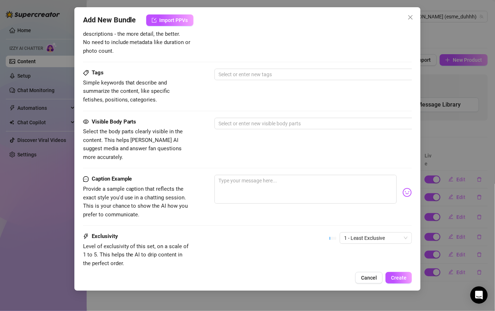
scroll to position [405, 0]
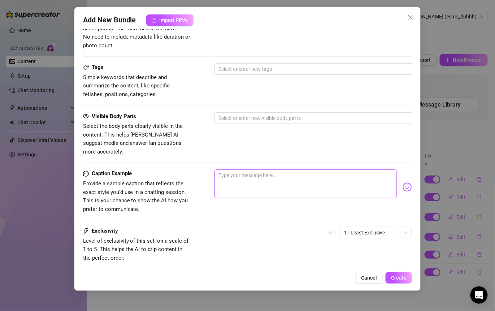
click at [274, 179] on textarea at bounding box center [306, 183] width 183 height 29
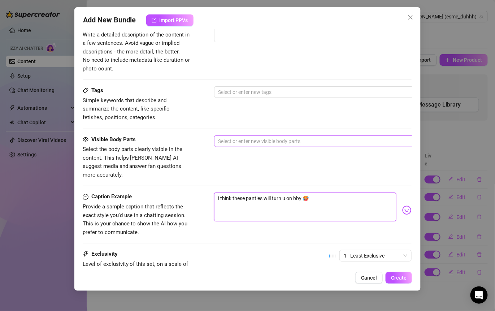
scroll to position [387, 0]
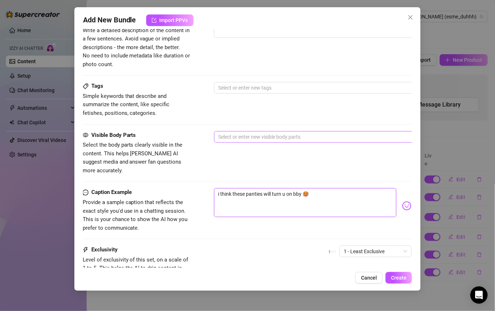
click at [290, 134] on div at bounding box center [337, 137] width 242 height 10
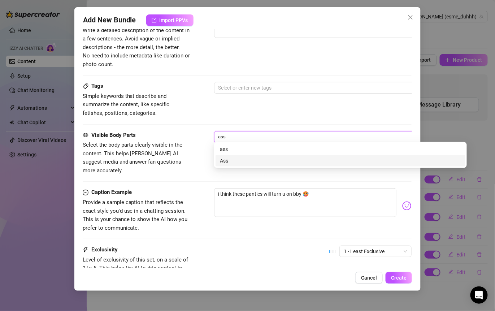
click at [248, 157] on div "Ass" at bounding box center [340, 161] width 241 height 8
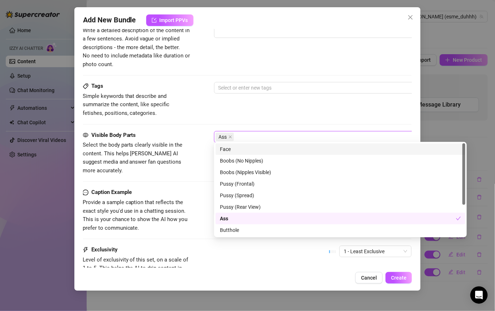
click at [313, 109] on div "Tags Simple keywords that describe and summarize the content, like specific fet…" at bounding box center [248, 99] width 330 height 35
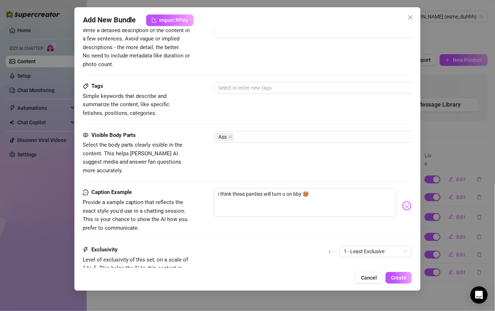
scroll to position [449, 0]
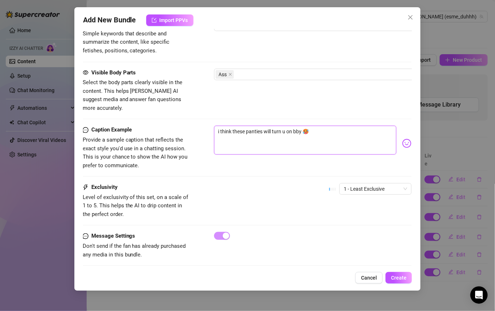
click at [247, 126] on textarea "i think these panties will turn u on bby 🥵" at bounding box center [305, 140] width 183 height 29
click at [262, 126] on textarea "i think these panties will turn u on bby 🥵" at bounding box center [305, 140] width 183 height 29
click at [360, 232] on div "Message Settings Don't send if the fan has already purchased any media in this …" at bounding box center [248, 245] width 330 height 27
click at [387, 277] on span "Create" at bounding box center [399, 278] width 16 height 6
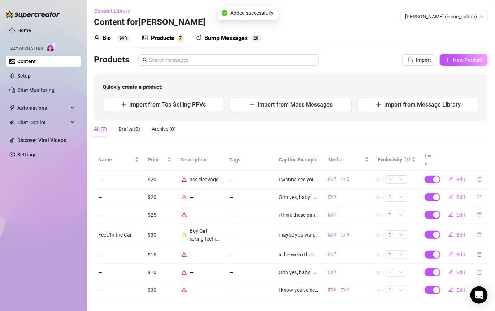
scroll to position [0, 0]
click at [92, 39] on main "Content Library Content for [PERSON_NAME] (esme_duhhh) Bio 99% Products 7 Bump …" at bounding box center [291, 160] width 409 height 321
click at [36, 61] on link "Content" at bounding box center [26, 62] width 18 height 6
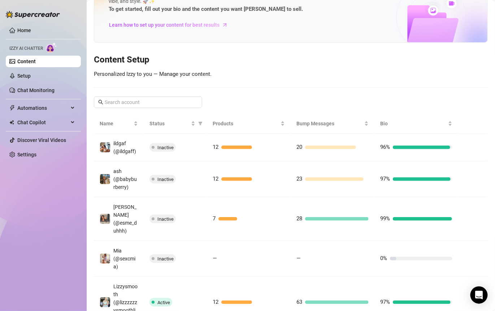
scroll to position [36, 0]
